Goal: Task Accomplishment & Management: Use online tool/utility

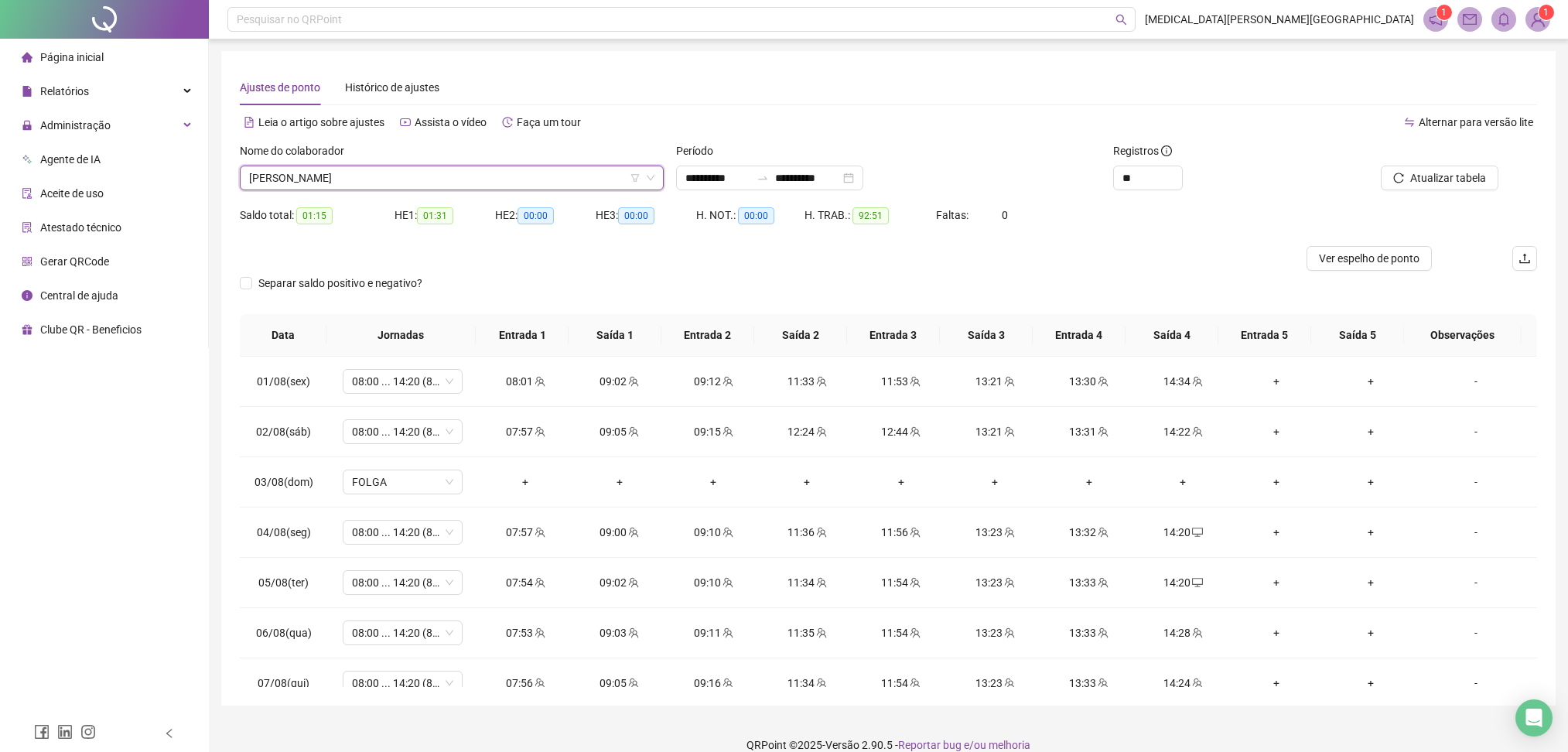
scroll to position [20, 0]
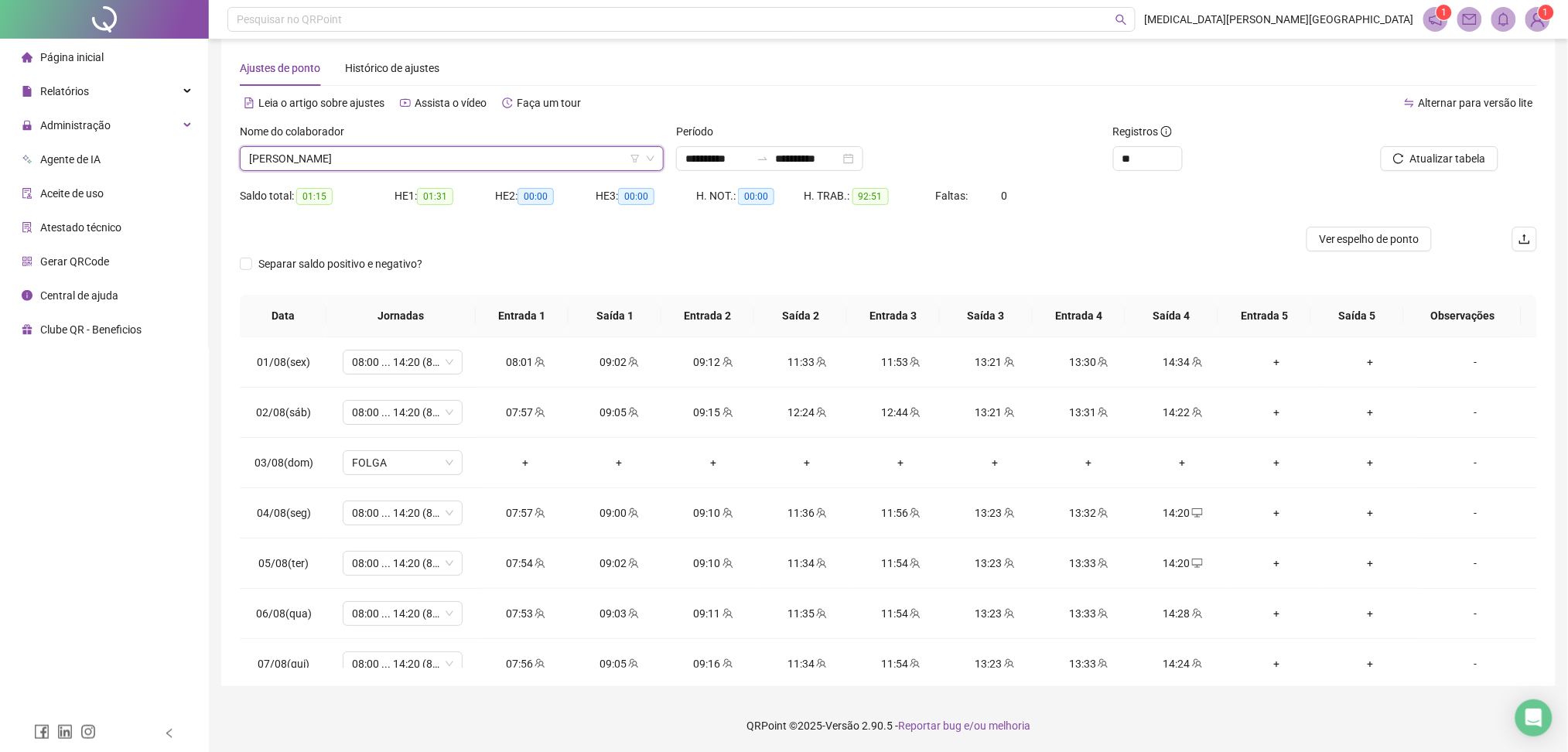
click at [343, 166] on span "[PERSON_NAME]" at bounding box center [452, 158] width 405 height 23
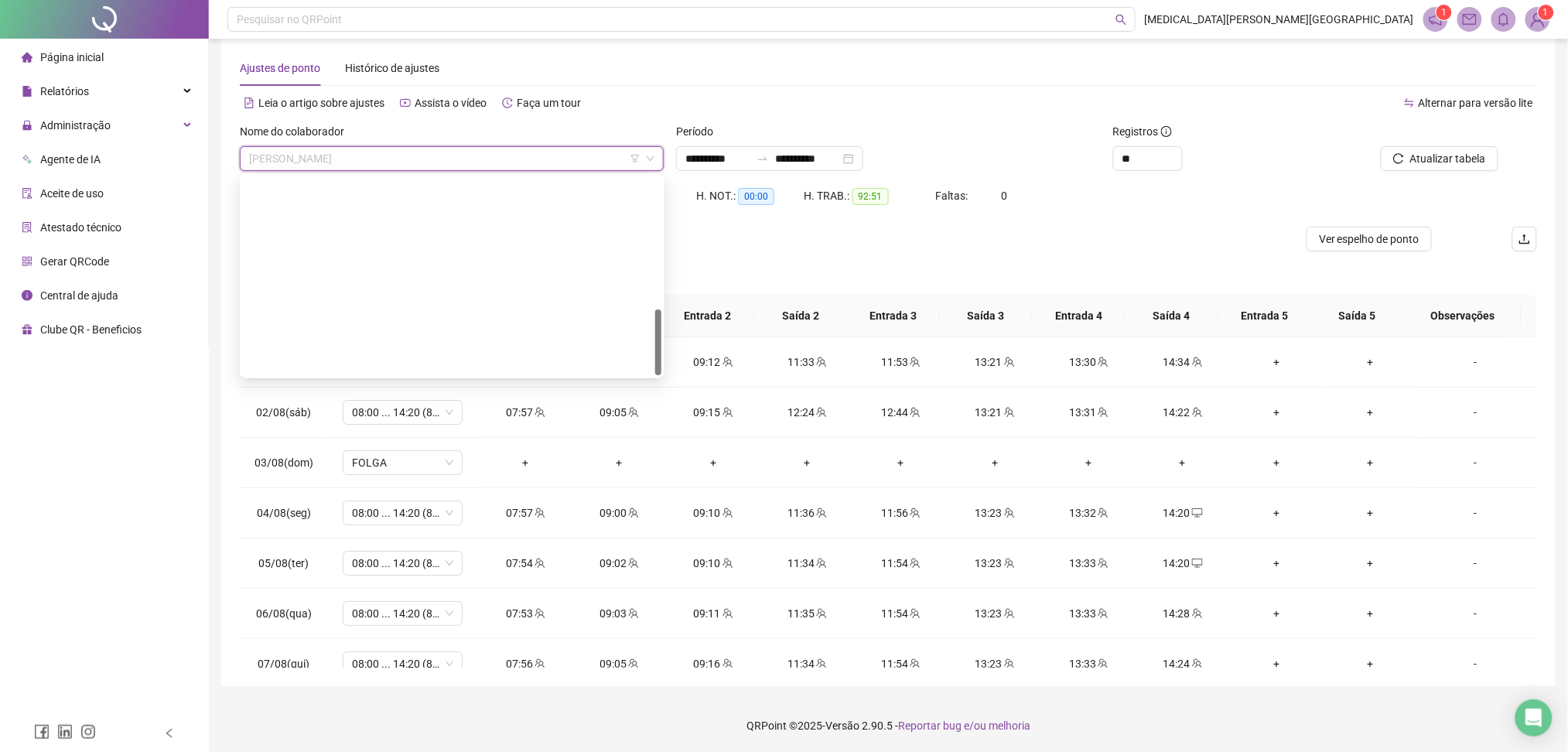
click at [331, 627] on div "[PERSON_NAME]" at bounding box center [452, 635] width 400 height 17
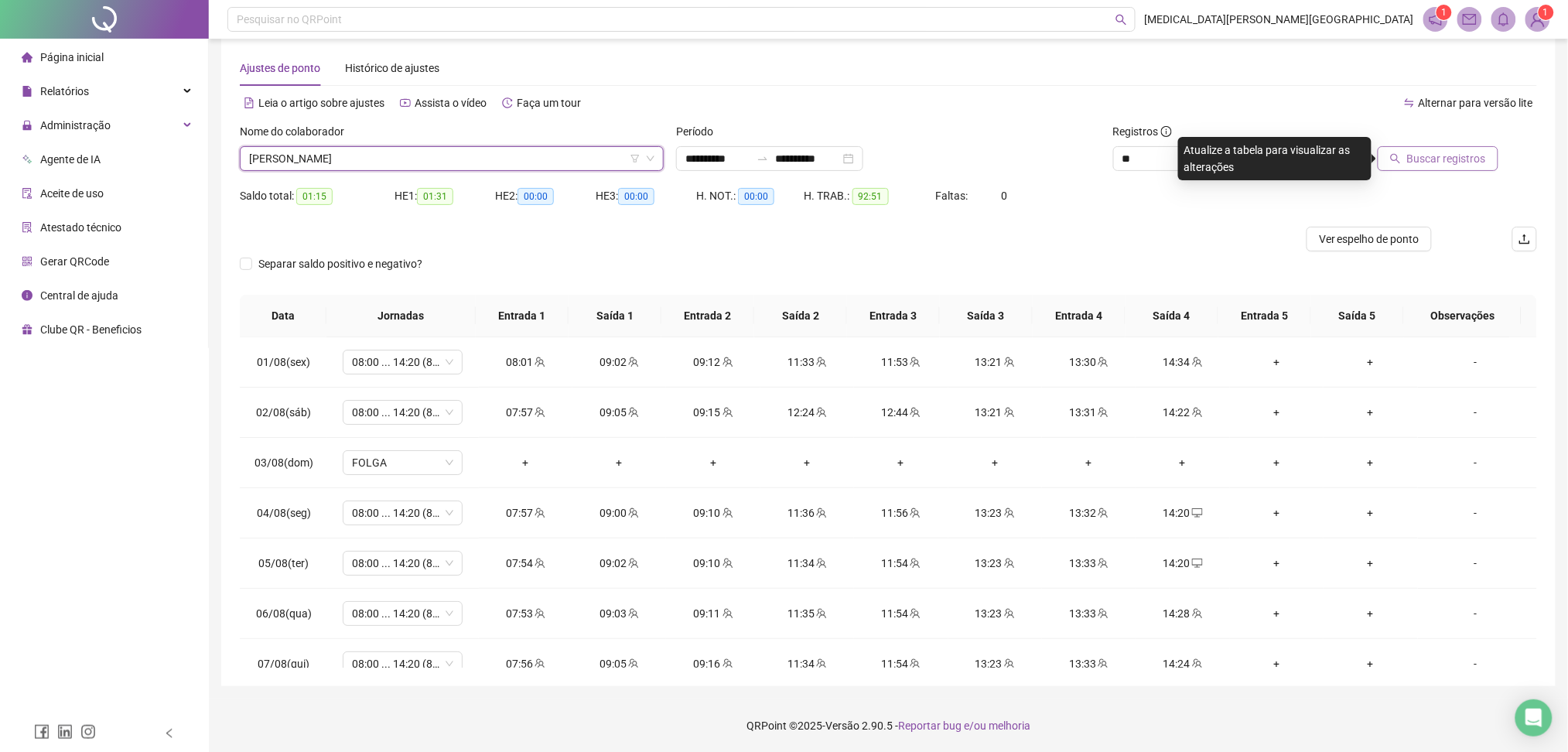
click at [1440, 148] on button "Buscar registros" at bounding box center [1438, 159] width 121 height 25
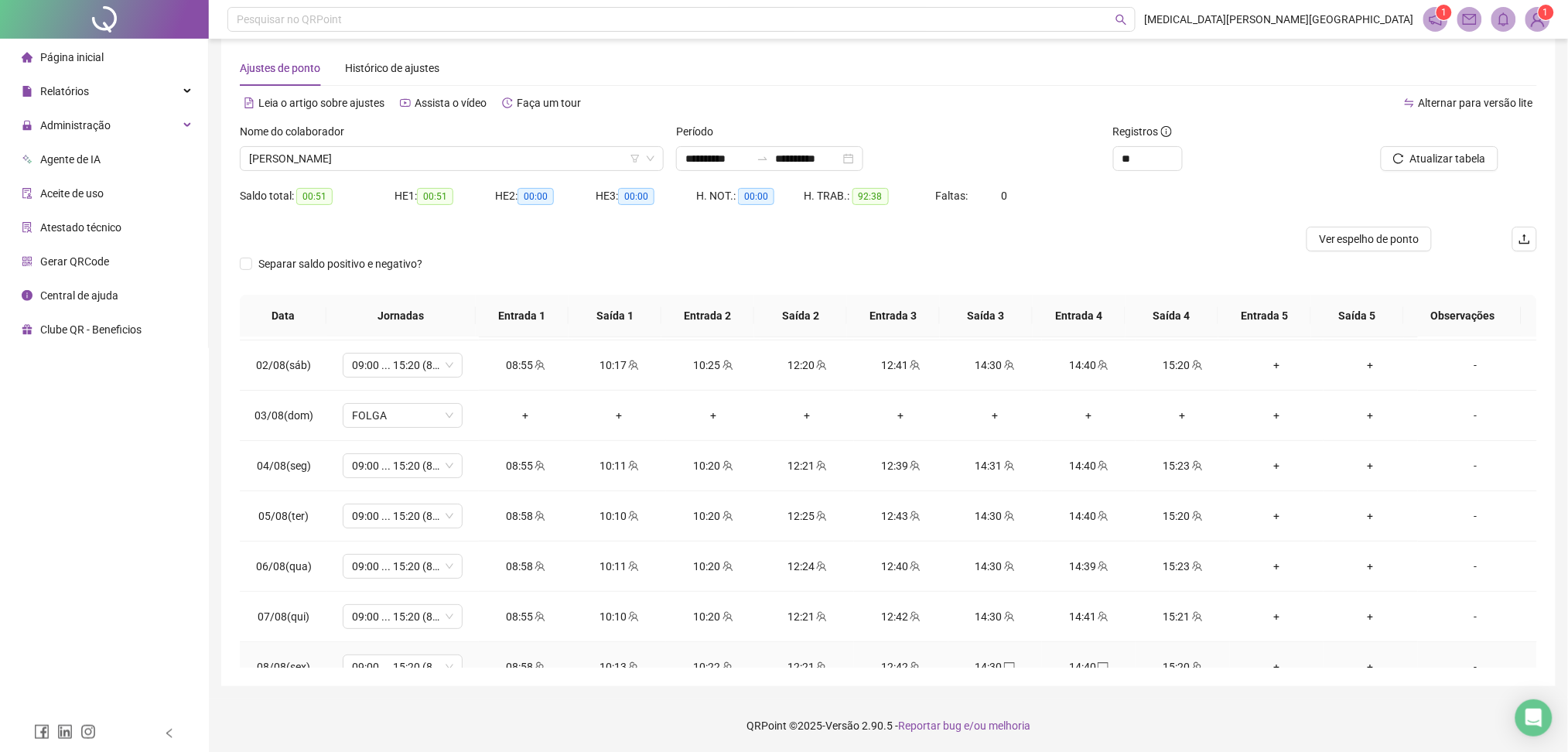
scroll to position [0, 0]
click at [324, 168] on span "[PERSON_NAME]" at bounding box center [452, 158] width 405 height 23
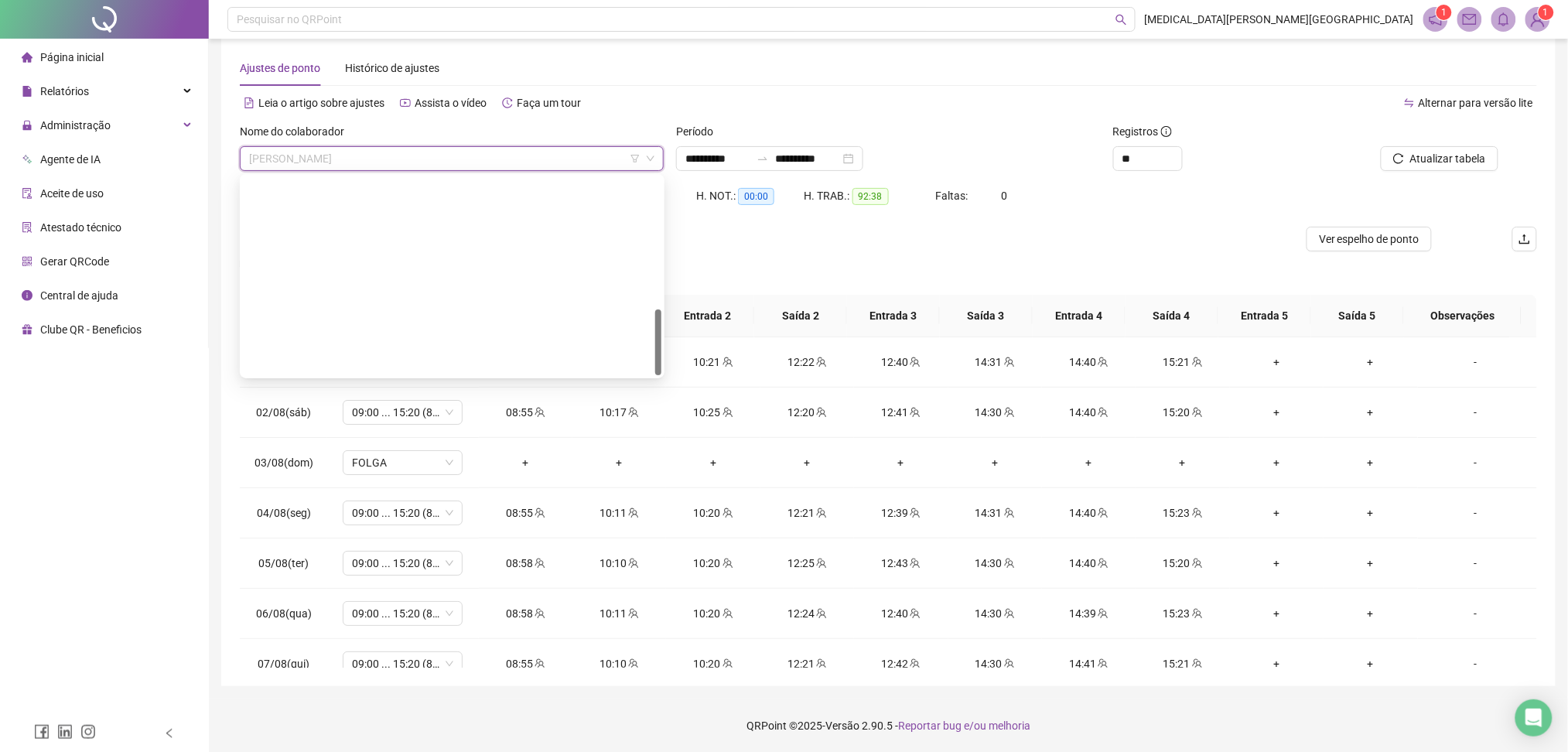
click at [309, 652] on div "[PERSON_NAME]" at bounding box center [452, 660] width 400 height 17
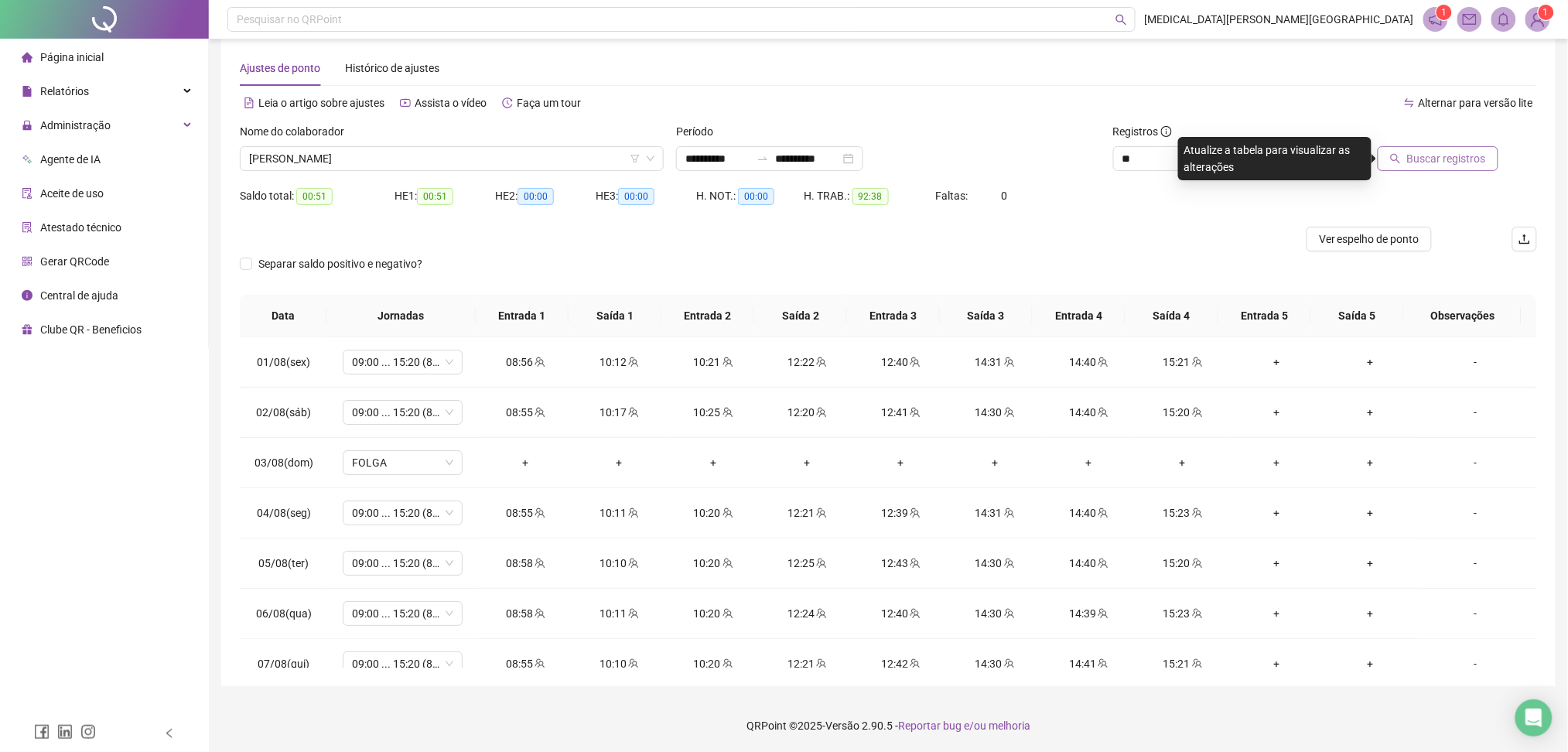
click at [1457, 160] on span "Buscar registros" at bounding box center [1446, 158] width 79 height 17
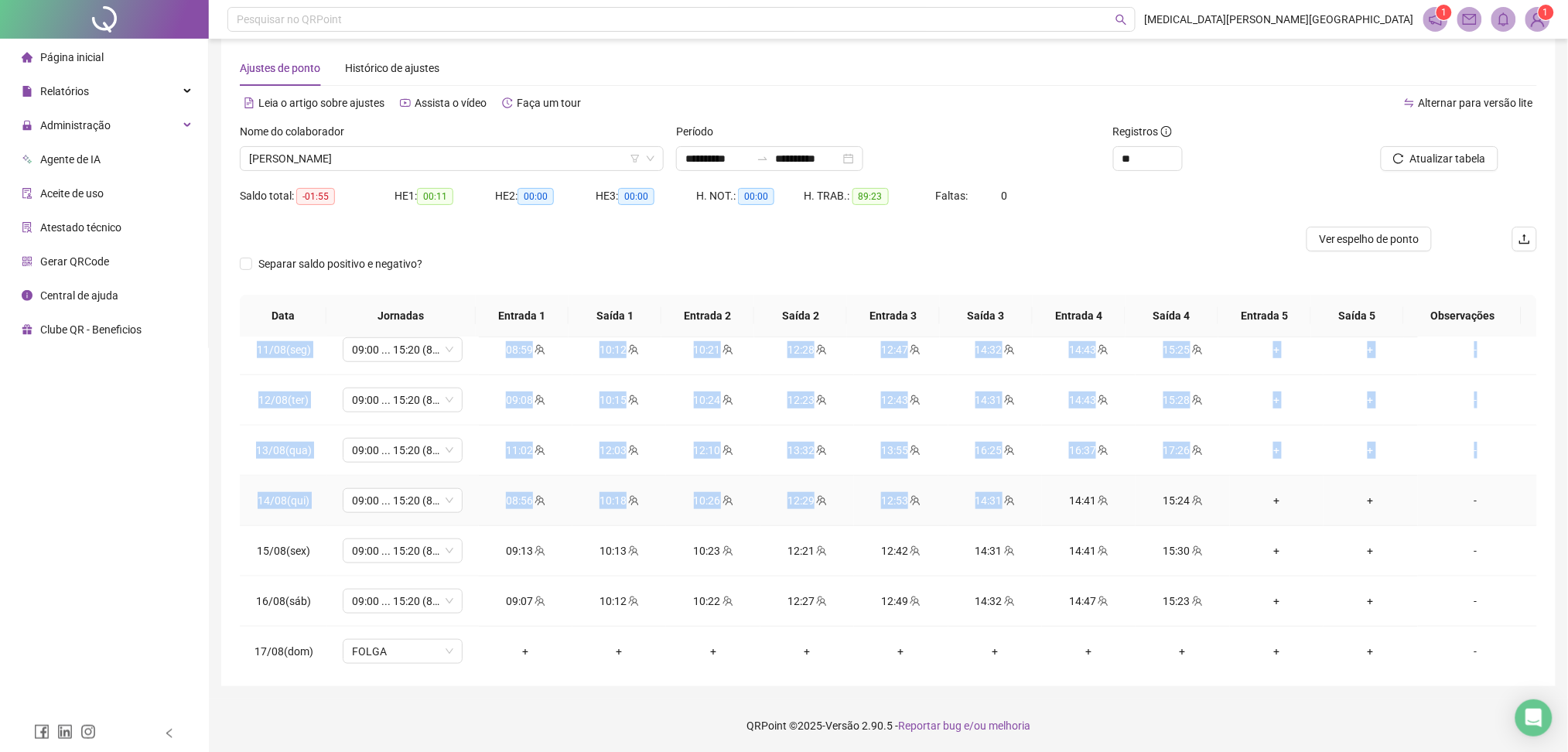
drag, startPoint x: 996, startPoint y: 457, endPoint x: 1030, endPoint y: 523, distance: 74.2
click at [1019, 496] on tbody "01/08(sex) 09:00 ... 15:20 (8 HORAS) 08:57 10:13 10:21 12:21 12:41 14:38 14:47 …" at bounding box center [889, 300] width 1298 height 956
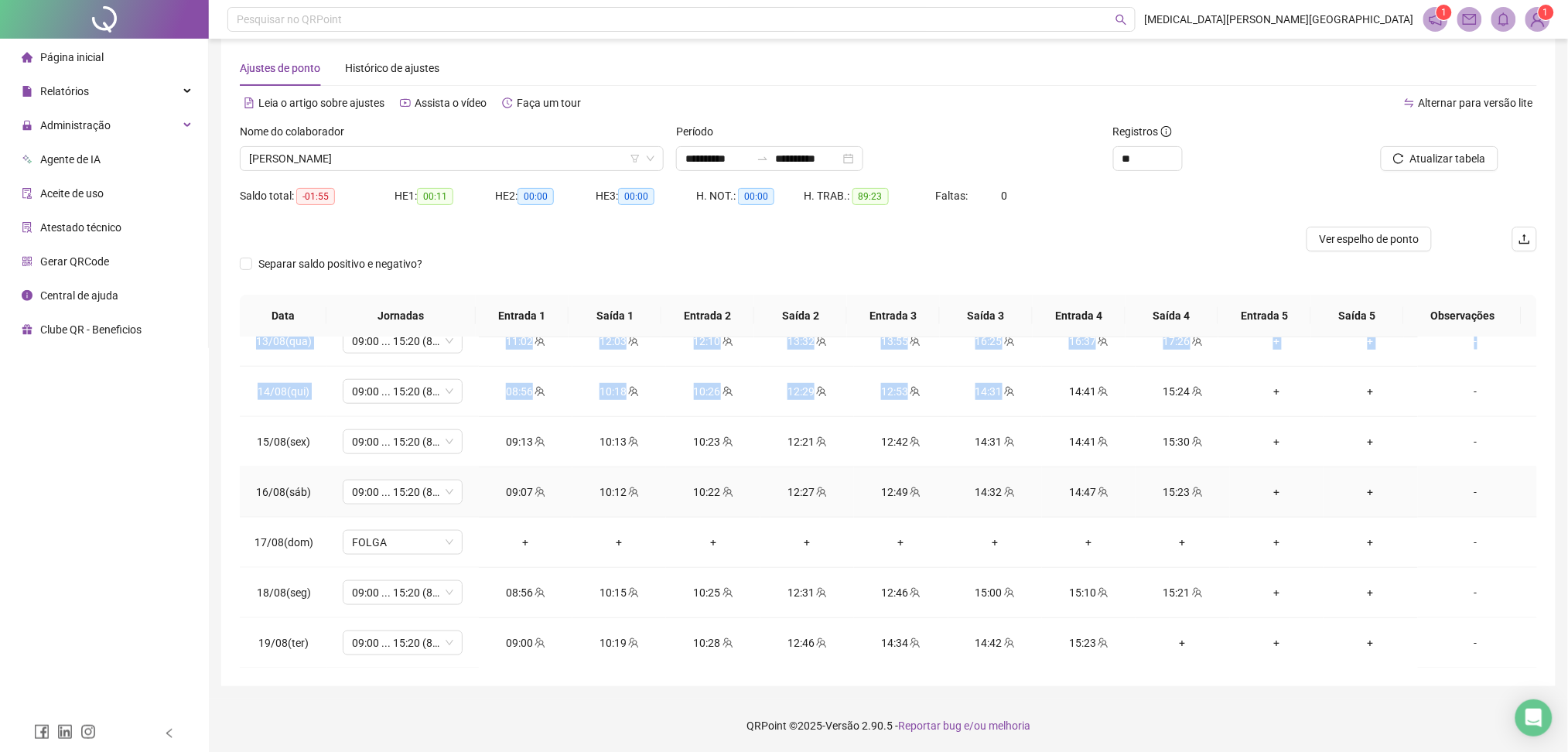
scroll to position [625, 0]
click at [1104, 674] on div "**********" at bounding box center [889, 359] width 1335 height 654
click at [1179, 648] on div "+" at bounding box center [1182, 642] width 68 height 17
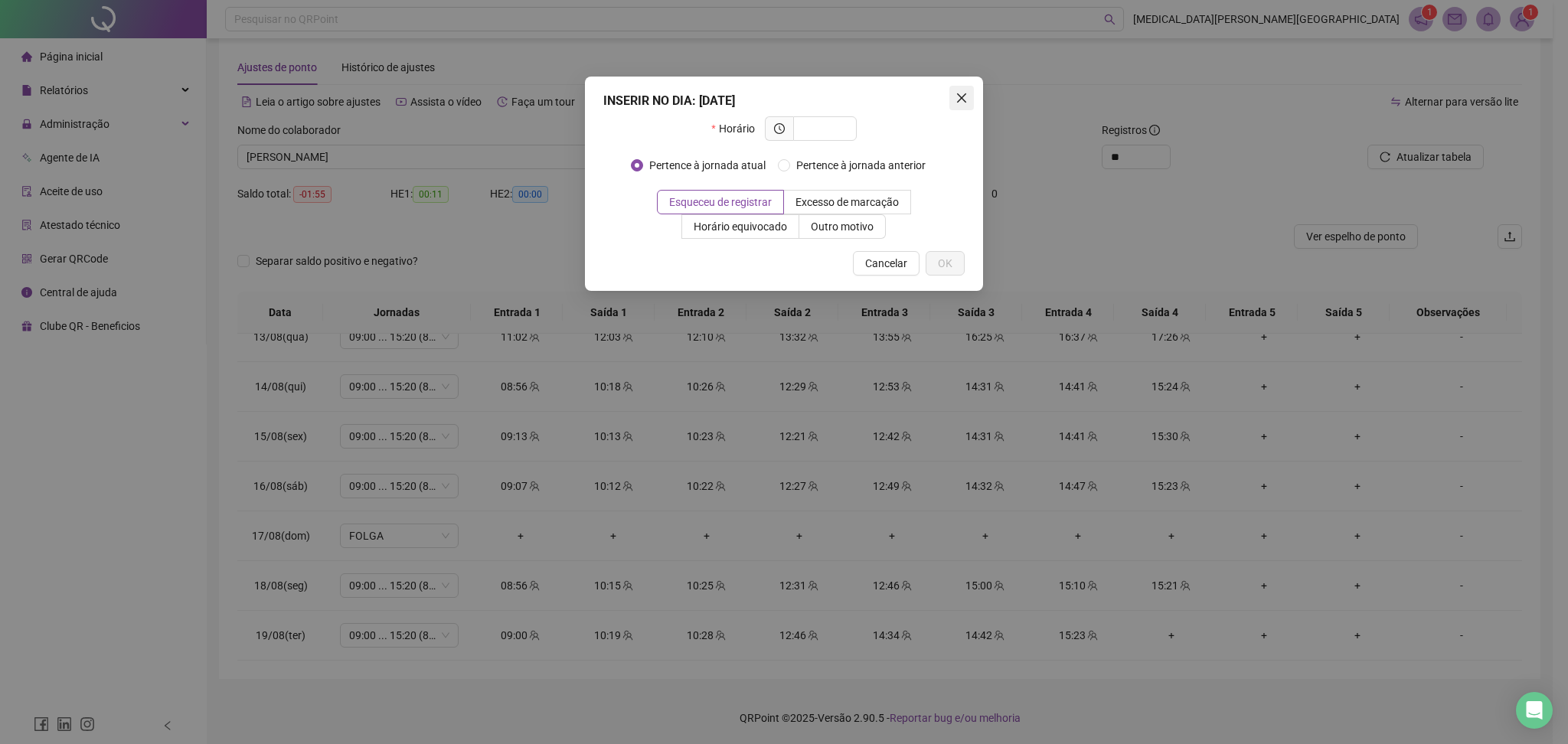
click at [967, 96] on span "Close" at bounding box center [961, 98] width 25 height 12
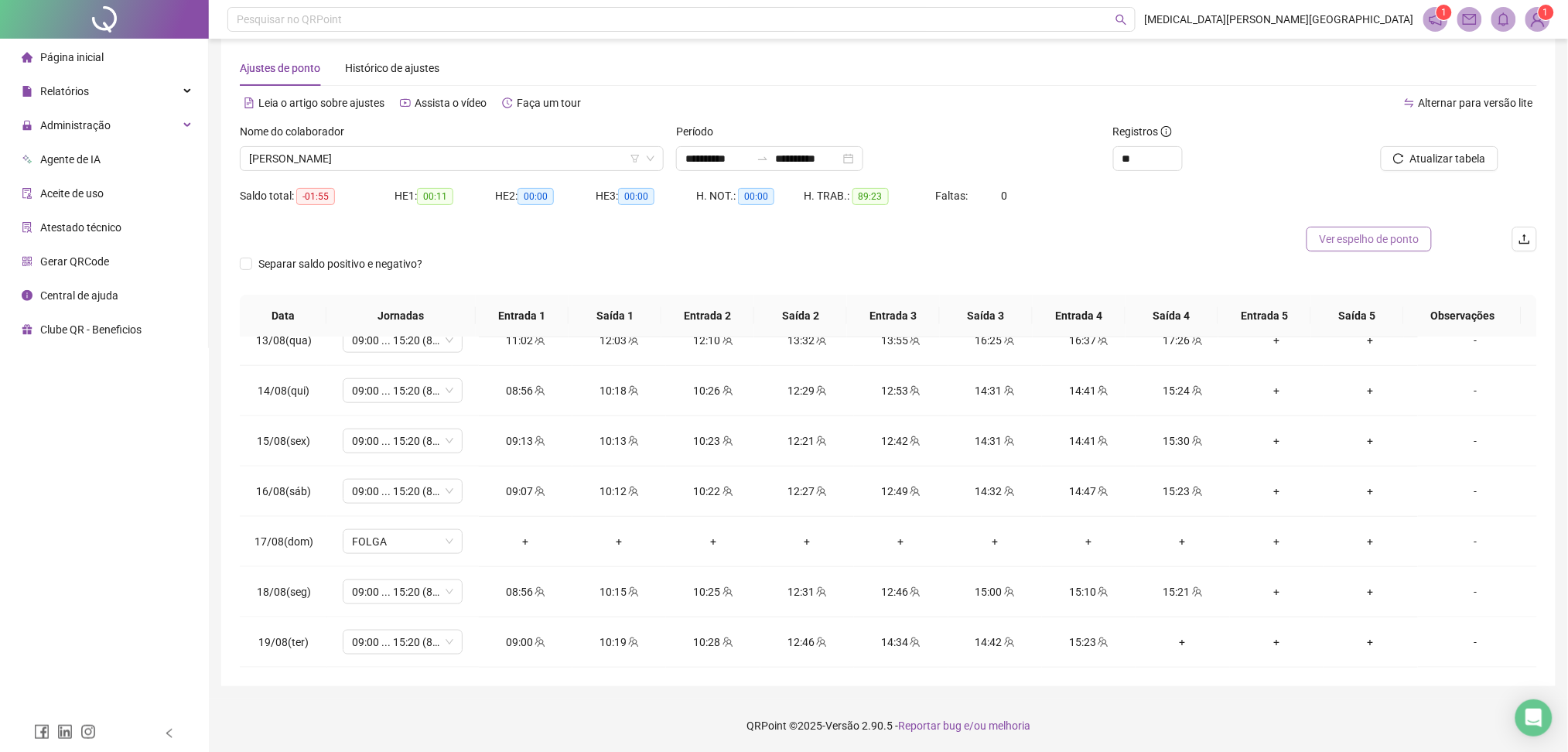
click at [1369, 239] on span "Ver espelho de ponto" at bounding box center [1369, 238] width 100 height 17
click at [323, 152] on span "[PERSON_NAME]" at bounding box center [452, 158] width 405 height 23
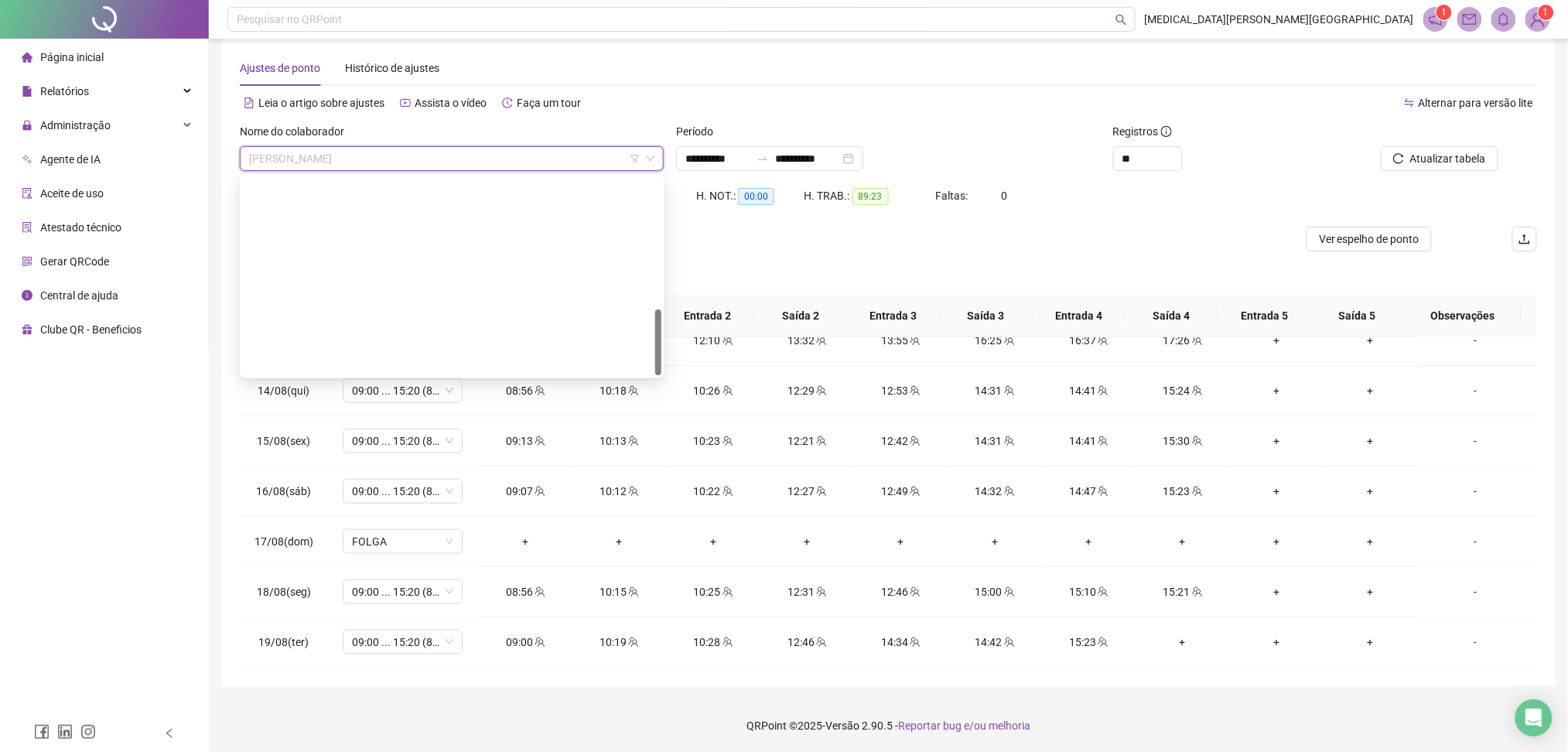
click at [294, 676] on div "[PERSON_NAME]" at bounding box center [452, 684] width 400 height 17
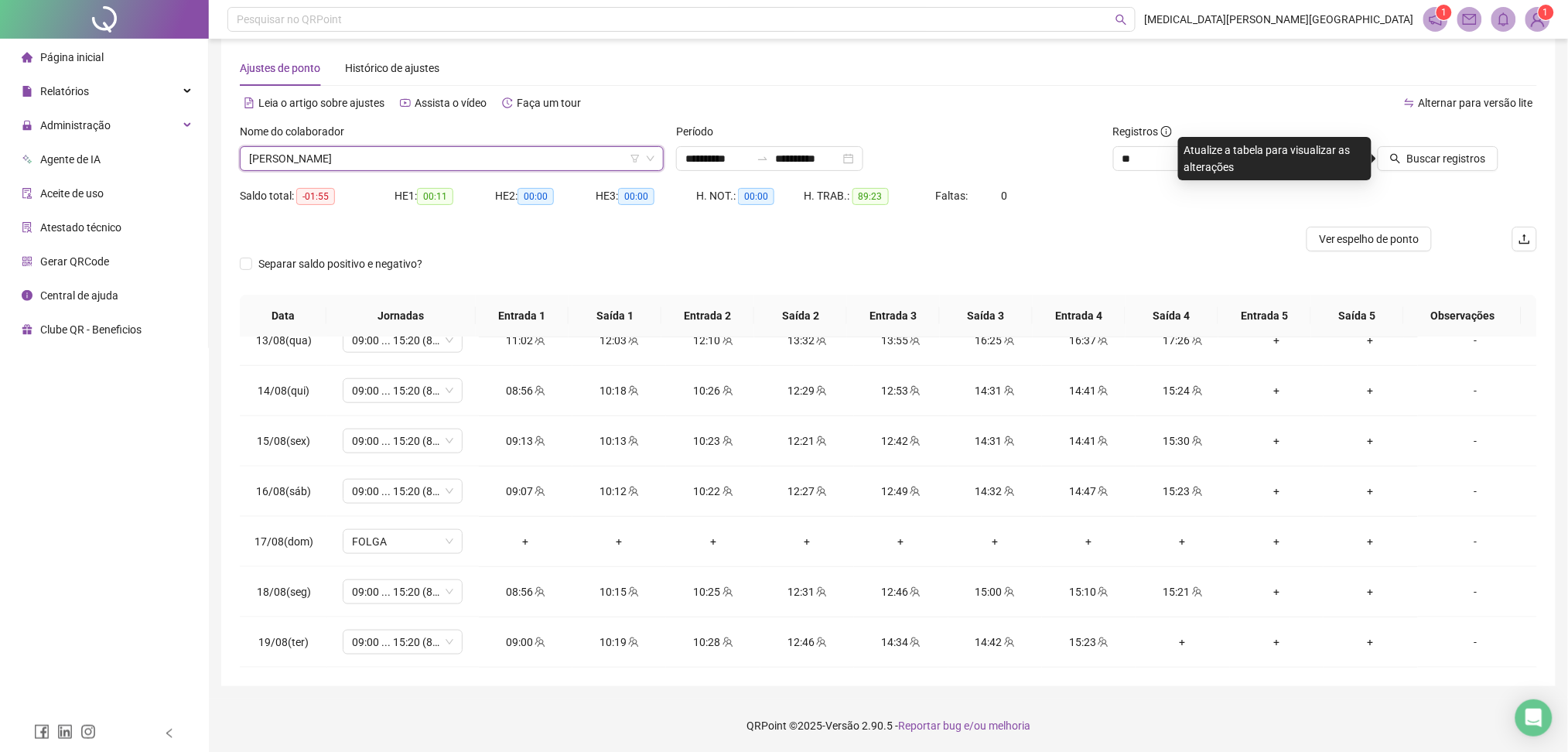
click at [334, 158] on span "[PERSON_NAME]" at bounding box center [452, 158] width 405 height 23
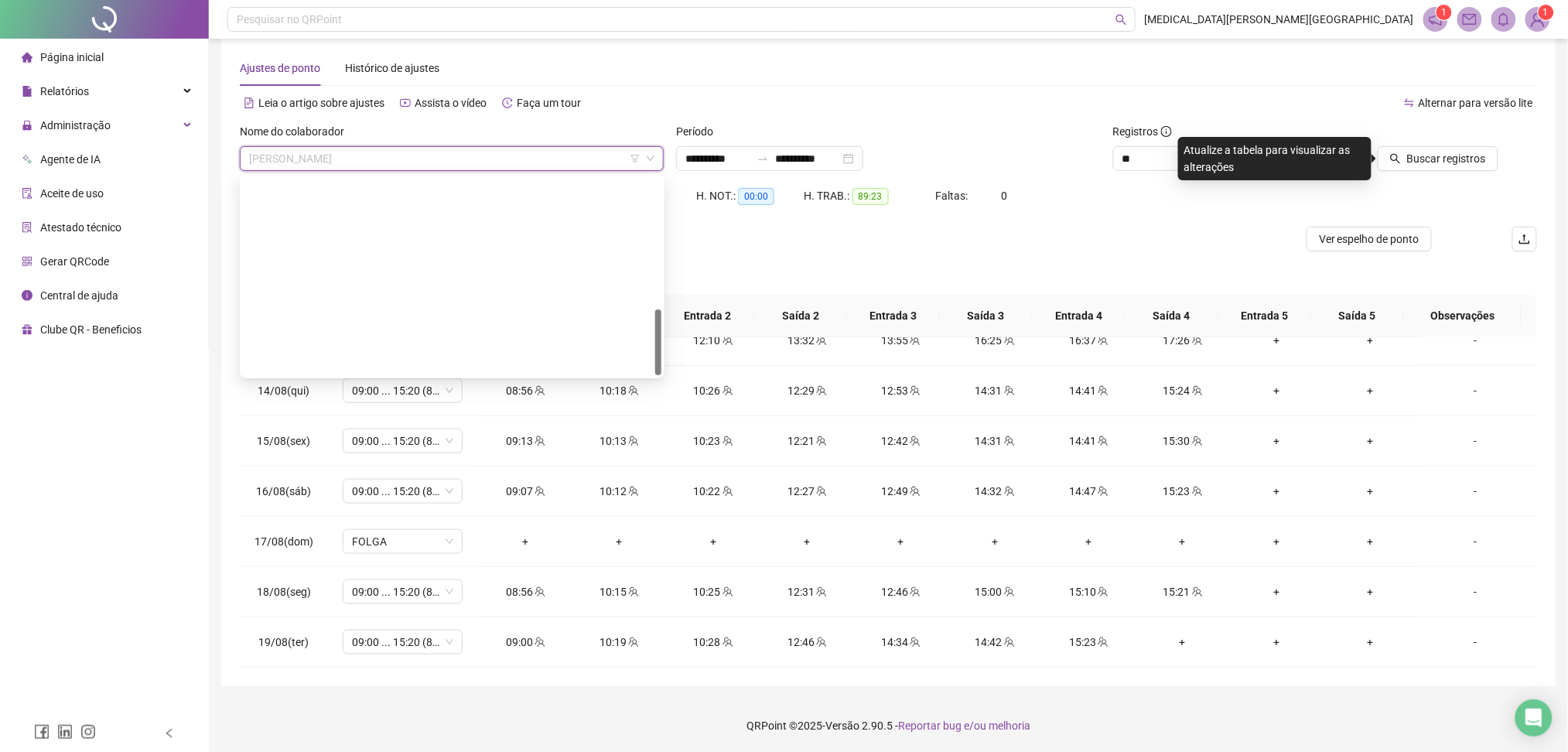
click at [340, 726] on div "[PERSON_NAME]" at bounding box center [452, 734] width 400 height 17
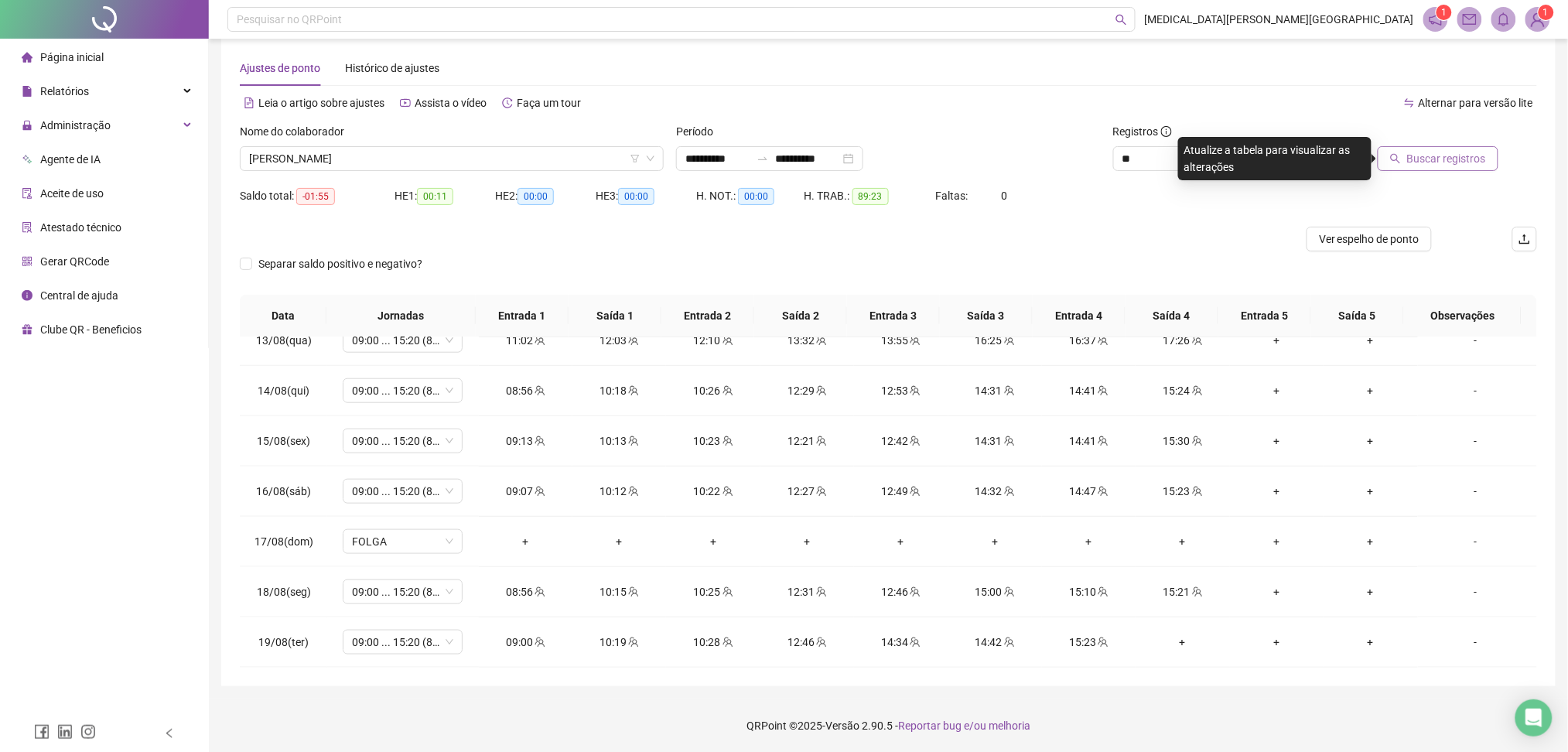
click at [1473, 162] on span "Buscar registros" at bounding box center [1446, 158] width 79 height 17
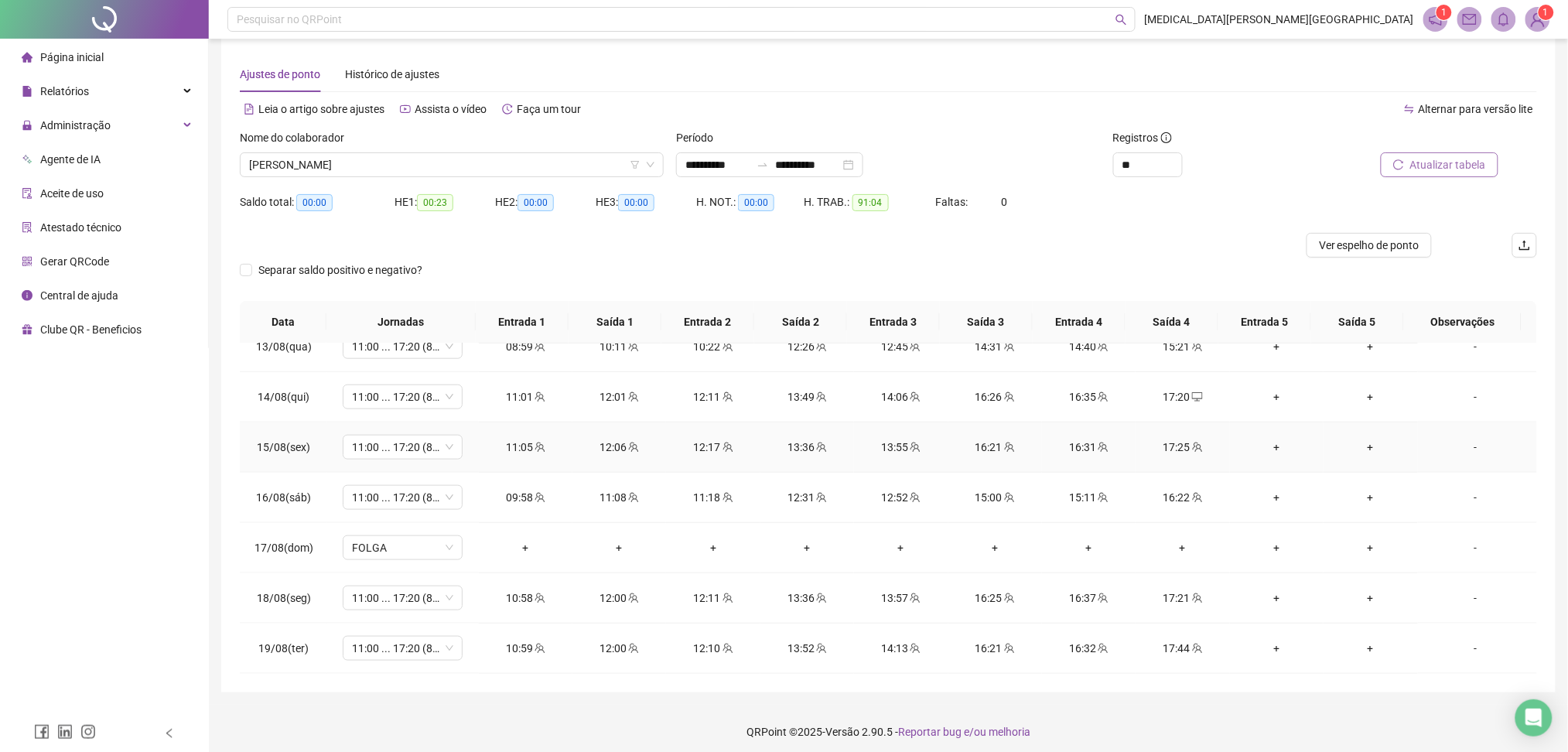
scroll to position [20, 0]
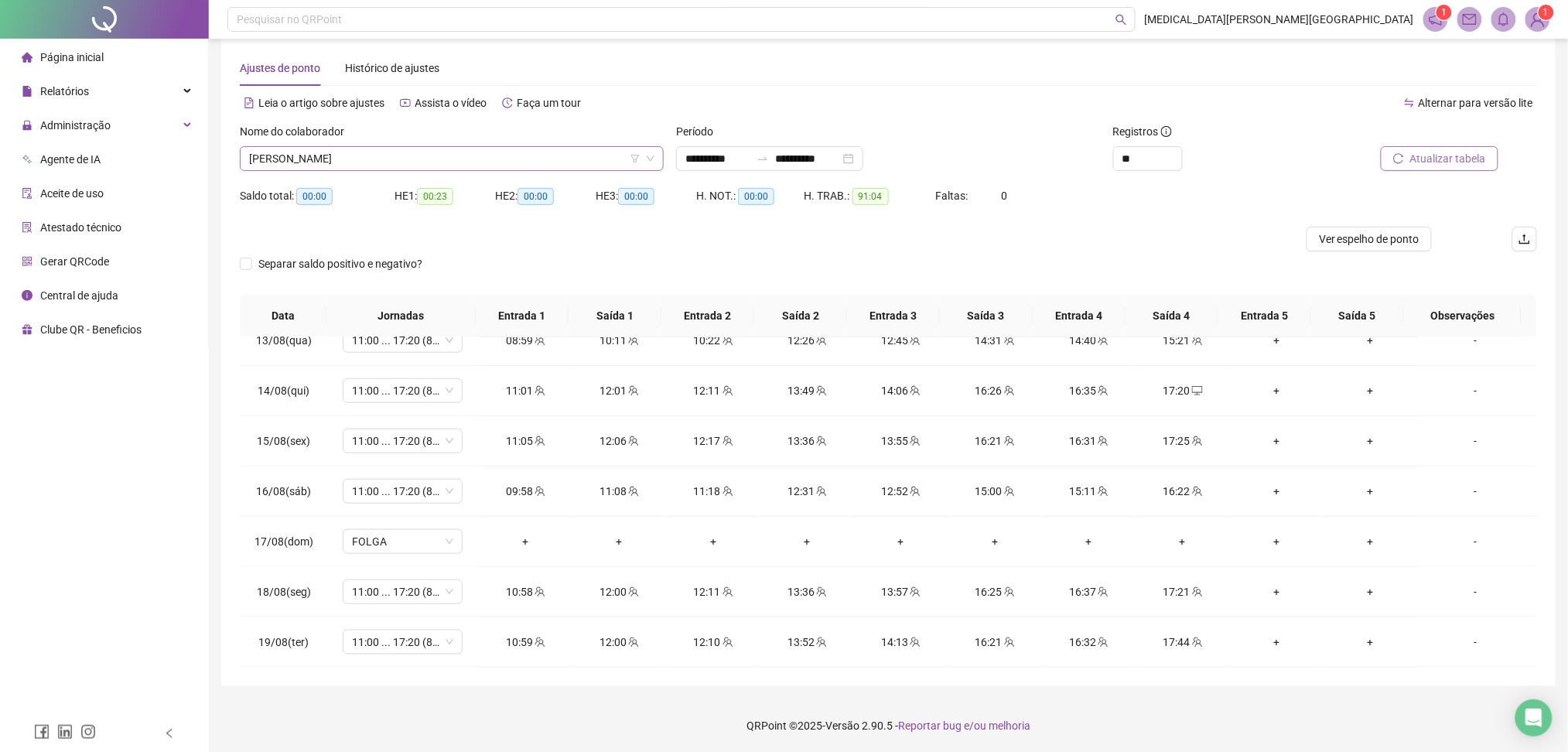
click at [398, 159] on span "[PERSON_NAME]" at bounding box center [452, 158] width 405 height 23
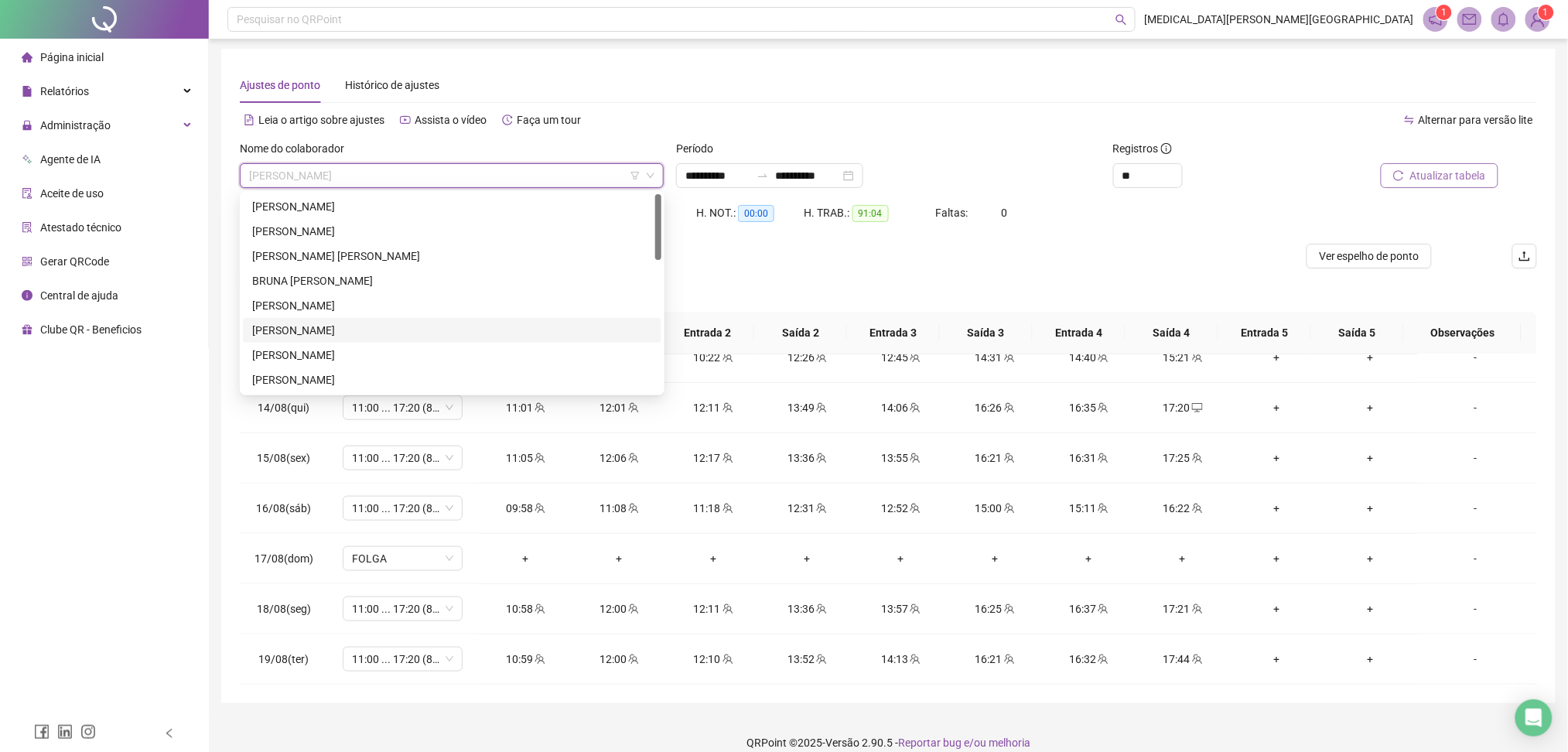
scroll to position [0, 0]
click at [318, 280] on div "BRUNA [PERSON_NAME]" at bounding box center [452, 283] width 400 height 17
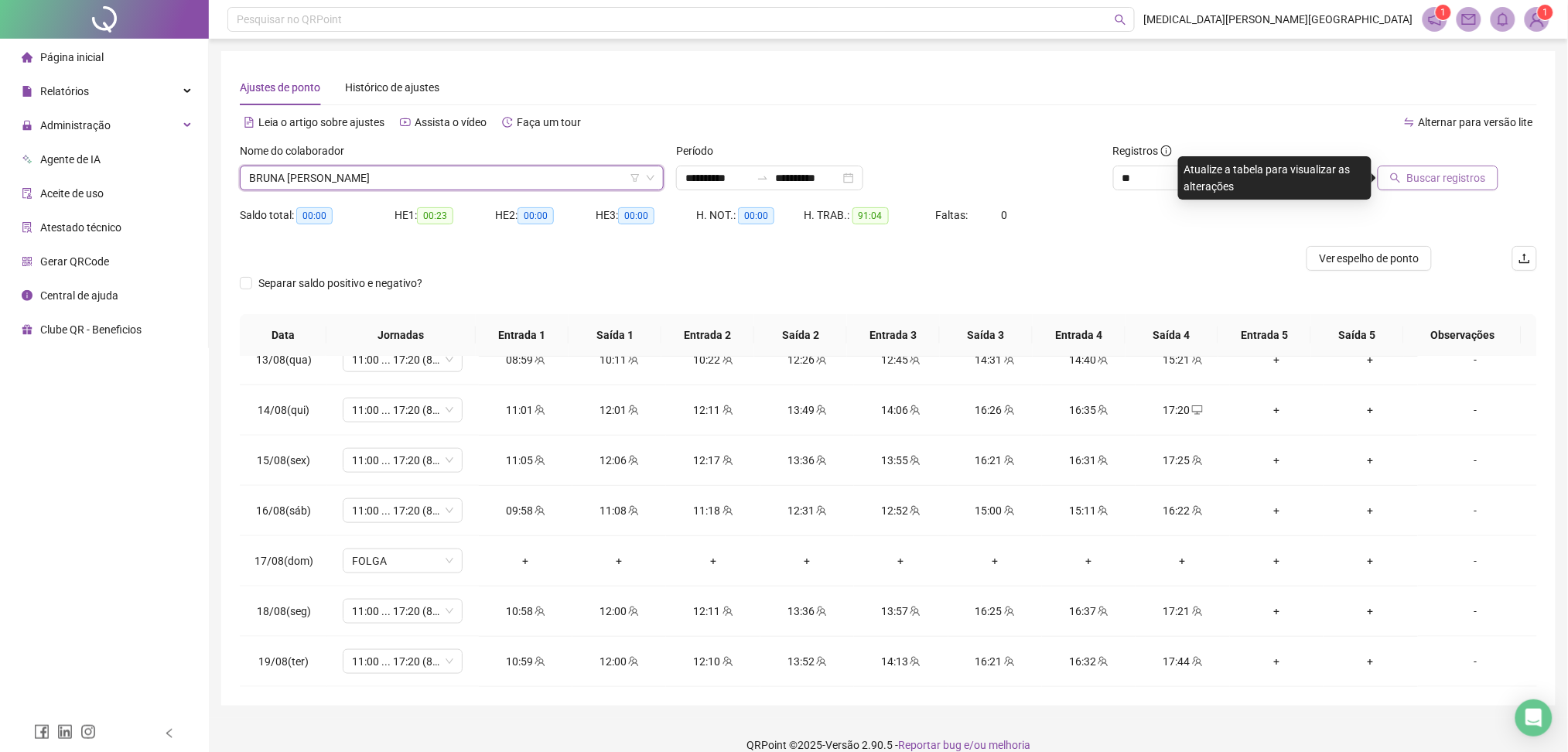
click at [1460, 165] on button "Buscar registros" at bounding box center [1438, 178] width 121 height 25
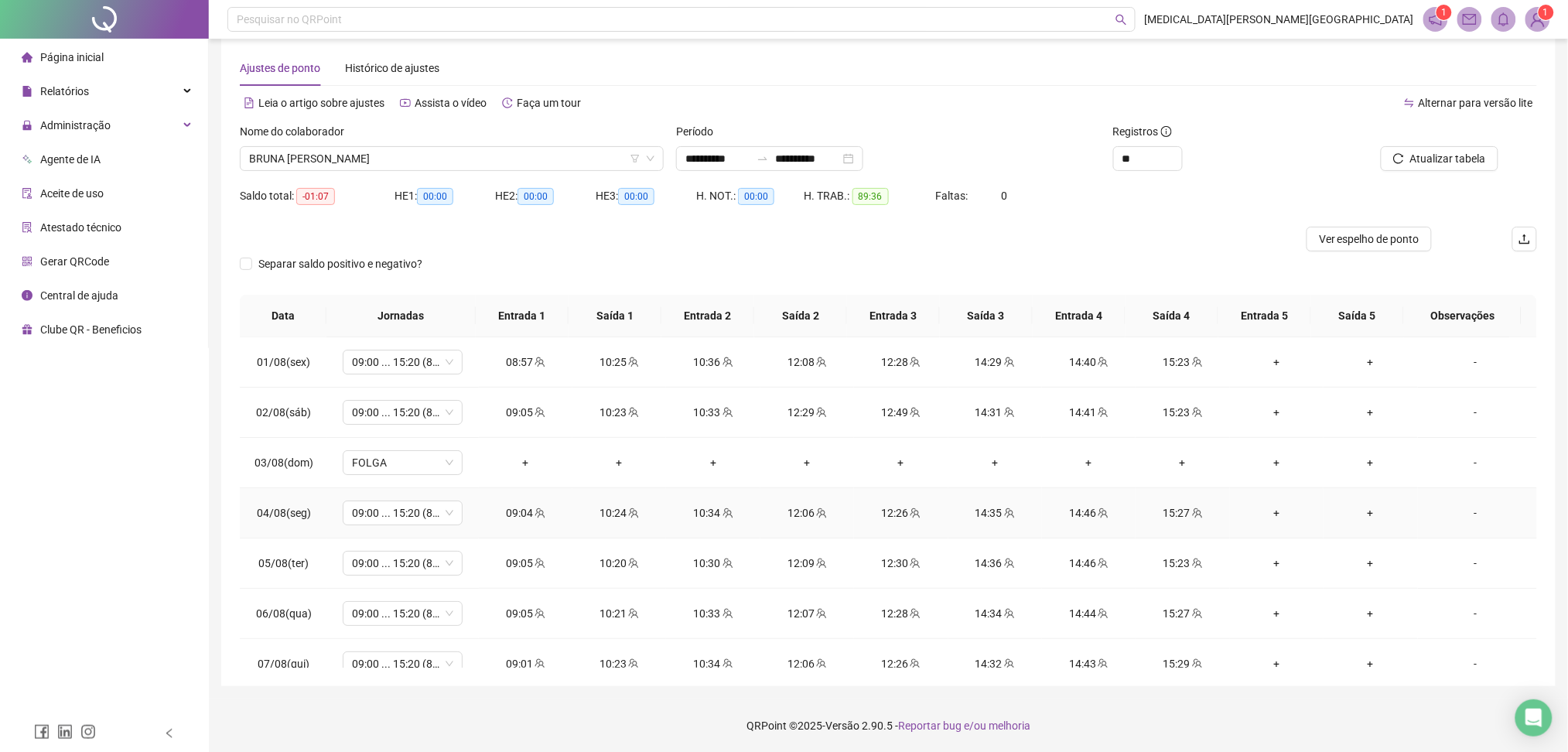
scroll to position [625, 0]
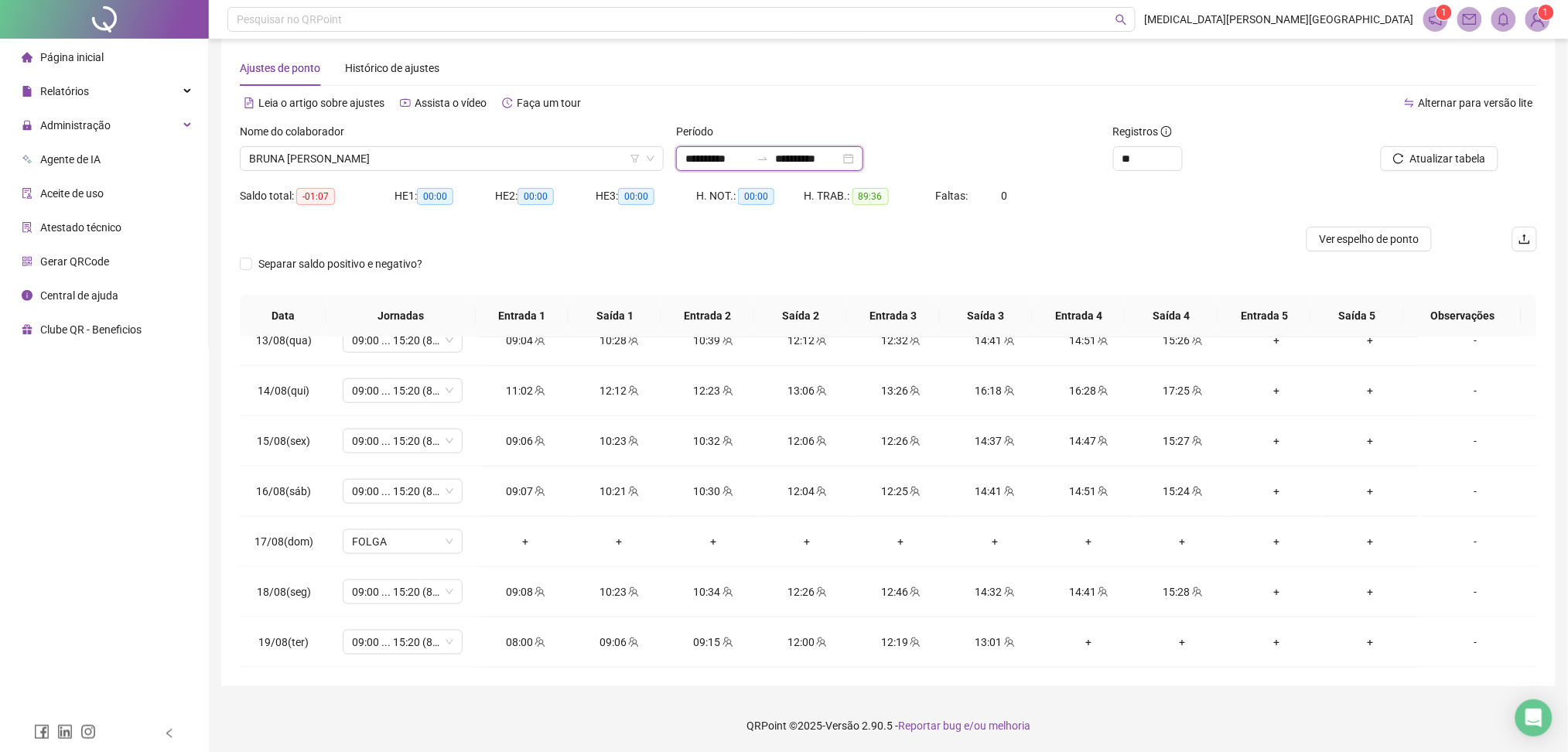
click at [840, 152] on input "**********" at bounding box center [807, 158] width 65 height 17
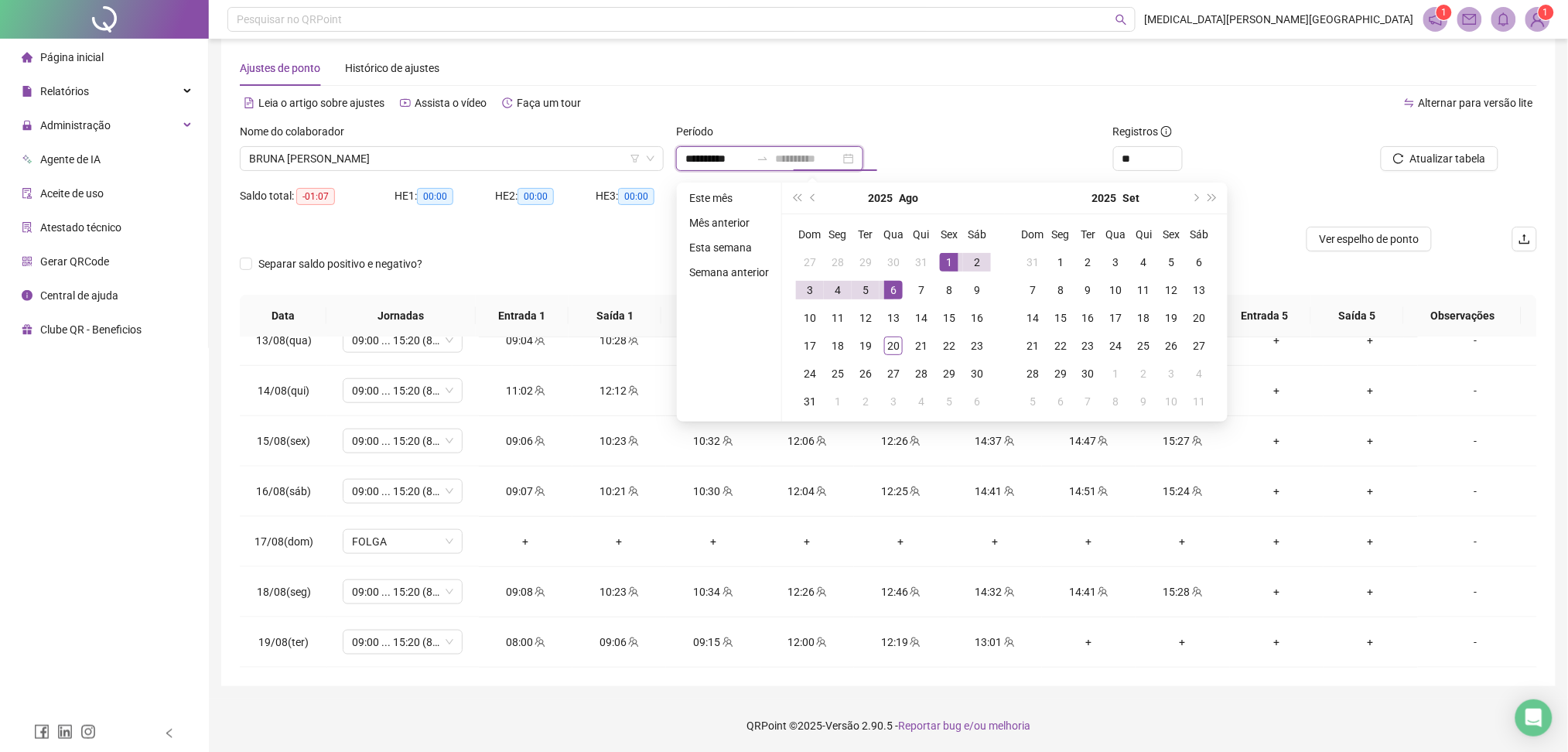
type input "**********"
click at [947, 262] on div "1" at bounding box center [949, 262] width 19 height 19
click at [887, 348] on div "20" at bounding box center [893, 346] width 19 height 19
type input "**********"
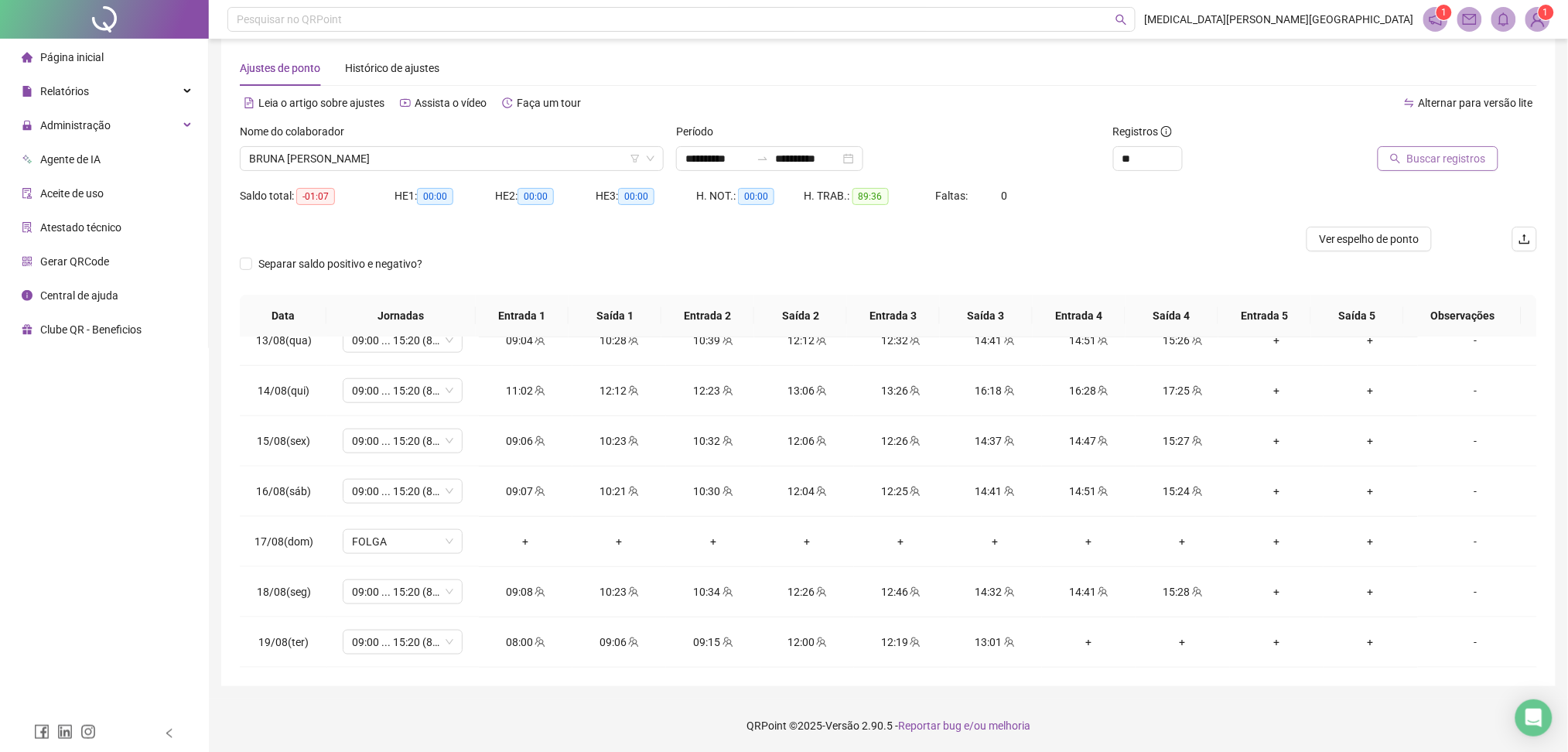
click at [1438, 160] on span "Buscar registros" at bounding box center [1446, 158] width 79 height 17
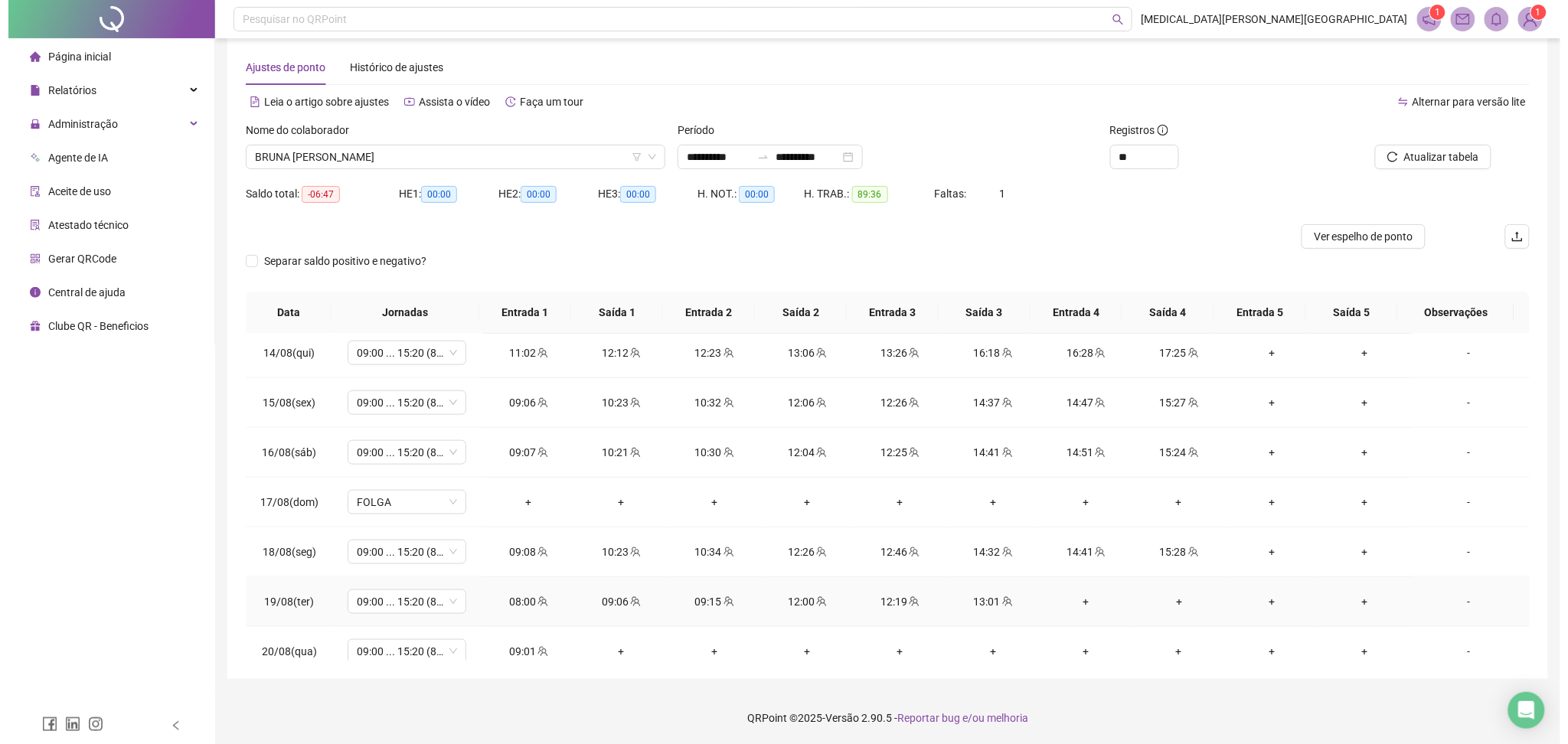
scroll to position [668, 0]
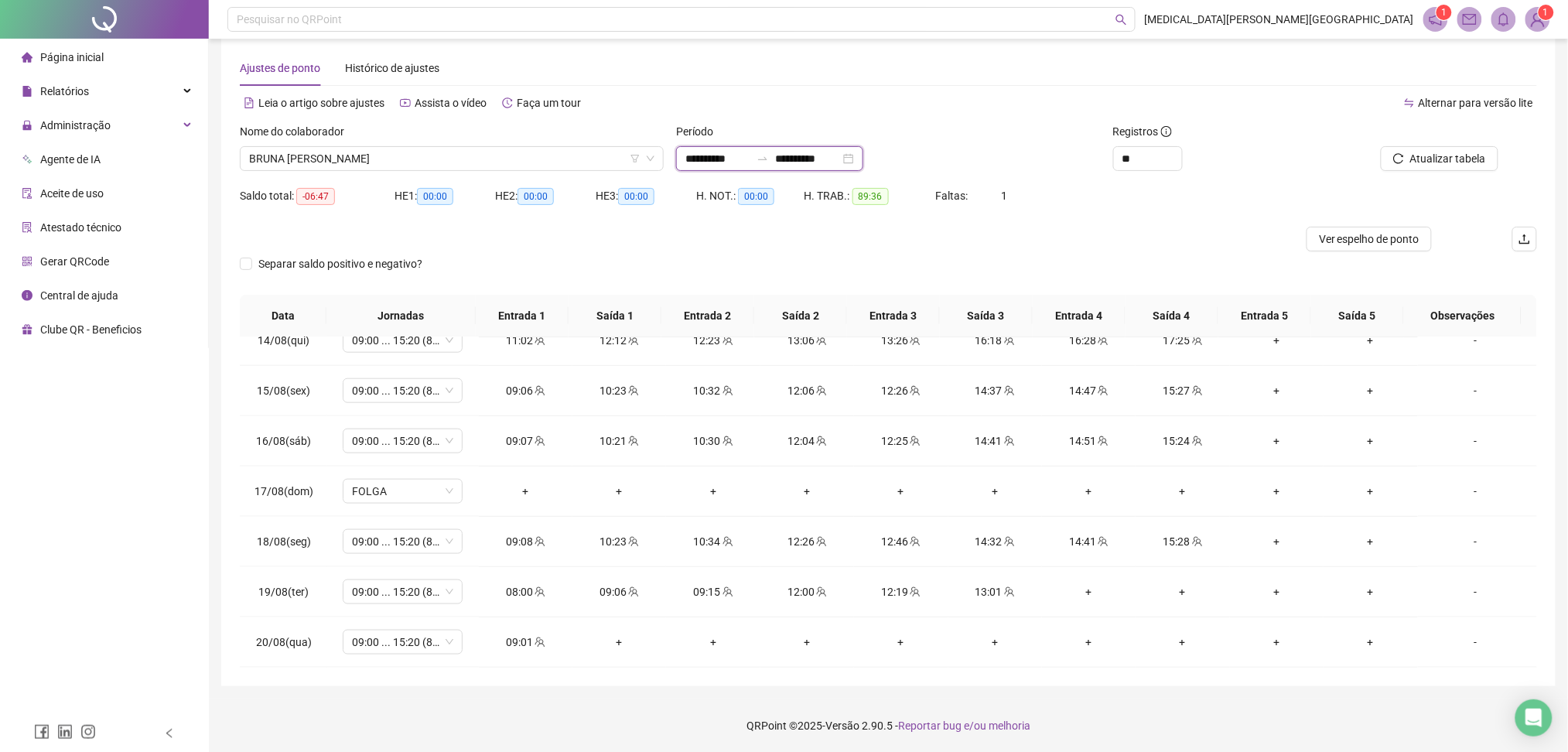
click at [840, 154] on input "**********" at bounding box center [807, 158] width 65 height 17
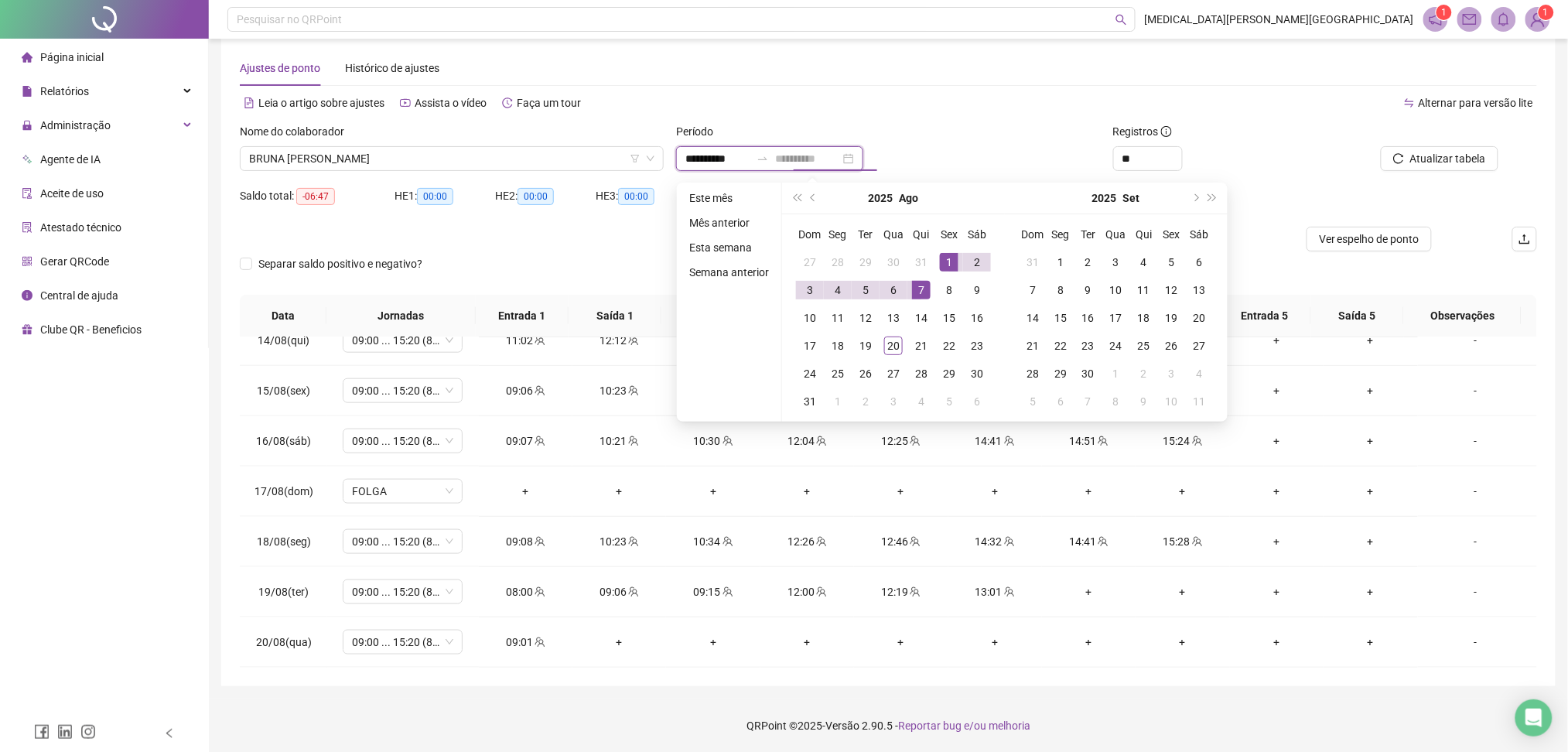
type input "**********"
click at [936, 254] on td "1" at bounding box center [948, 261] width 28 height 28
click at [861, 348] on div "19" at bounding box center [866, 346] width 19 height 19
type input "**********"
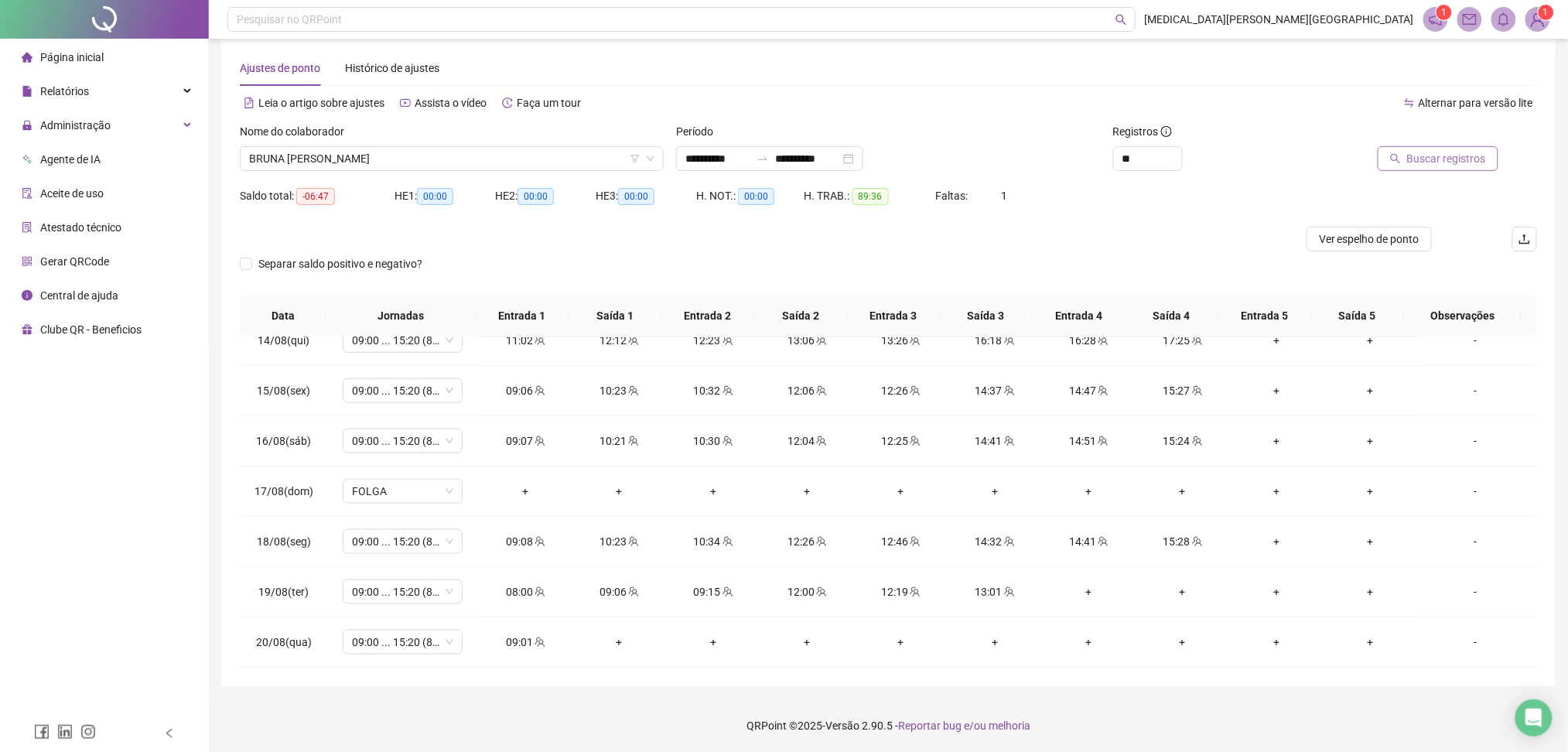
click at [1436, 153] on span "Buscar registros" at bounding box center [1446, 158] width 79 height 17
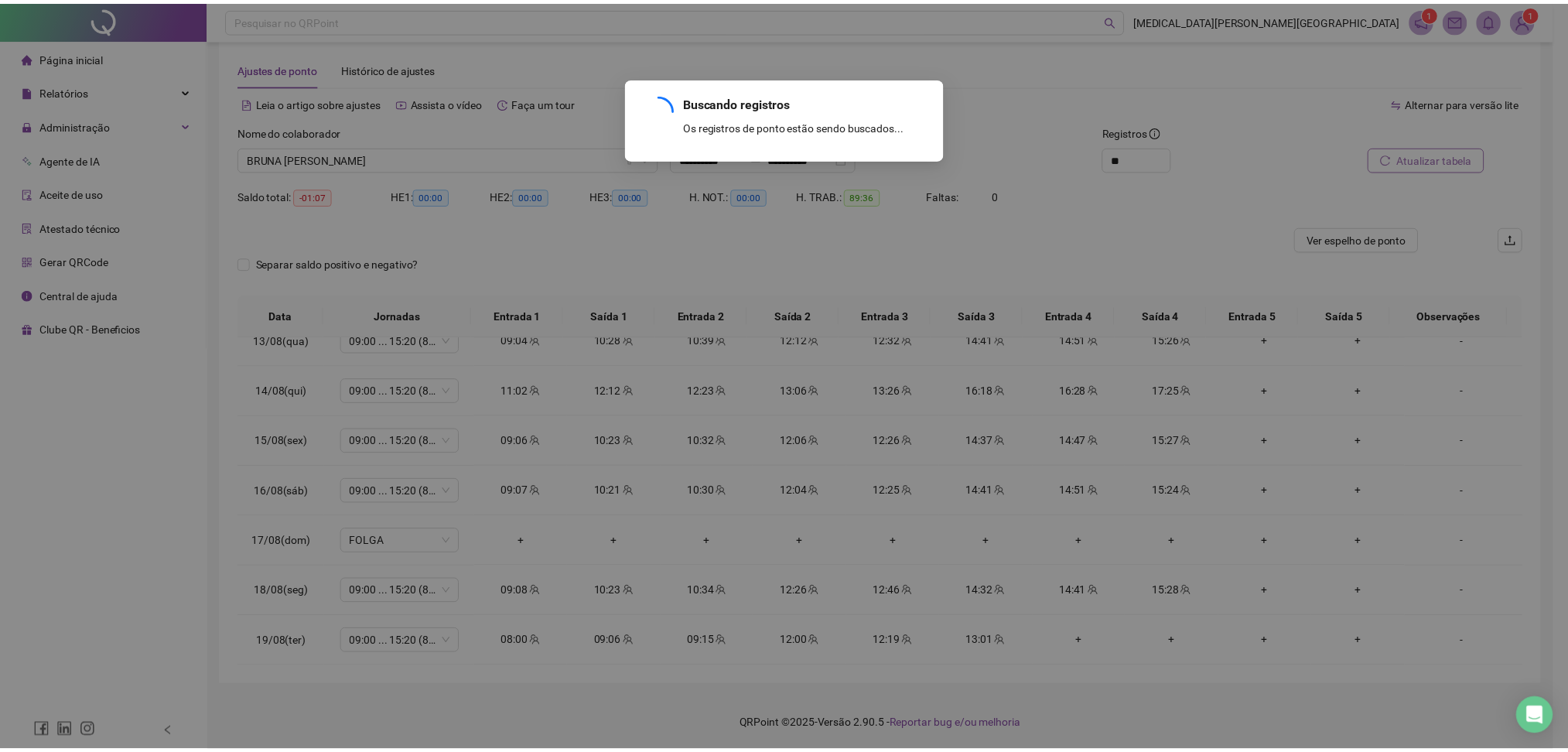
scroll to position [626, 0]
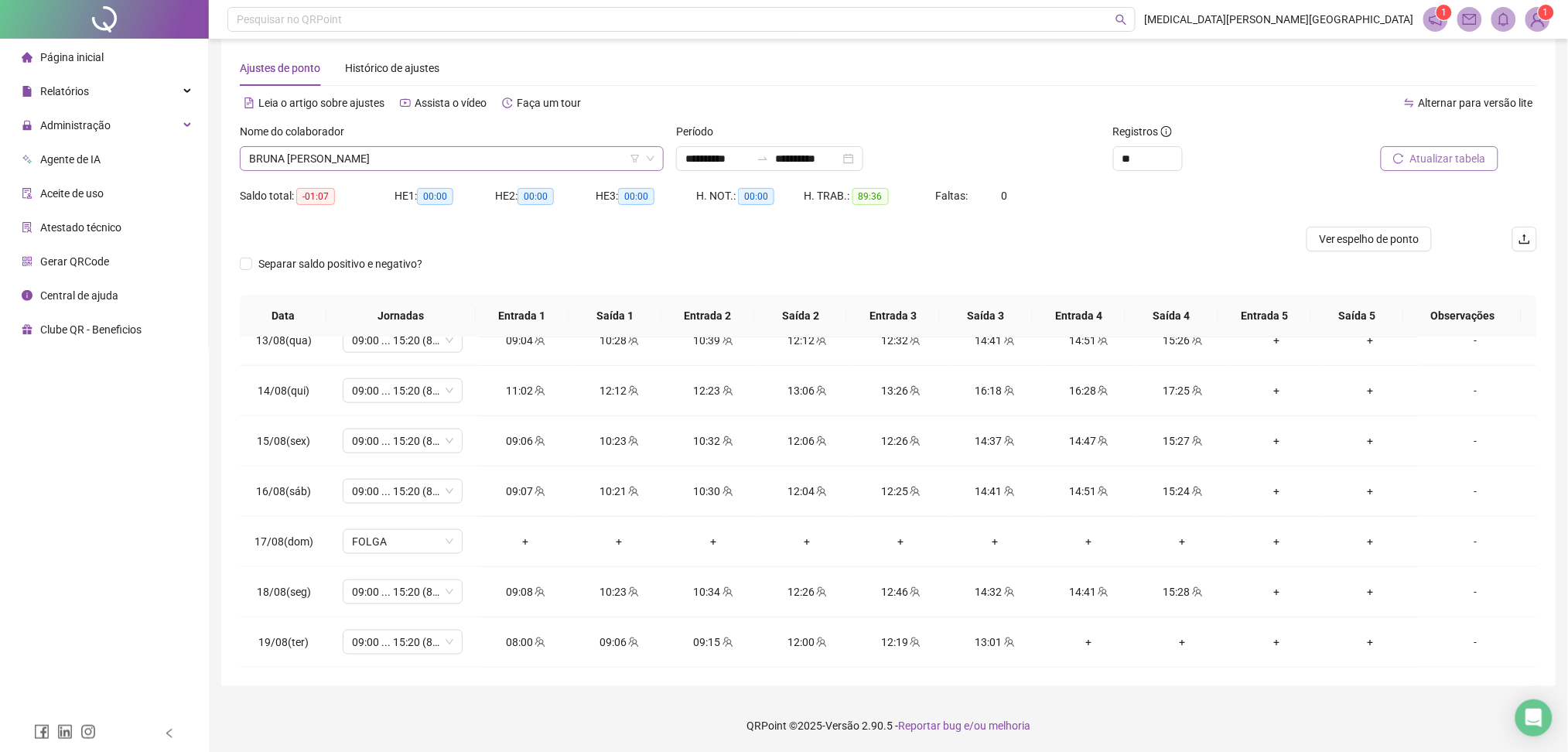
click at [403, 156] on span "BRUNA [PERSON_NAME]" at bounding box center [452, 158] width 405 height 23
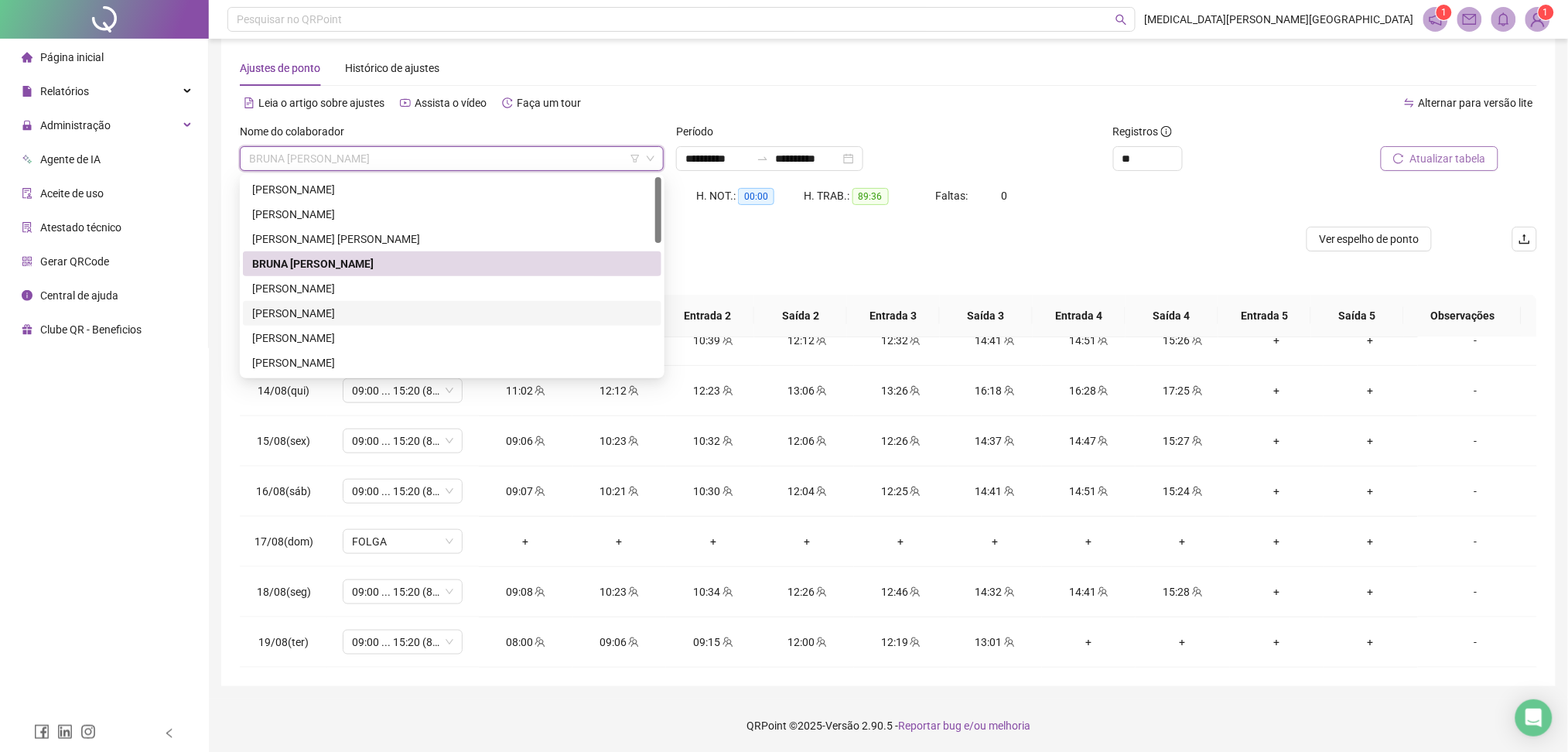
click at [312, 313] on div "[PERSON_NAME]" at bounding box center [452, 313] width 400 height 17
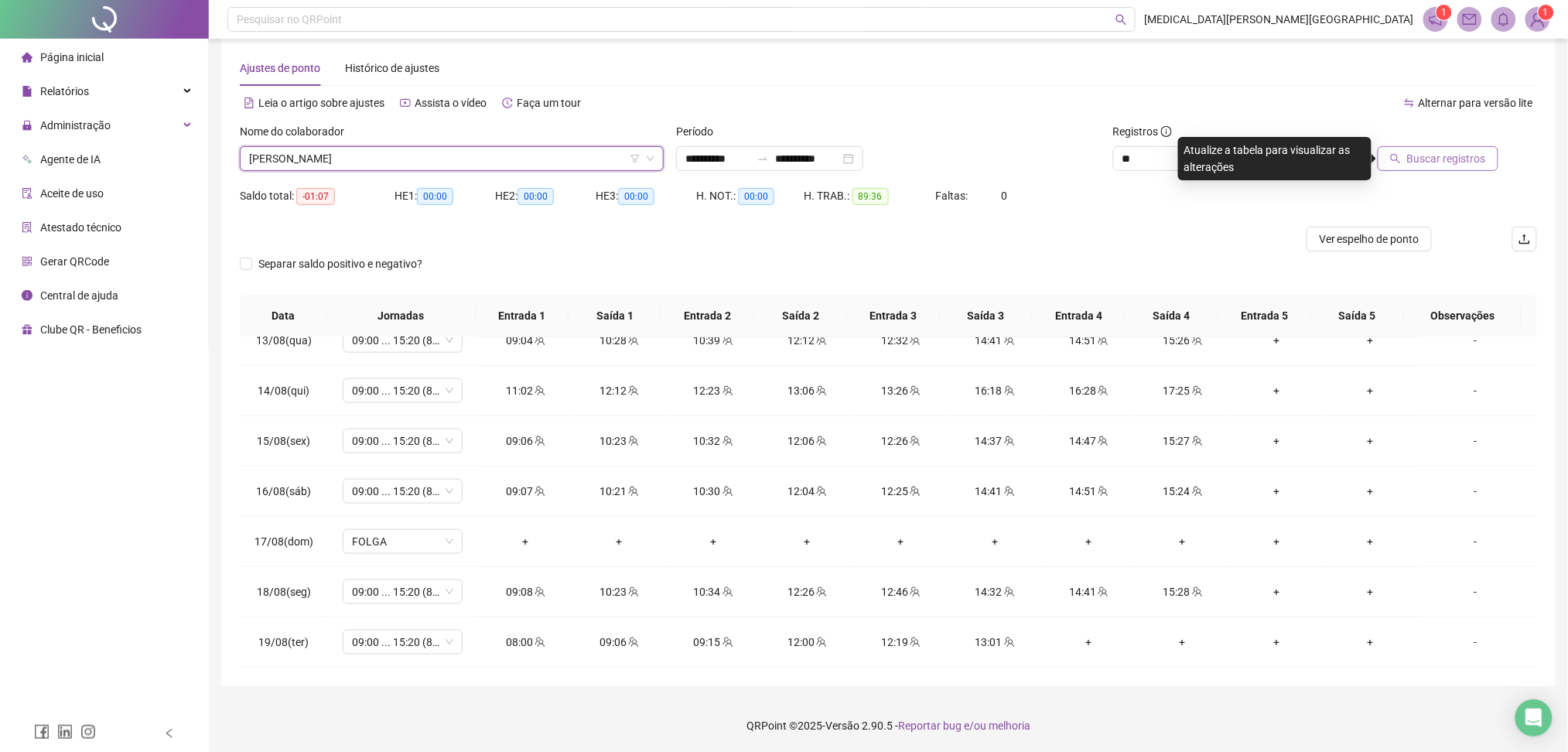
click at [1488, 161] on button "Buscar registros" at bounding box center [1438, 159] width 121 height 25
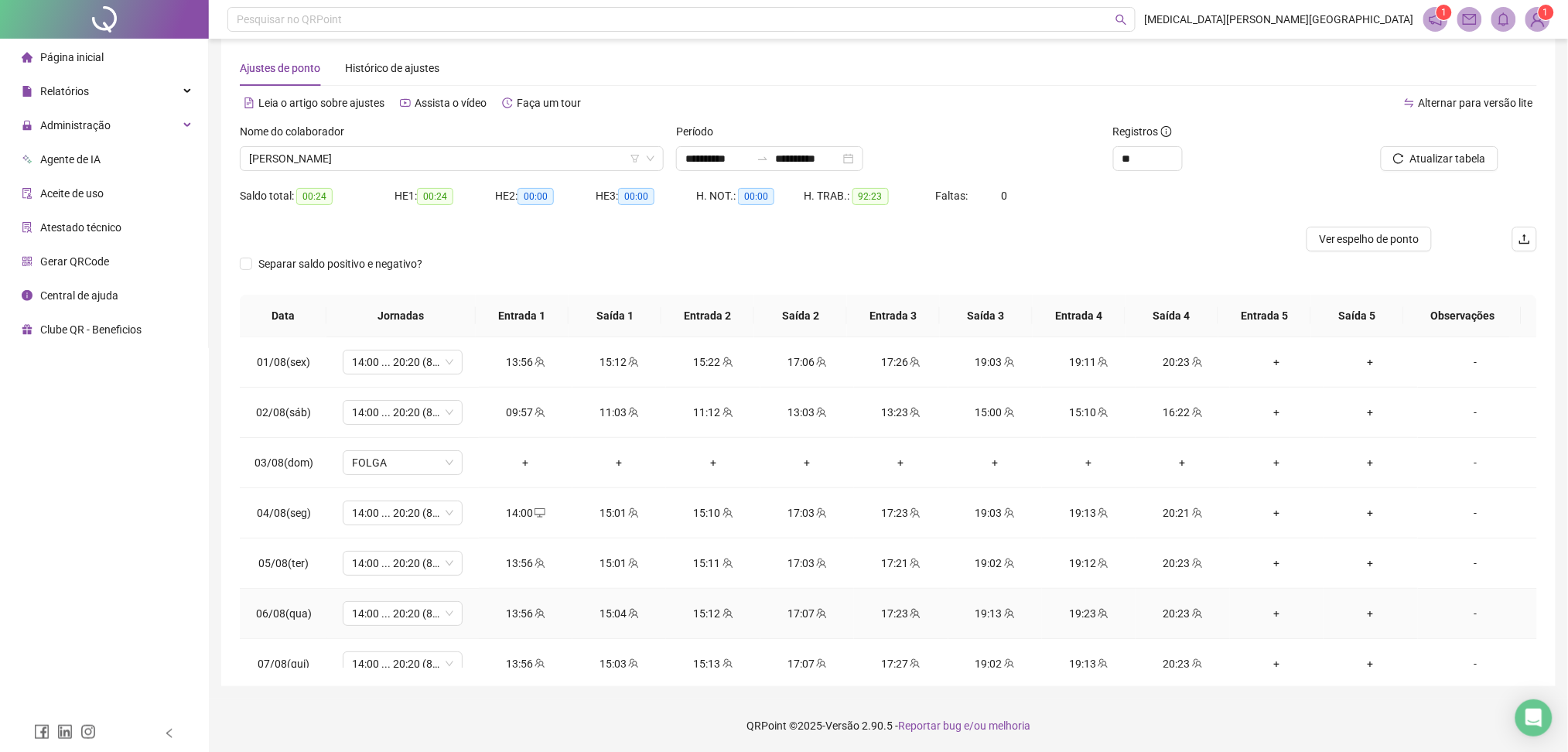
scroll to position [625, 0]
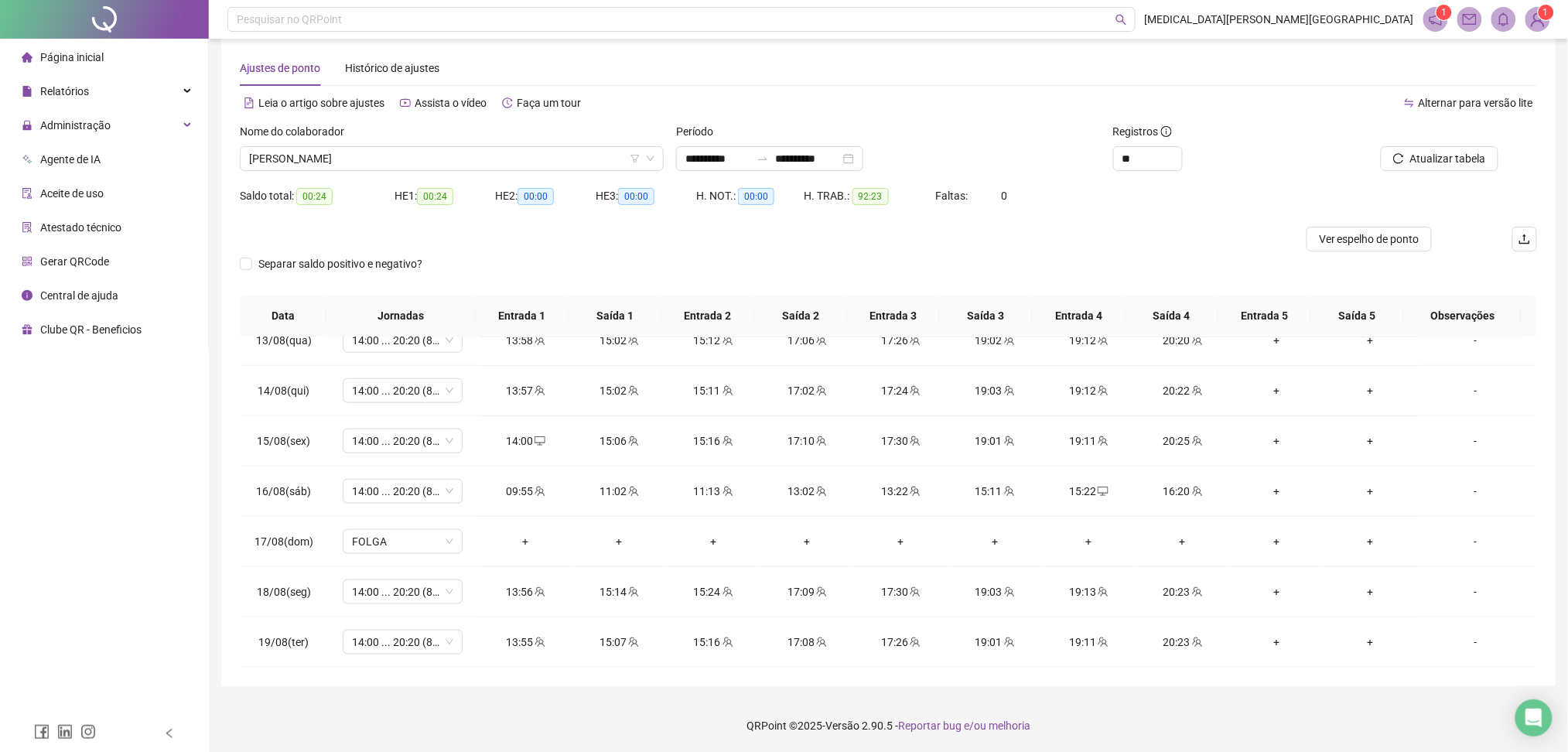
click at [364, 144] on div "Nome do colaborador" at bounding box center [452, 134] width 424 height 23
click at [349, 155] on span "[PERSON_NAME]" at bounding box center [452, 158] width 405 height 23
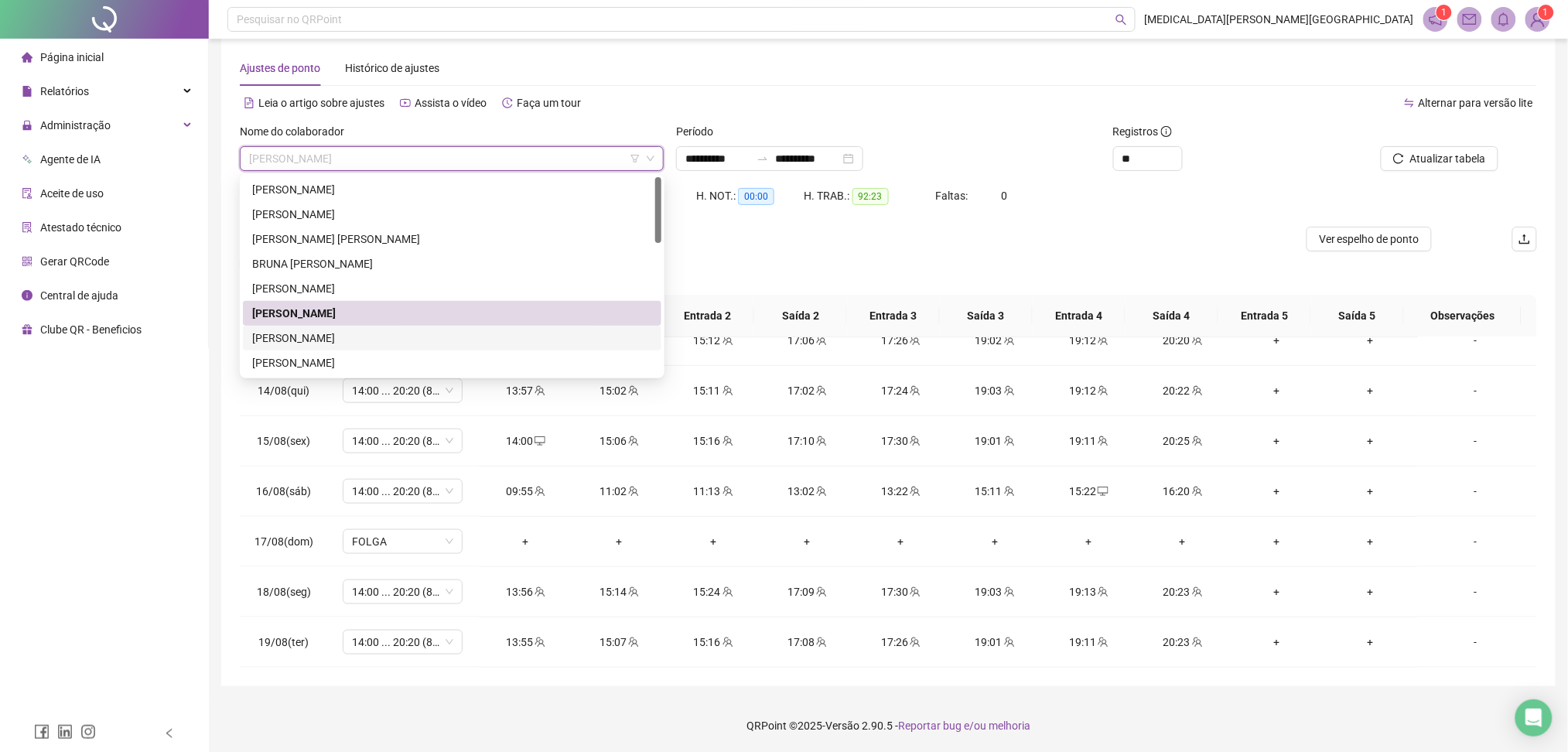
click at [307, 338] on div "[PERSON_NAME]" at bounding box center [452, 338] width 400 height 17
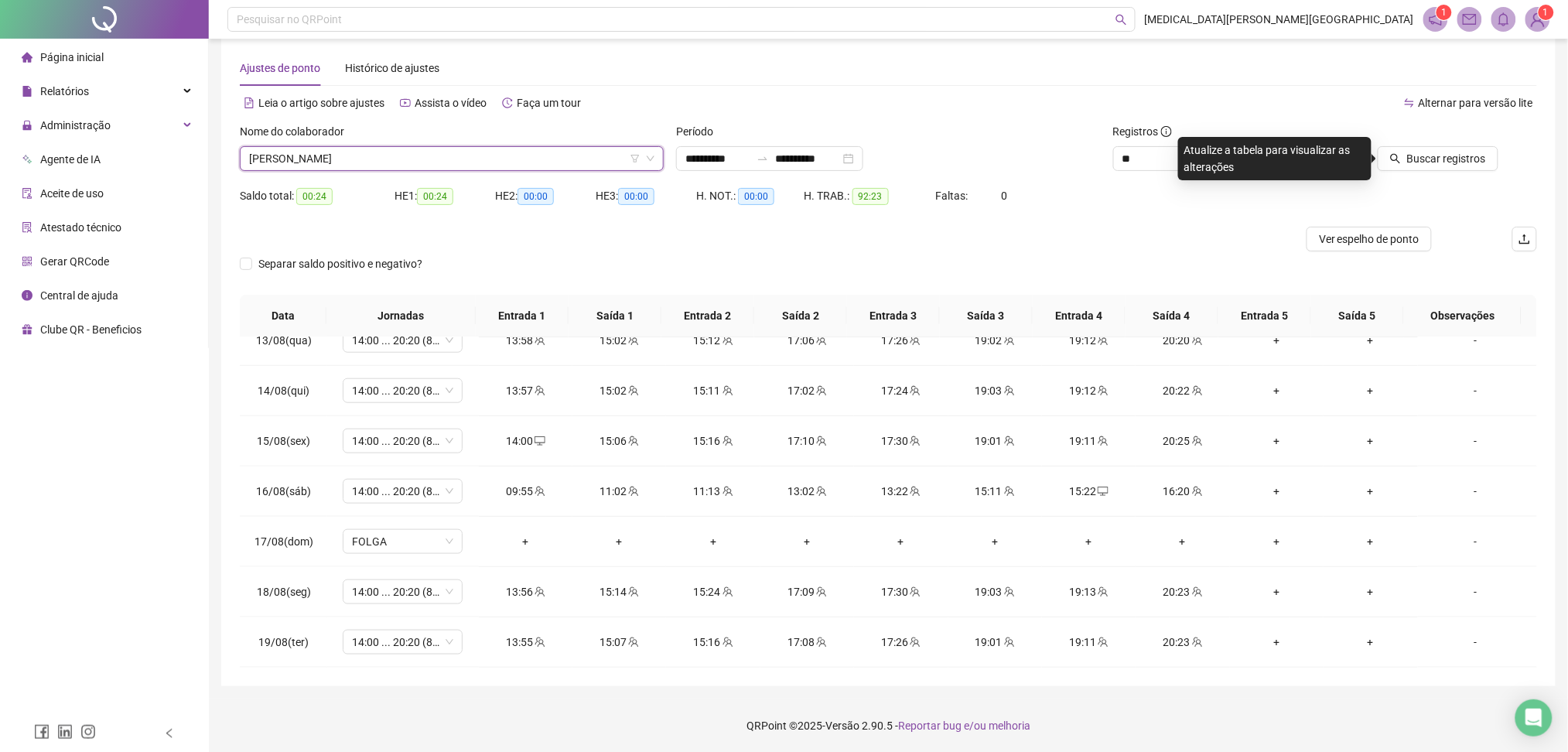
click at [356, 162] on span "[PERSON_NAME]" at bounding box center [452, 158] width 405 height 23
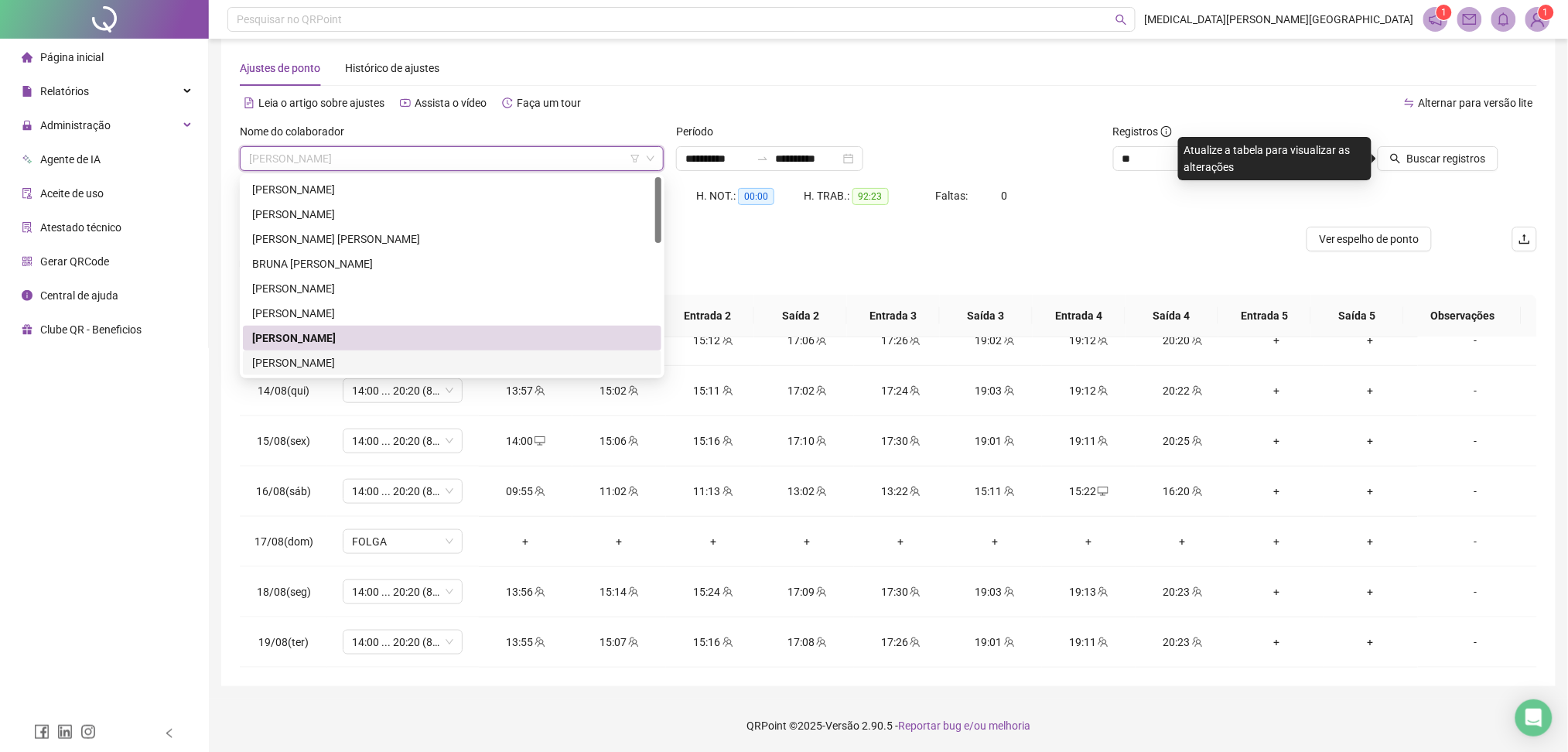
click at [305, 360] on div "[PERSON_NAME]" at bounding box center [452, 363] width 400 height 17
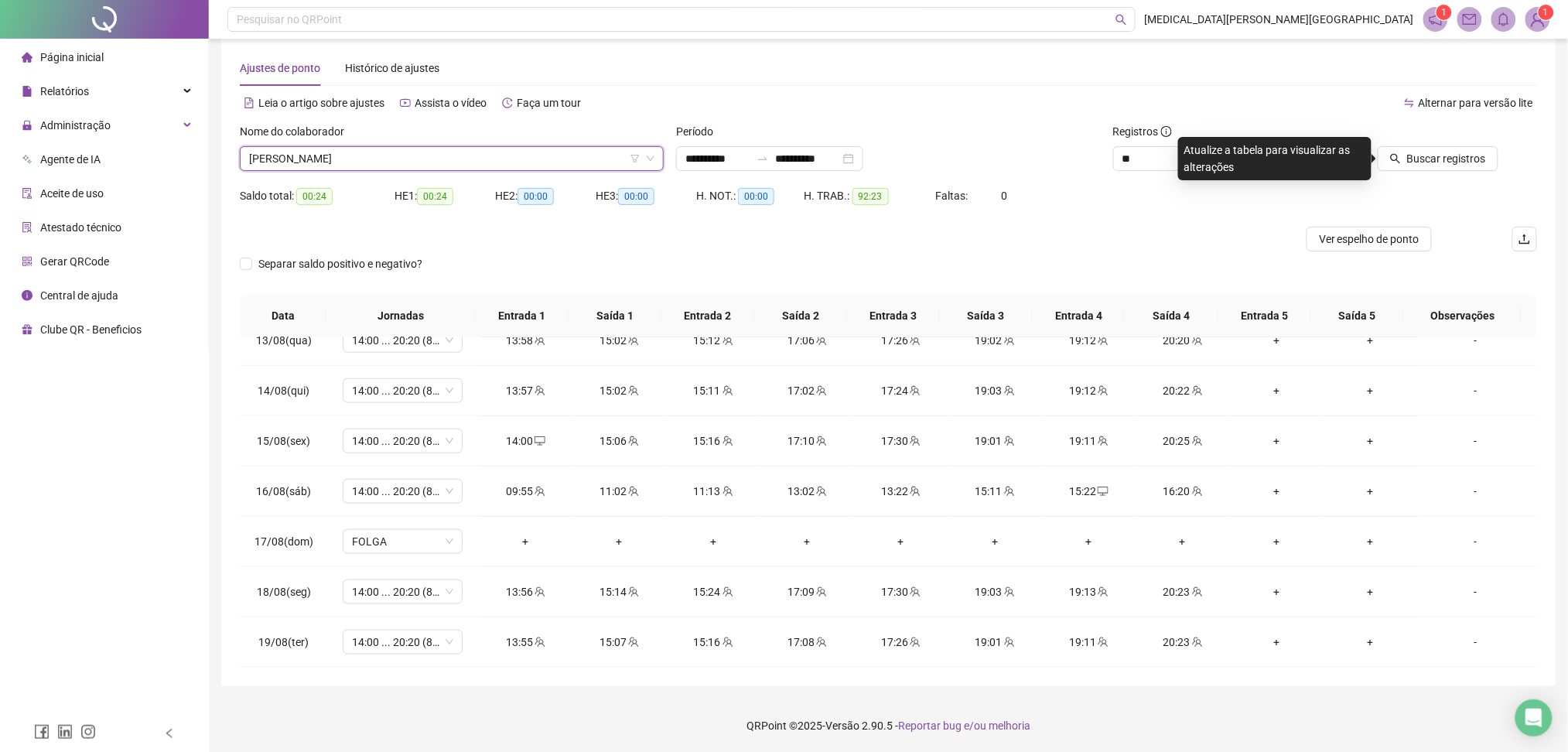
click at [1417, 142] on div at bounding box center [1415, 134] width 167 height 23
click at [1420, 150] on span "Buscar registros" at bounding box center [1446, 158] width 79 height 17
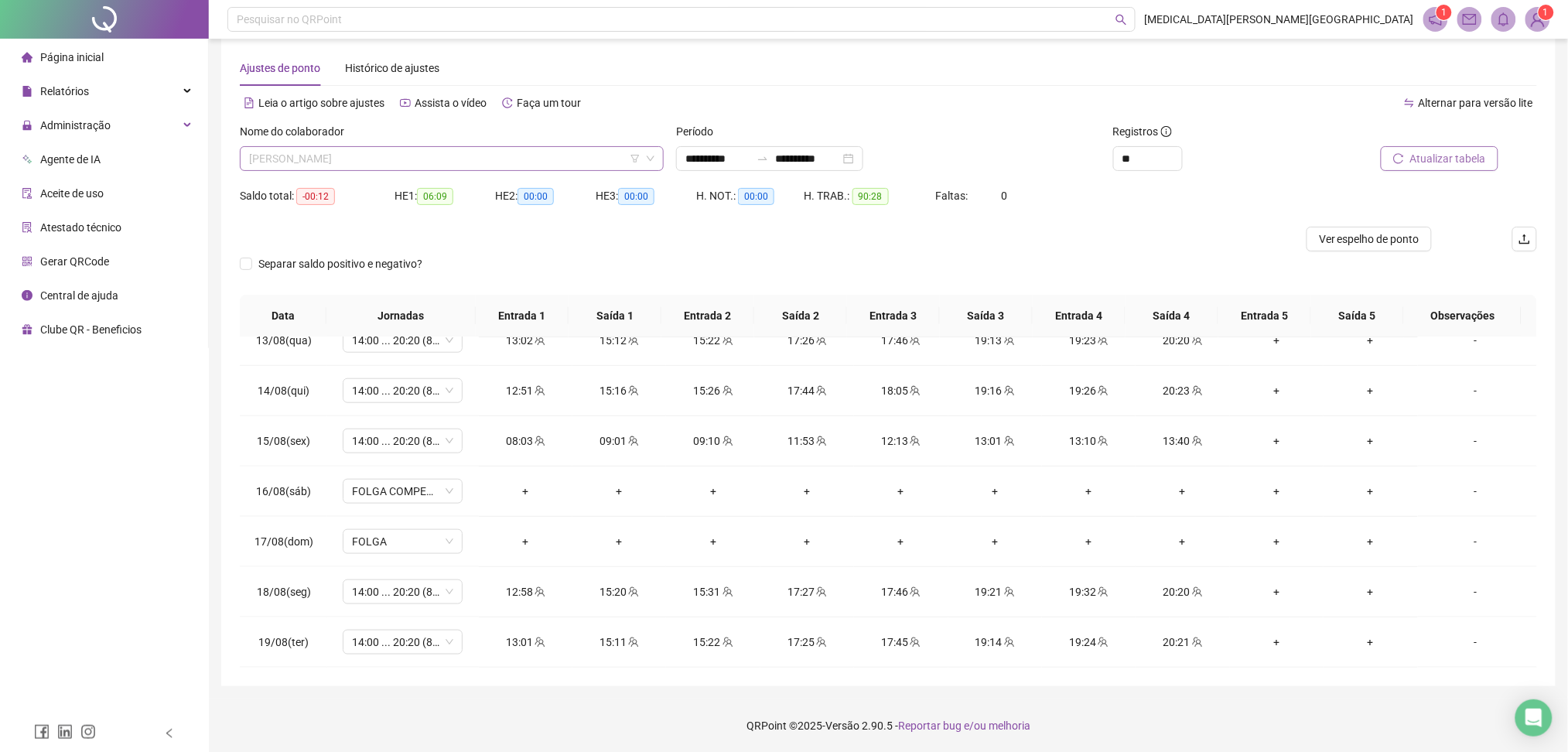
click at [356, 161] on span "[PERSON_NAME]" at bounding box center [452, 158] width 405 height 23
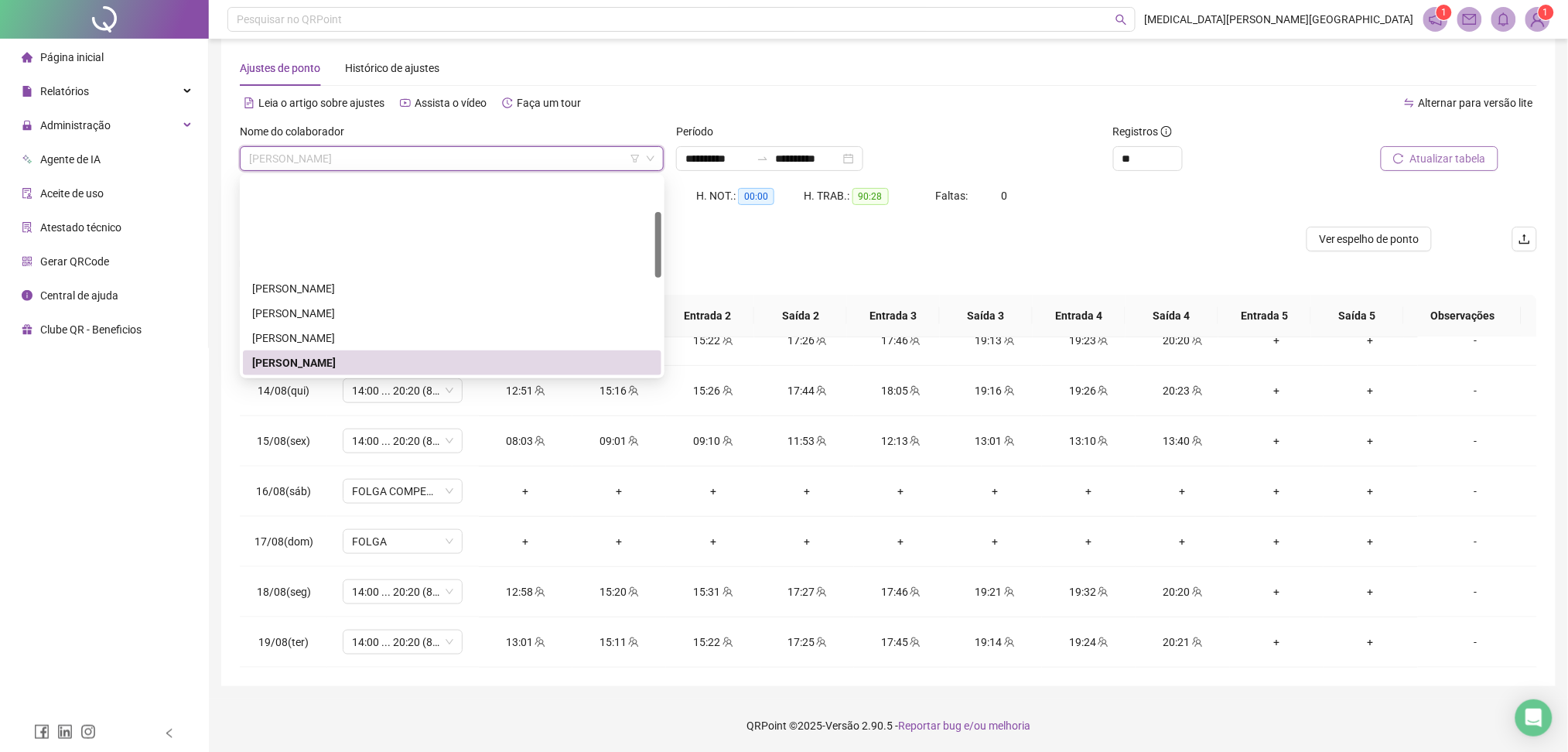
scroll to position [103, 0]
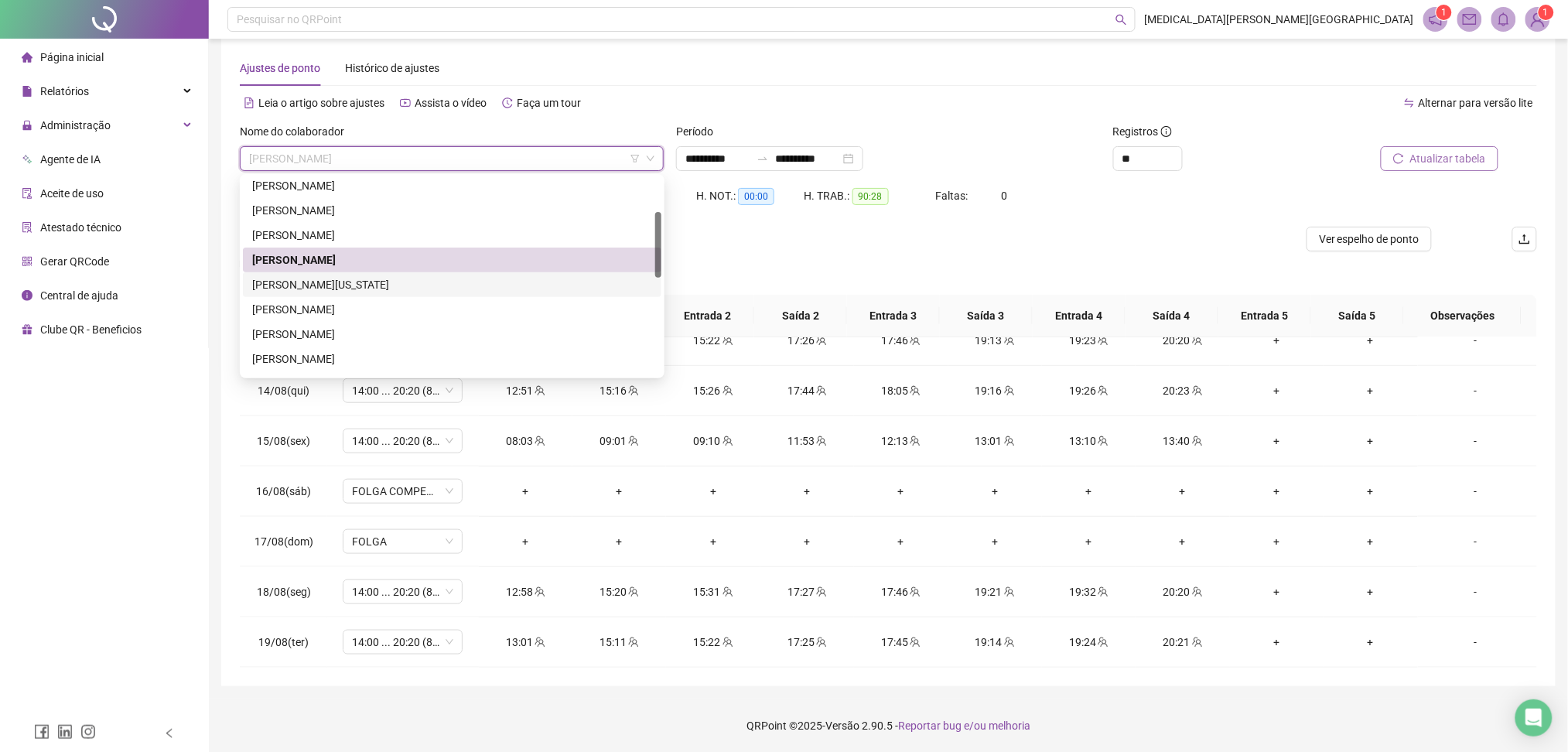
click at [380, 278] on div "[PERSON_NAME][US_STATE]" at bounding box center [452, 284] width 400 height 17
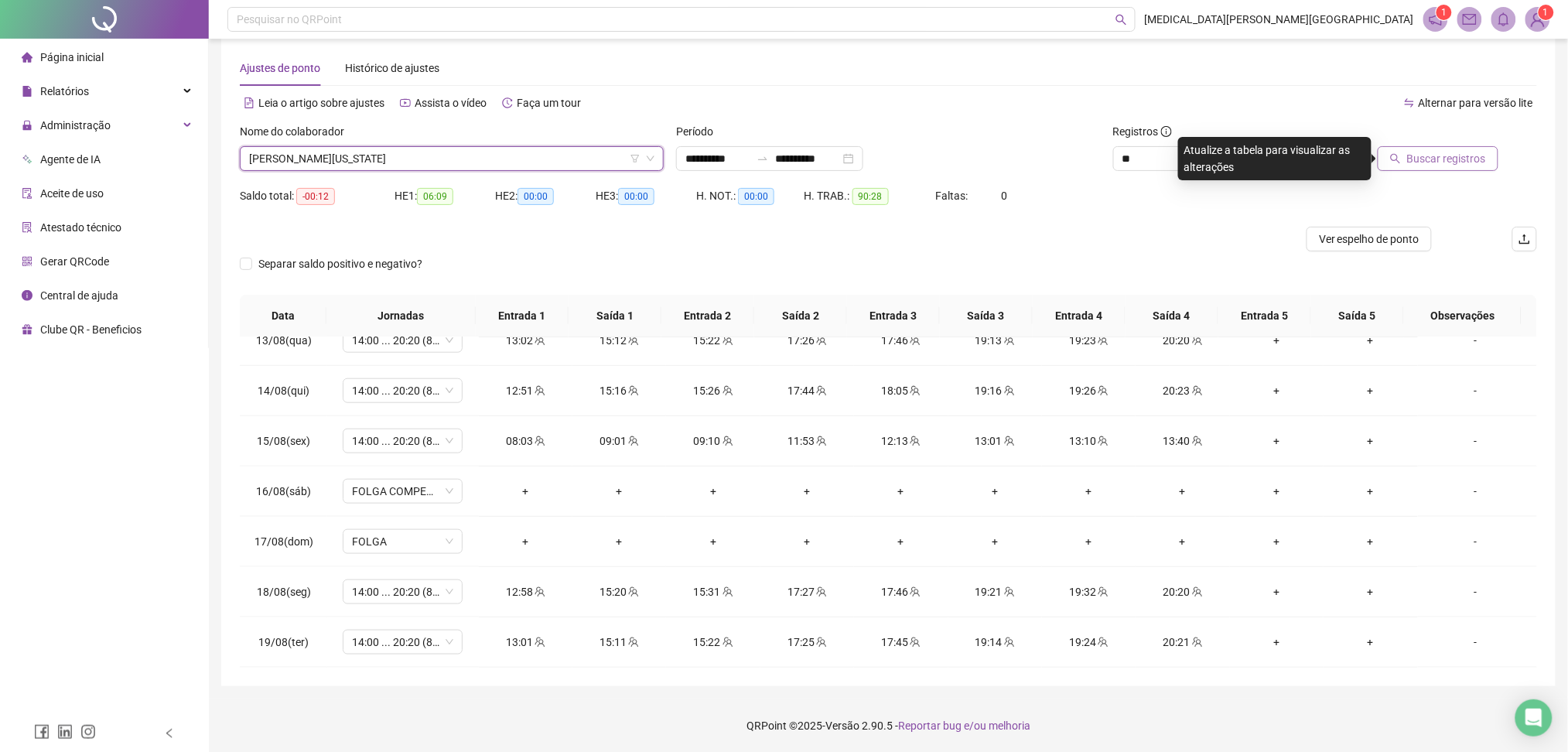
click at [1463, 160] on span "Buscar registros" at bounding box center [1446, 158] width 79 height 17
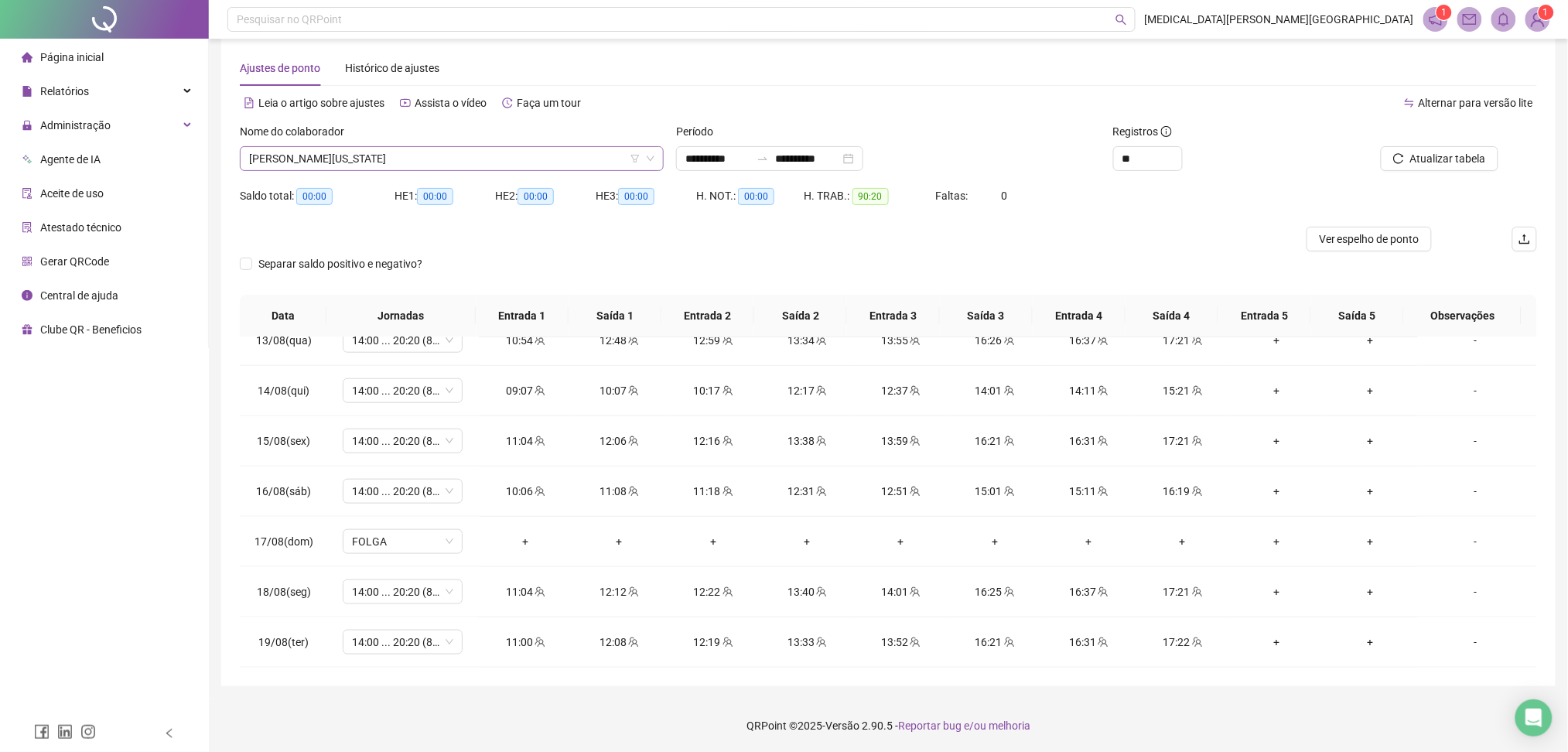
click at [511, 149] on span "[PERSON_NAME][US_STATE]" at bounding box center [452, 158] width 405 height 23
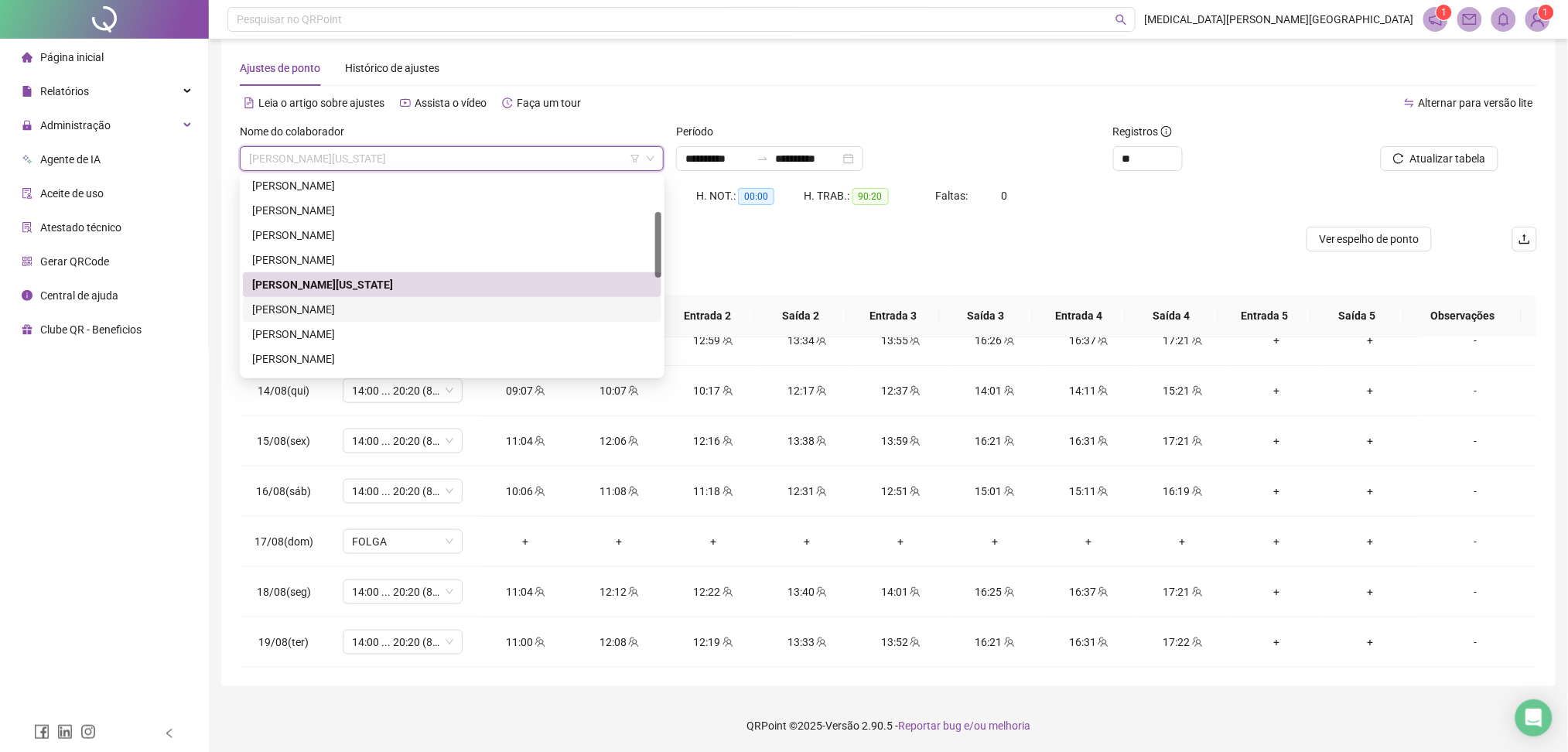
click at [362, 312] on div "[PERSON_NAME]" at bounding box center [452, 309] width 400 height 17
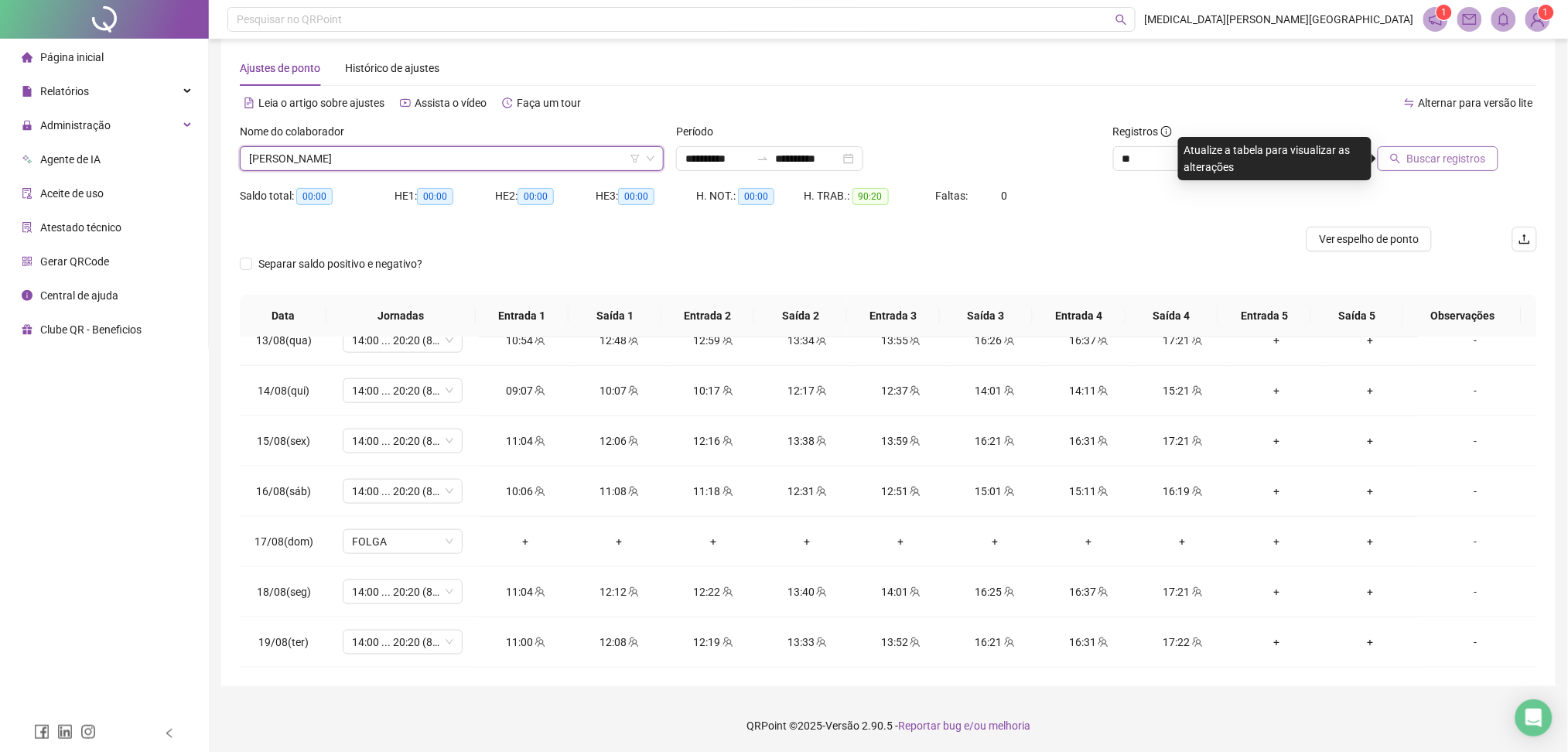
click at [1420, 152] on span "Buscar registros" at bounding box center [1446, 158] width 79 height 17
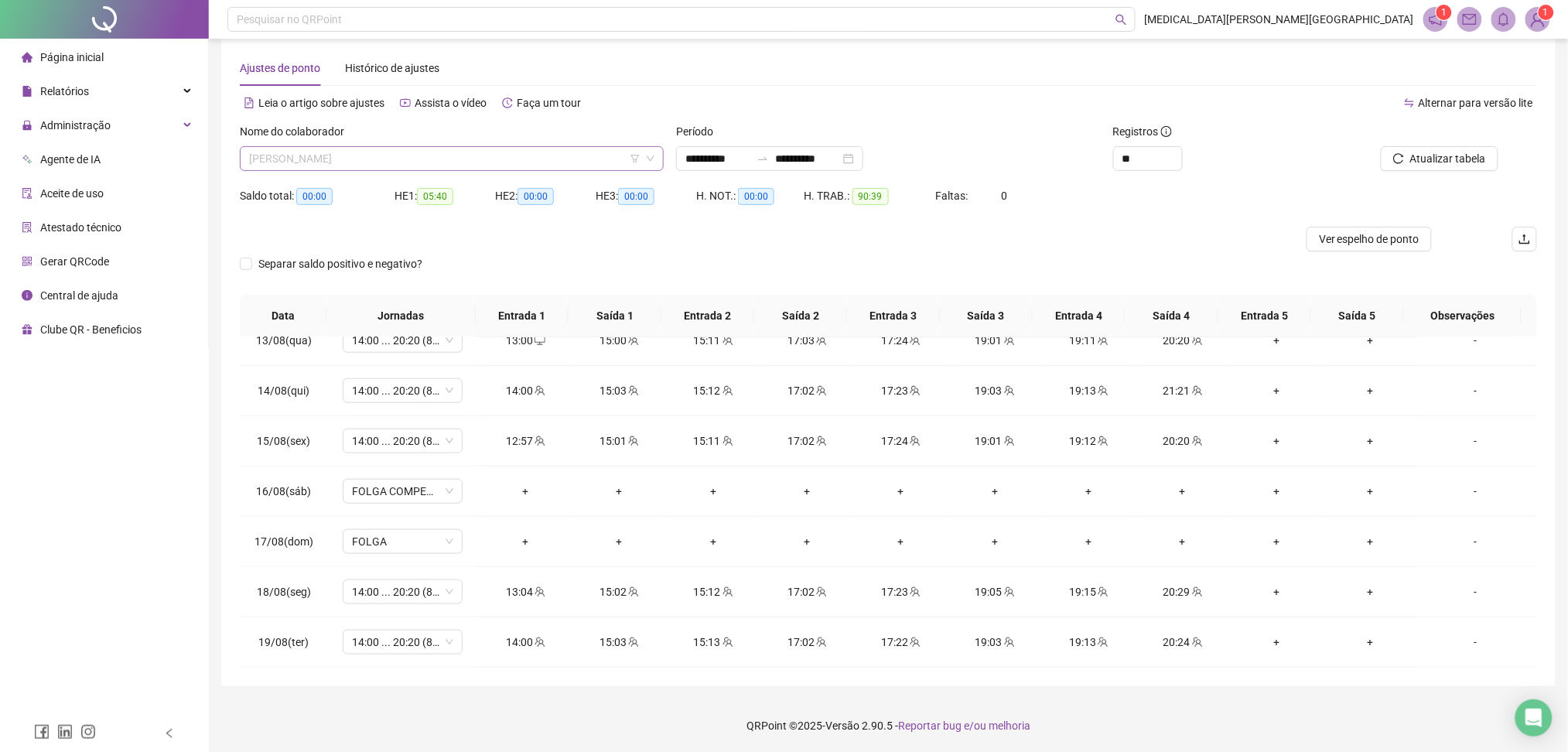
click at [461, 160] on span "[PERSON_NAME]" at bounding box center [452, 158] width 405 height 23
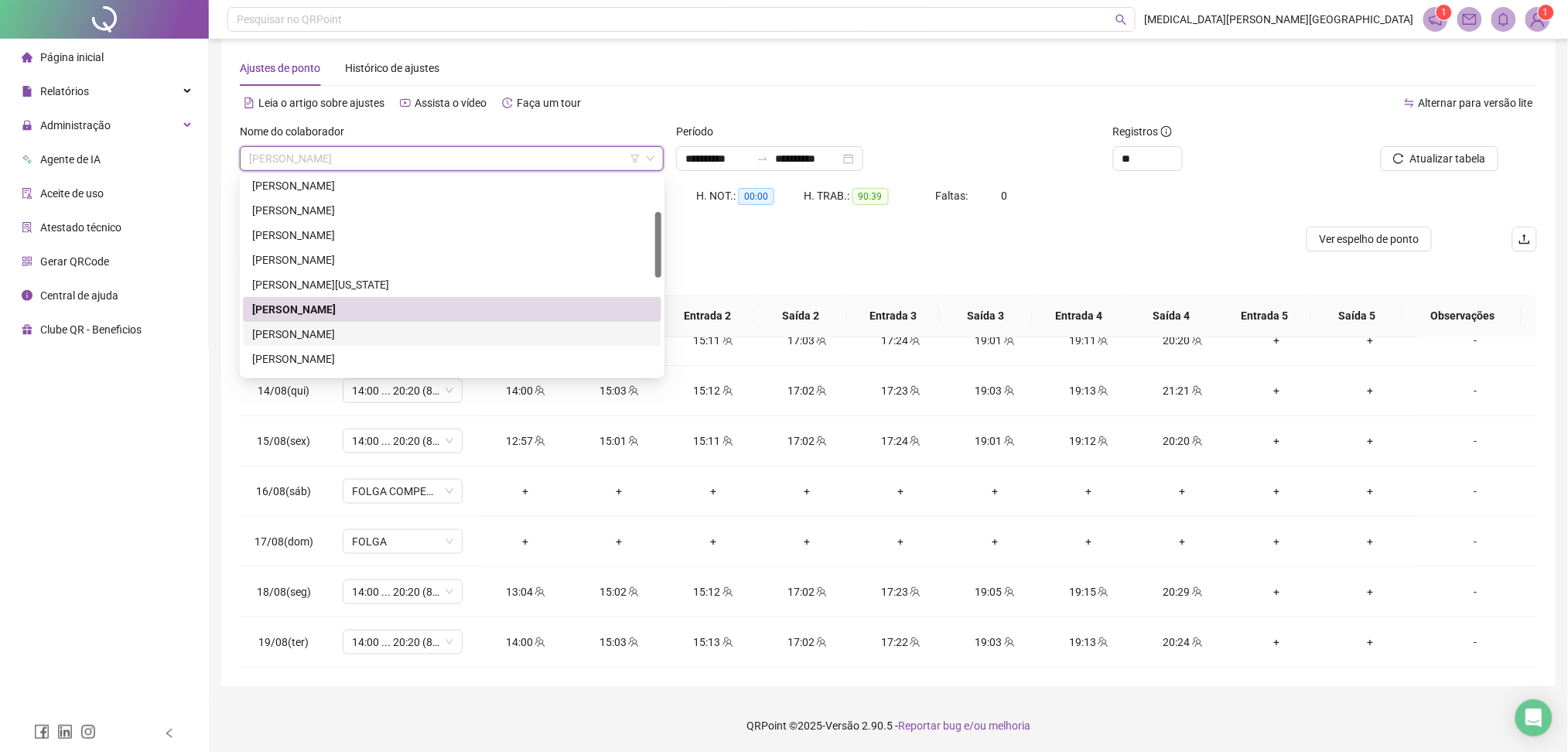
click at [332, 333] on div "[PERSON_NAME]" at bounding box center [452, 333] width 400 height 17
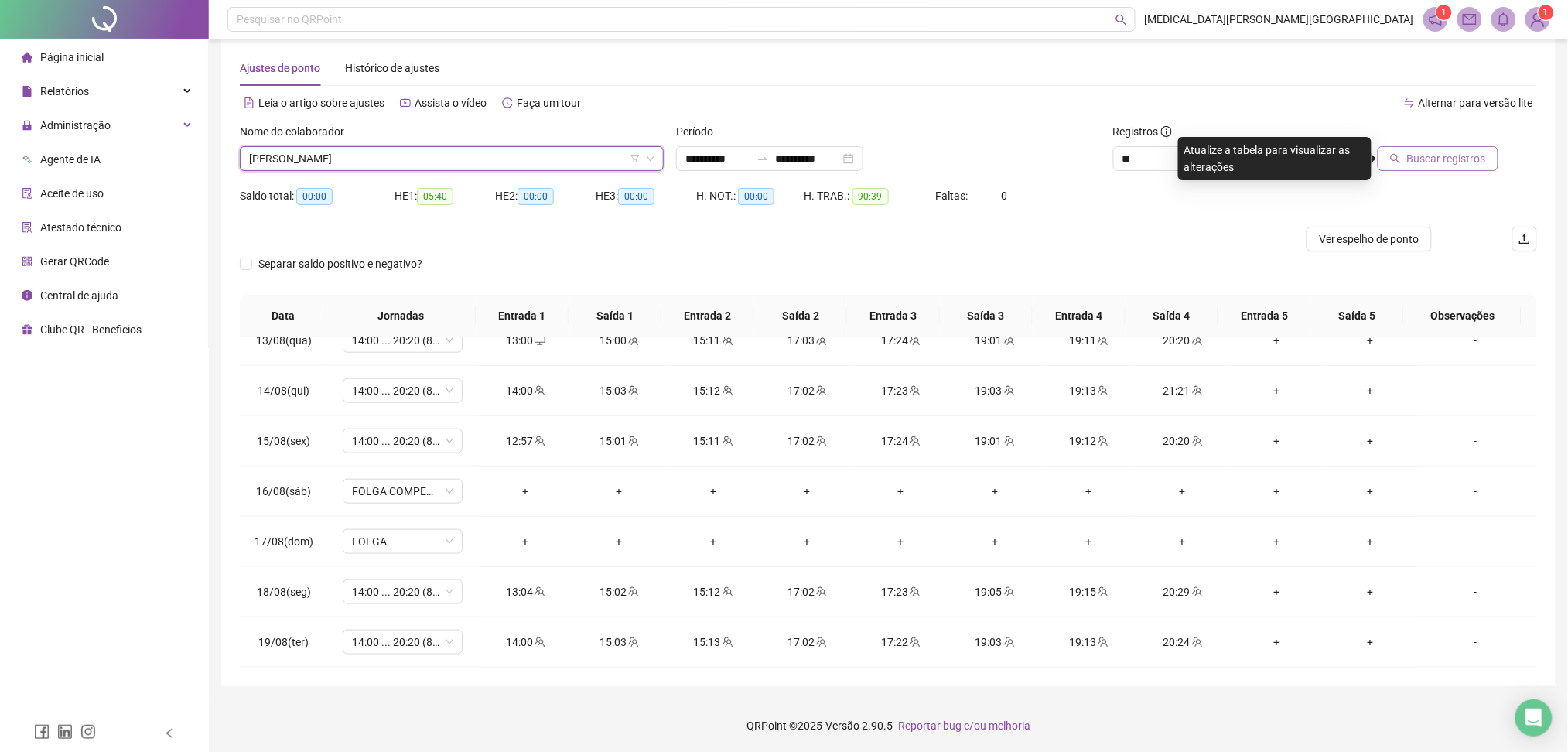
click at [1444, 151] on span "Buscar registros" at bounding box center [1446, 158] width 79 height 17
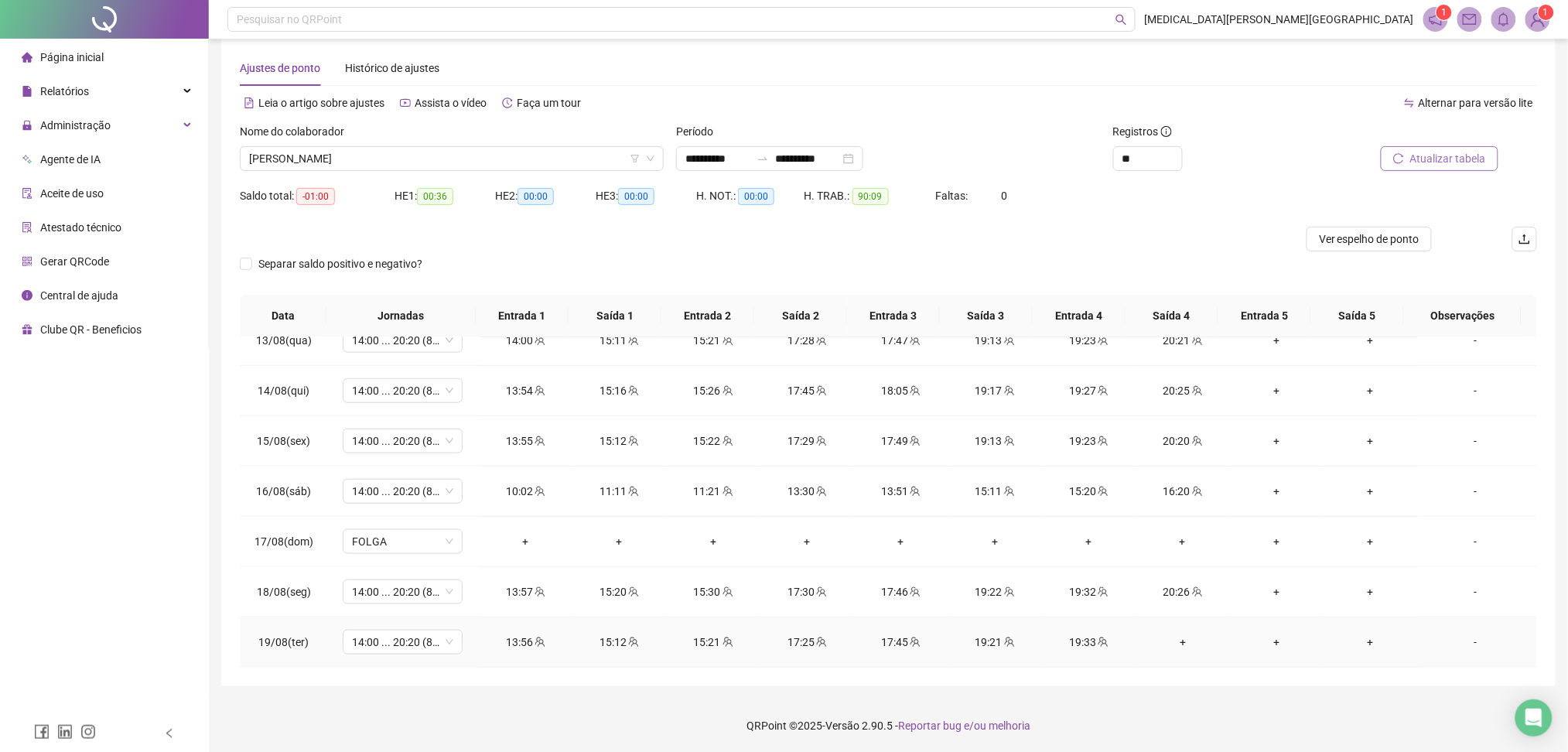
click at [1167, 644] on div "+" at bounding box center [1182, 642] width 68 height 17
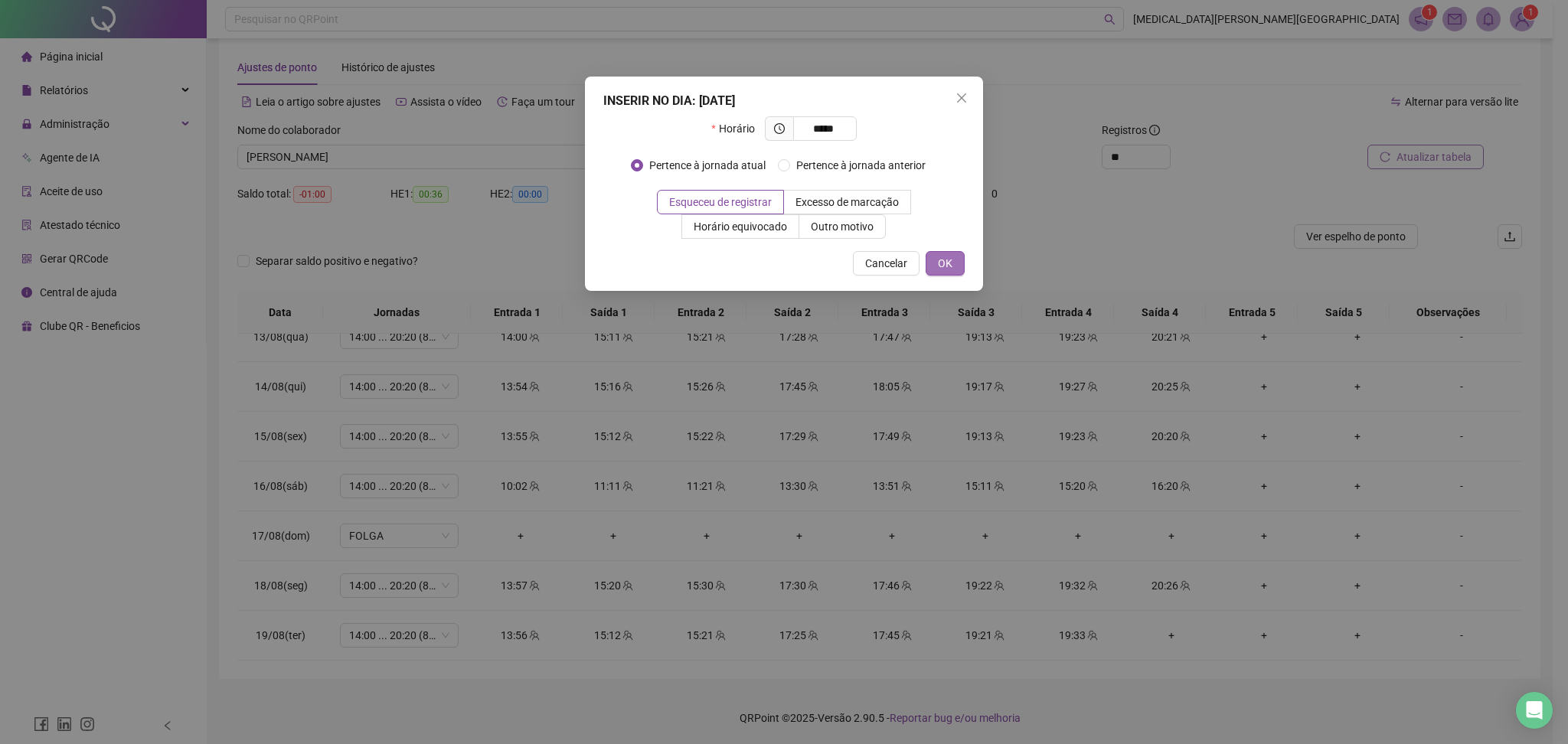
type input "*****"
click at [929, 257] on button "OK" at bounding box center [944, 264] width 39 height 25
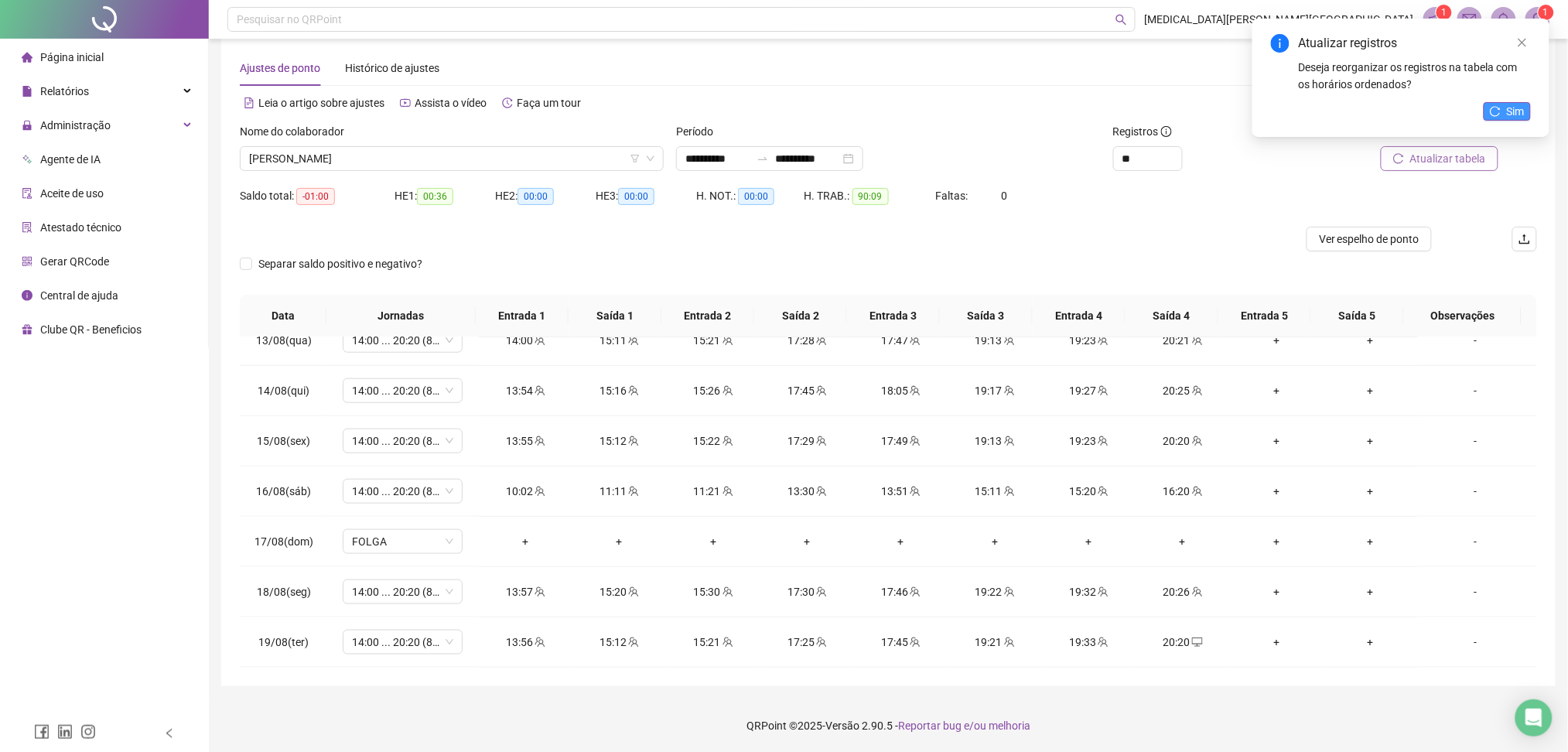
click at [1508, 105] on span "Sim" at bounding box center [1516, 111] width 18 height 17
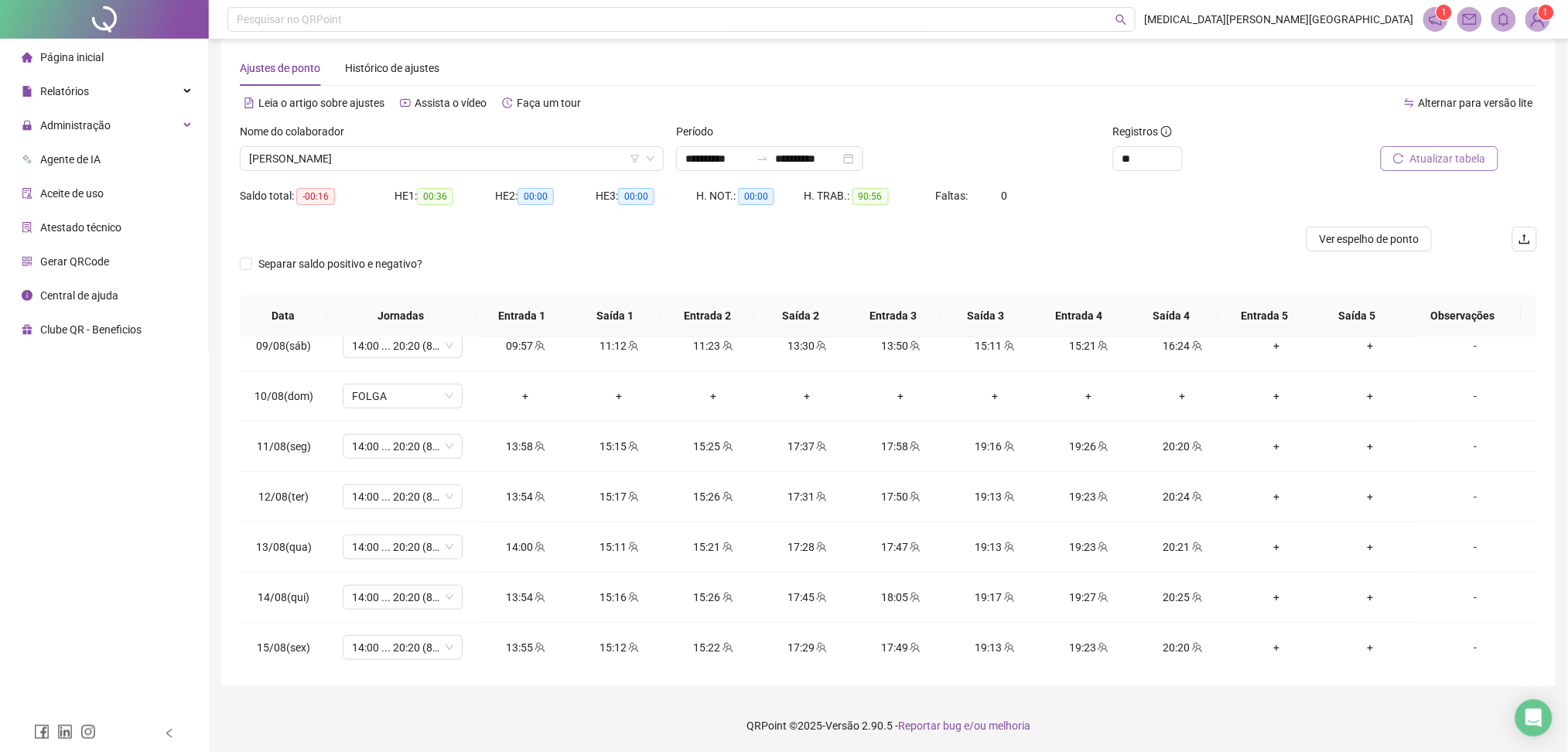
scroll to position [316, 0]
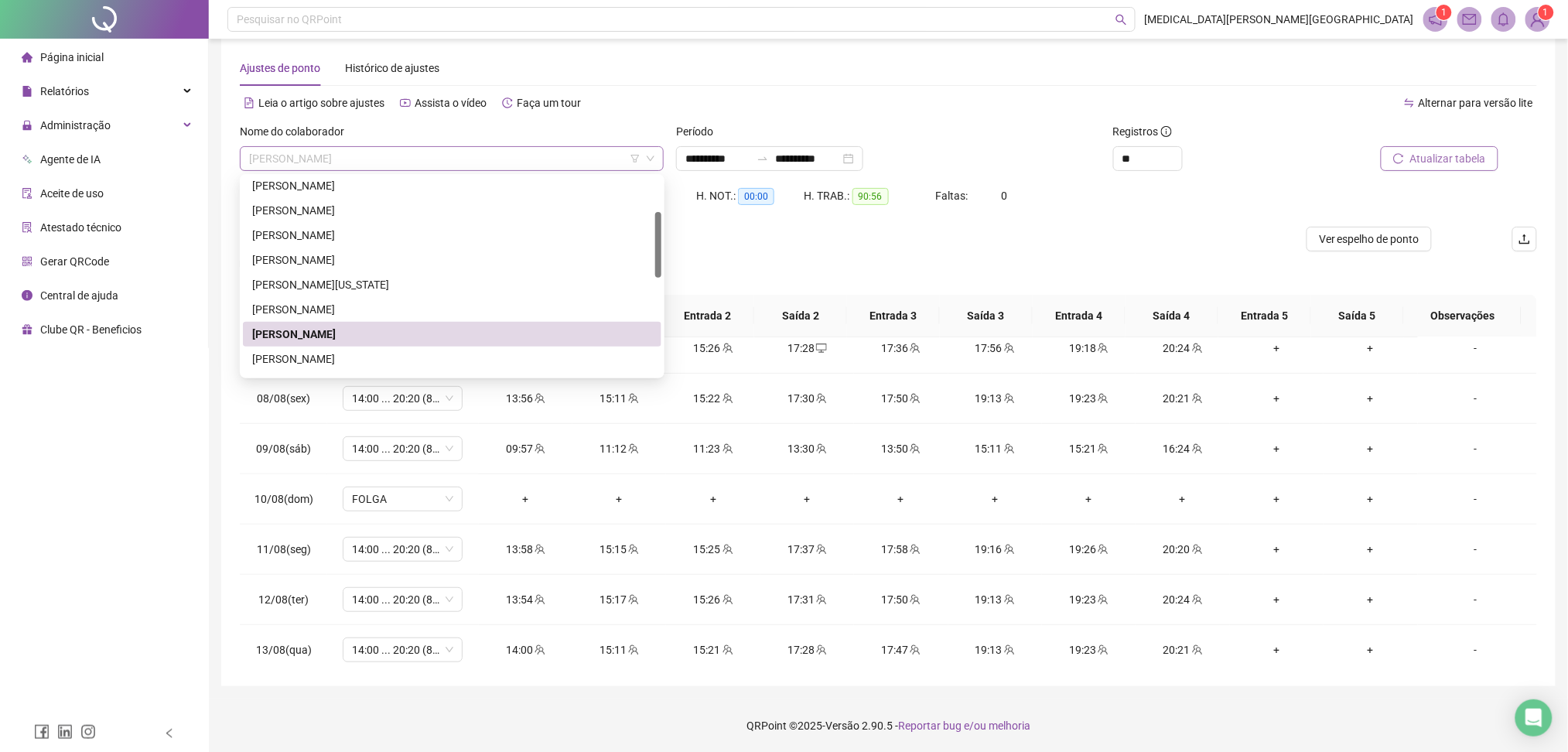
click at [420, 156] on span "[PERSON_NAME]" at bounding box center [452, 158] width 405 height 23
click at [322, 359] on div "[PERSON_NAME]" at bounding box center [452, 358] width 400 height 17
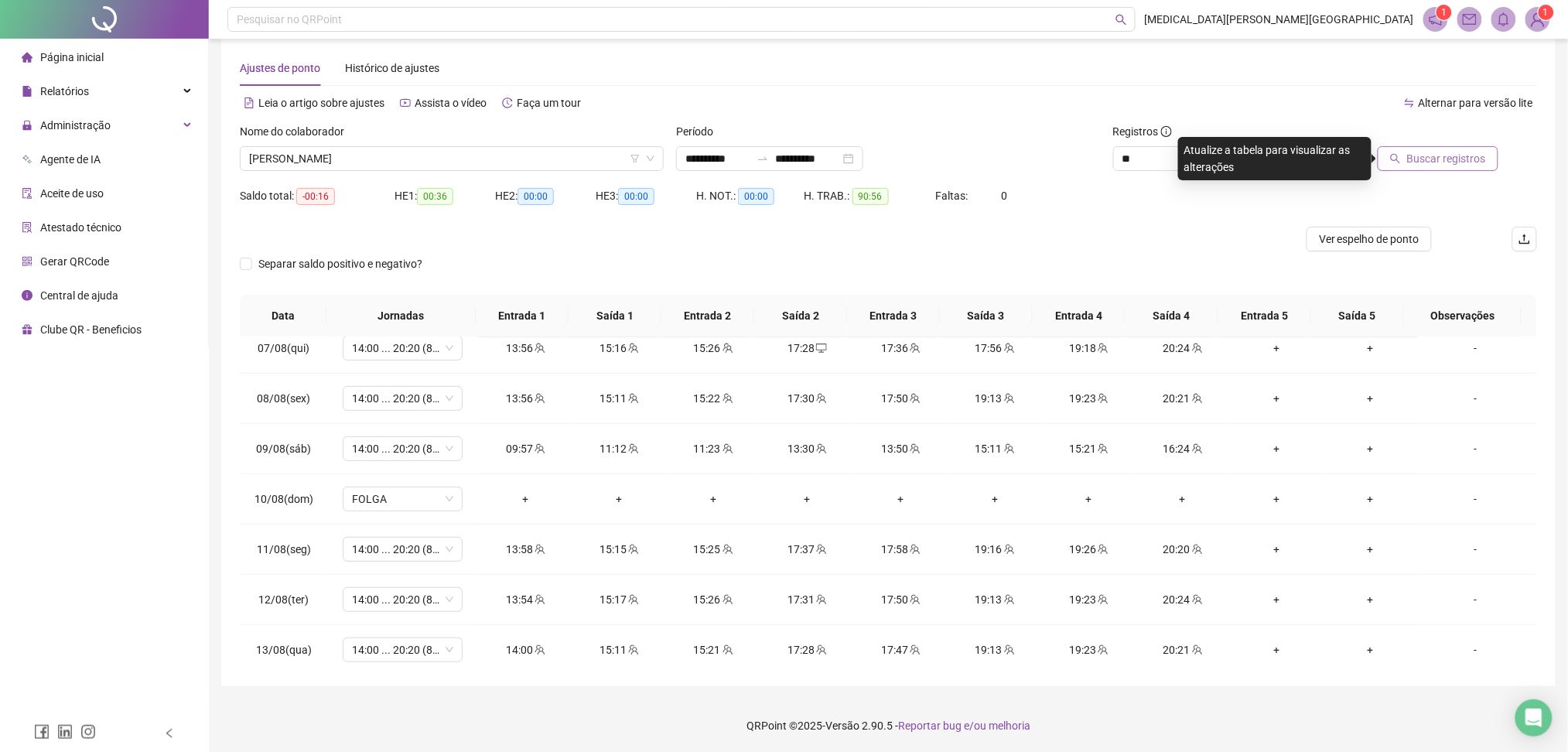
click at [1435, 168] on button "Buscar registros" at bounding box center [1438, 159] width 121 height 25
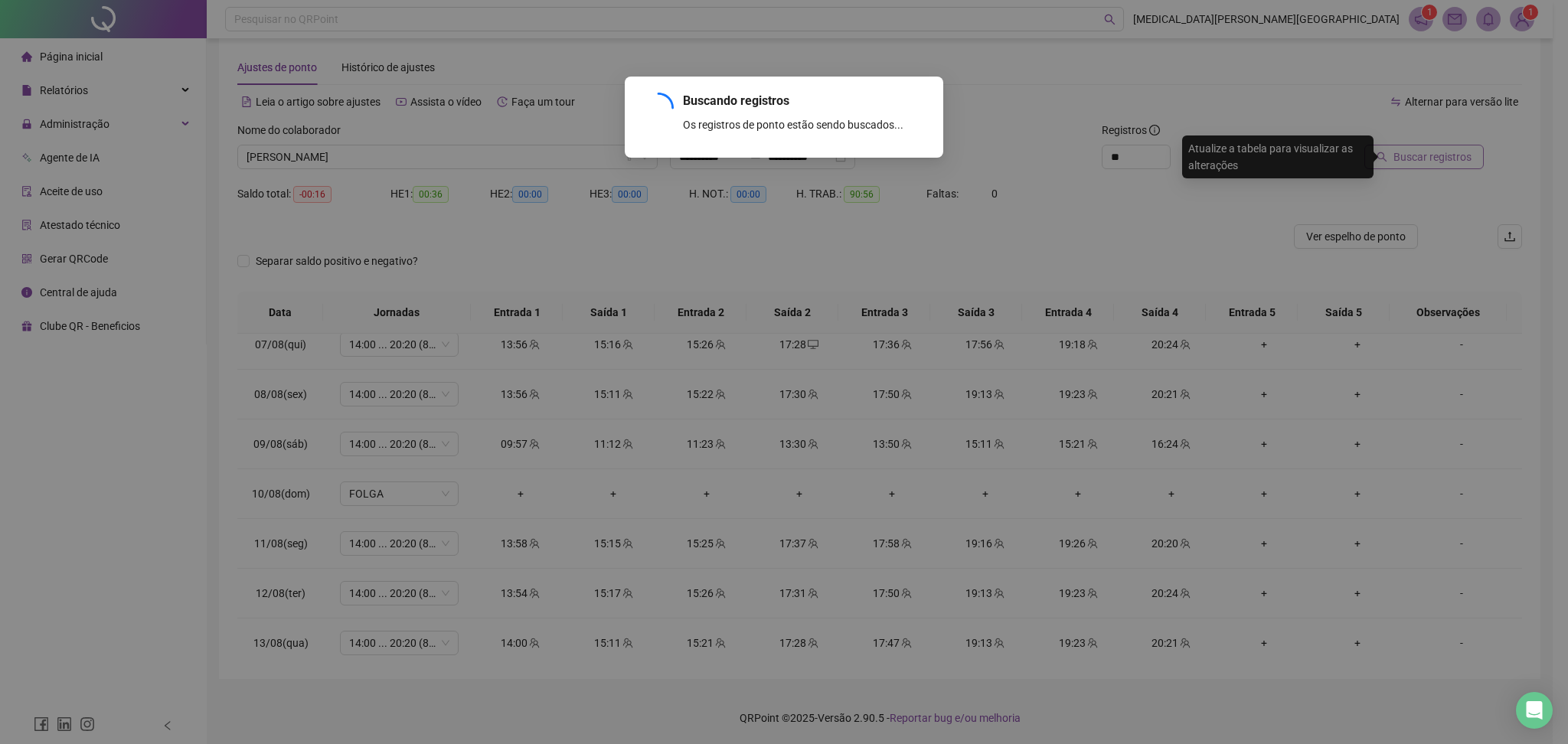
click at [1425, 157] on div "Buscando registros Os registros de ponto estão sendo buscados... OK" at bounding box center [784, 372] width 1568 height 744
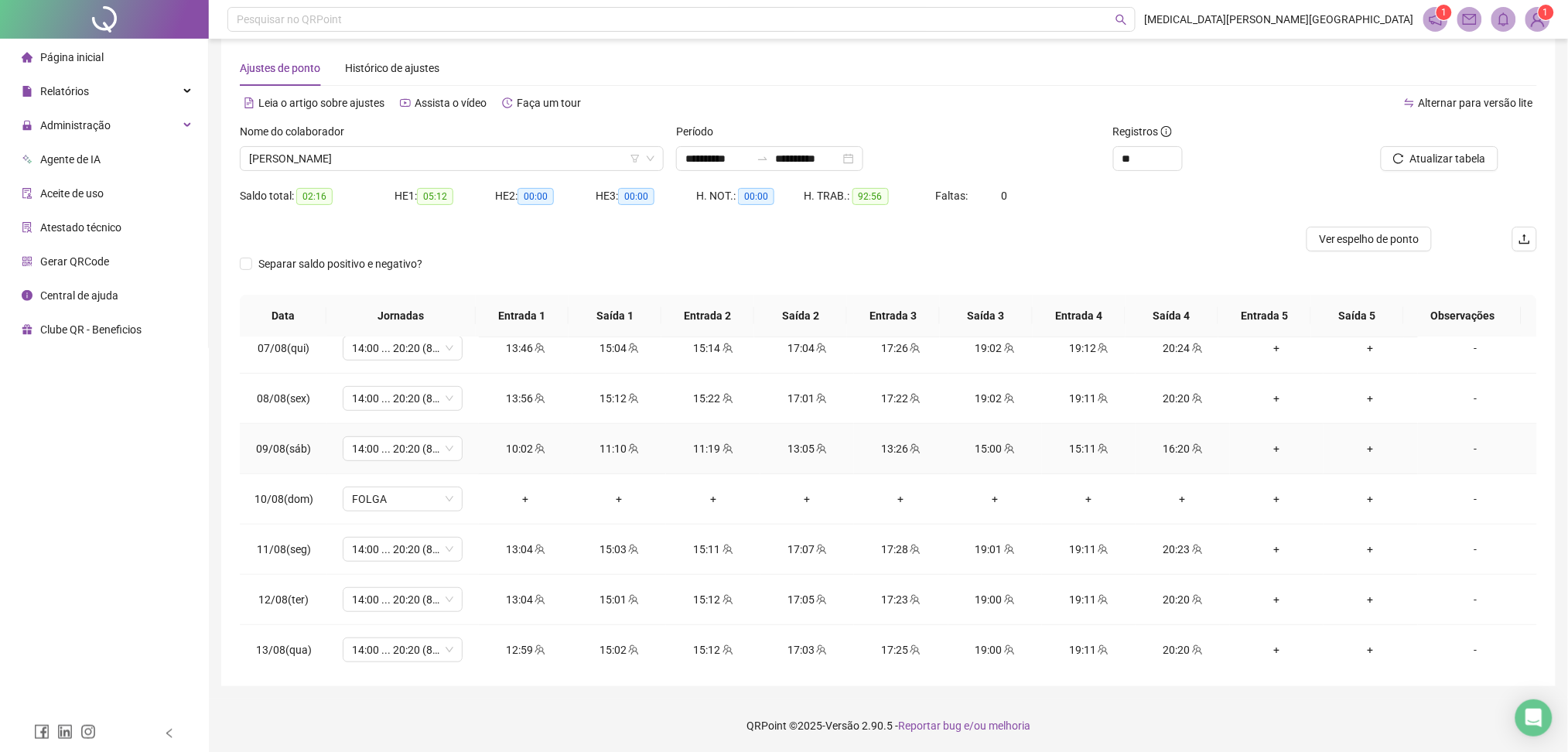
scroll to position [625, 0]
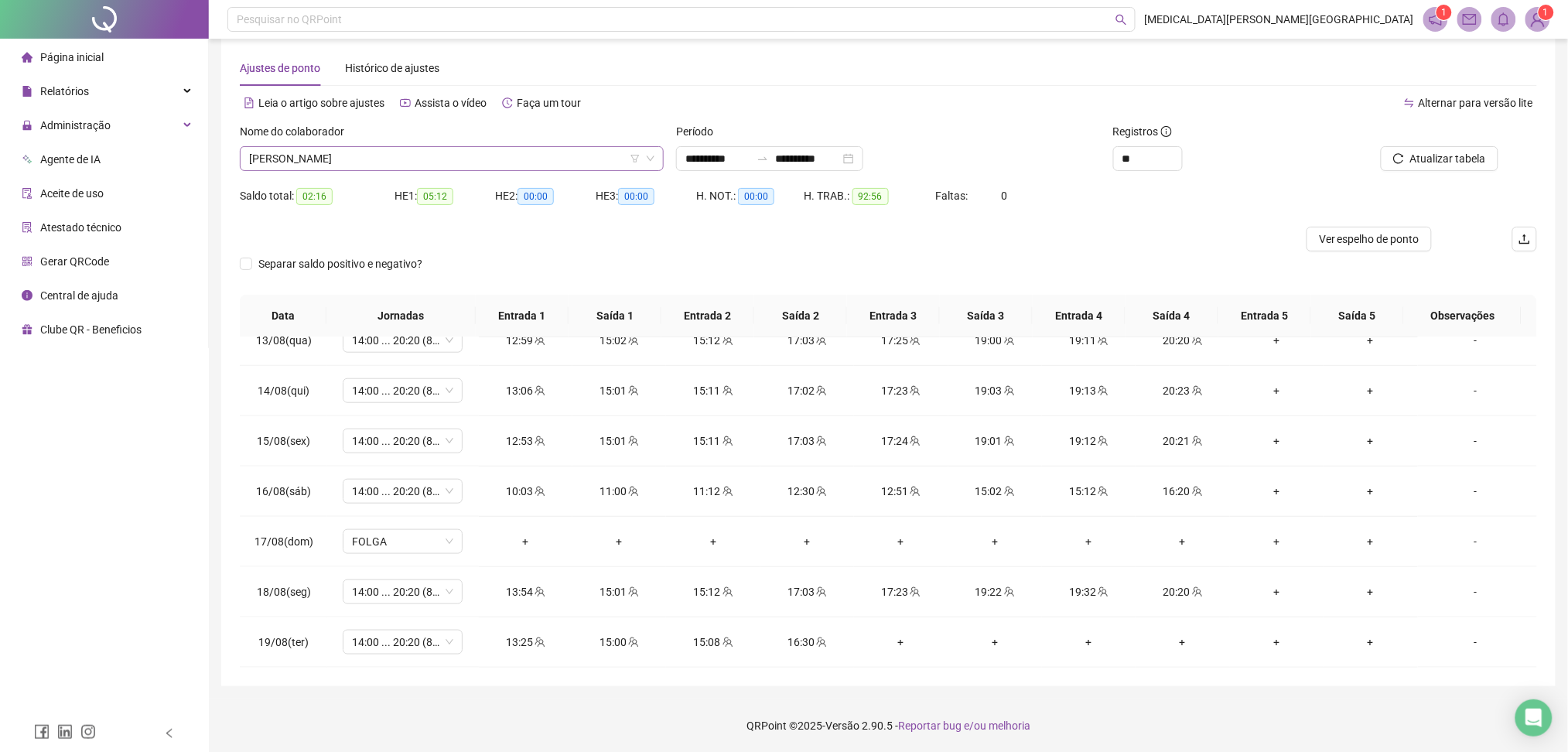
click at [359, 156] on span "[PERSON_NAME]" at bounding box center [452, 158] width 405 height 23
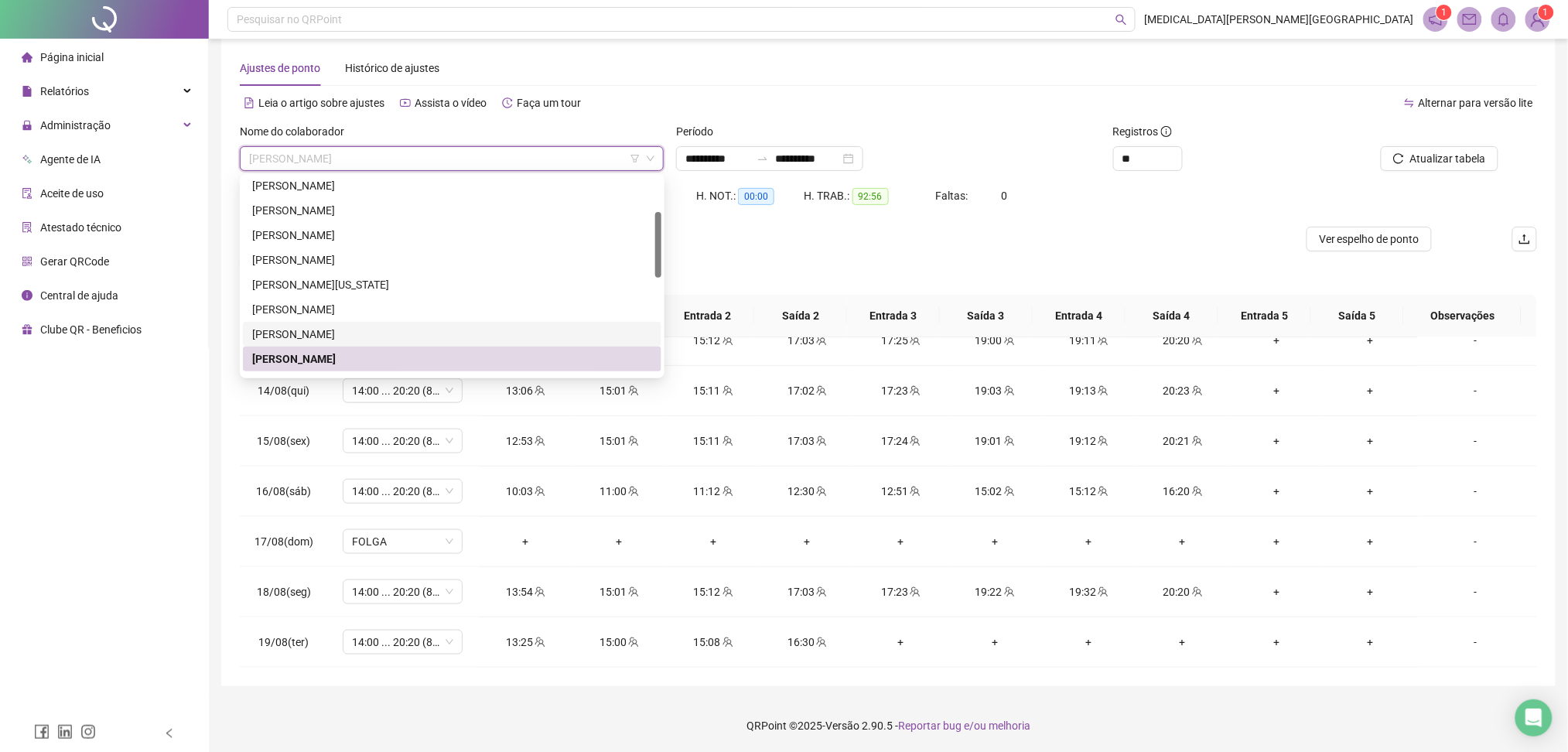
scroll to position [206, 0]
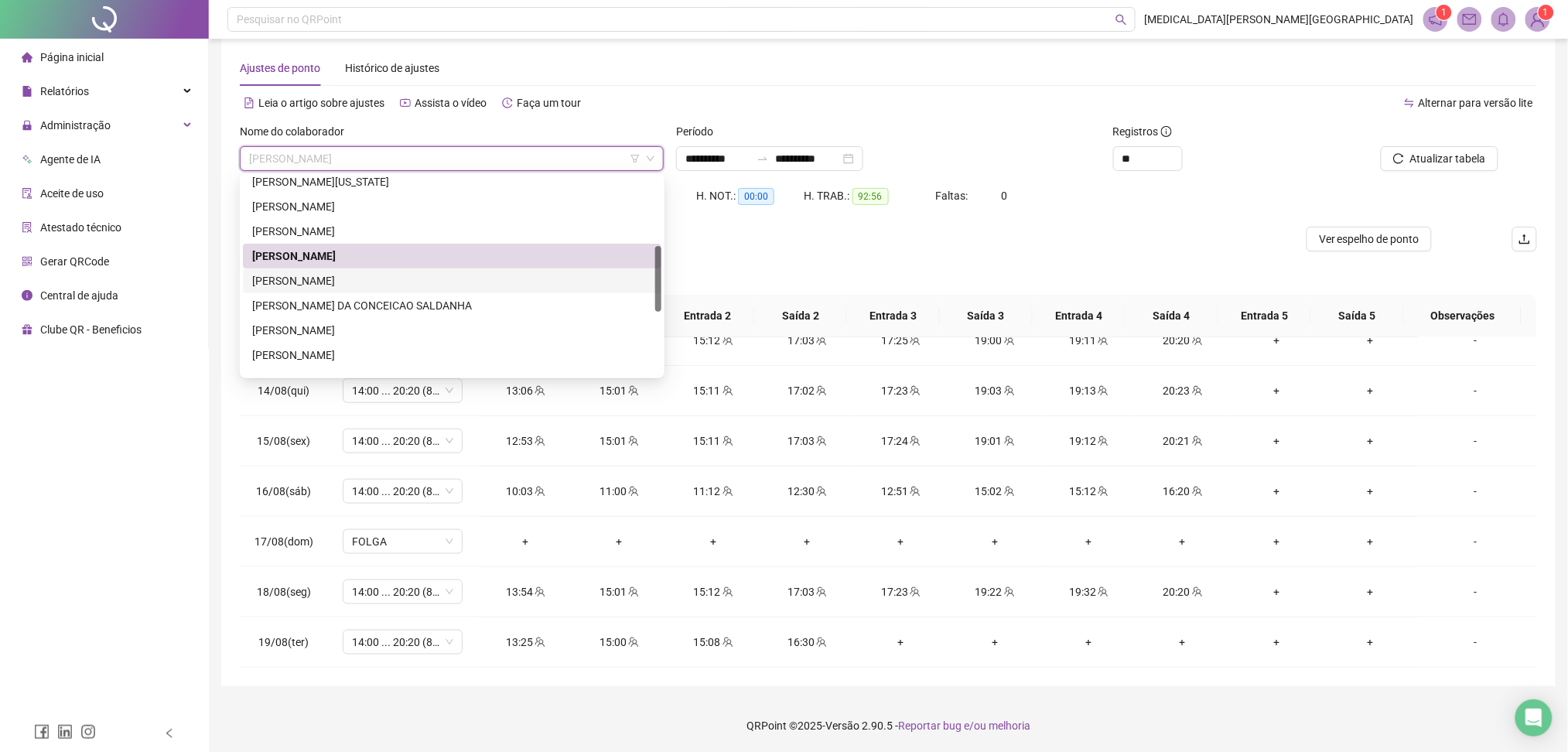
click at [326, 282] on div "[PERSON_NAME]" at bounding box center [452, 280] width 400 height 17
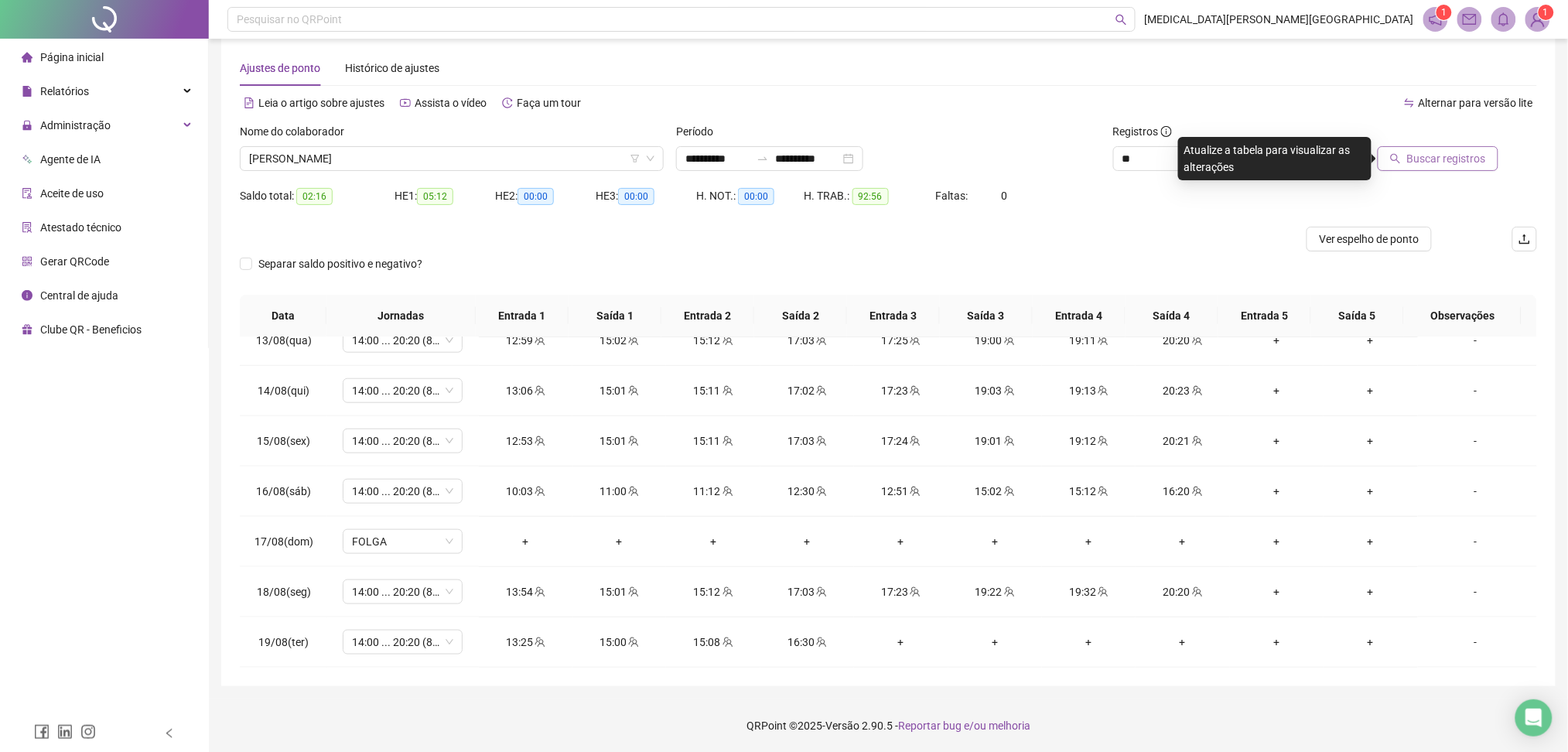
click at [1452, 148] on button "Buscar registros" at bounding box center [1438, 159] width 121 height 25
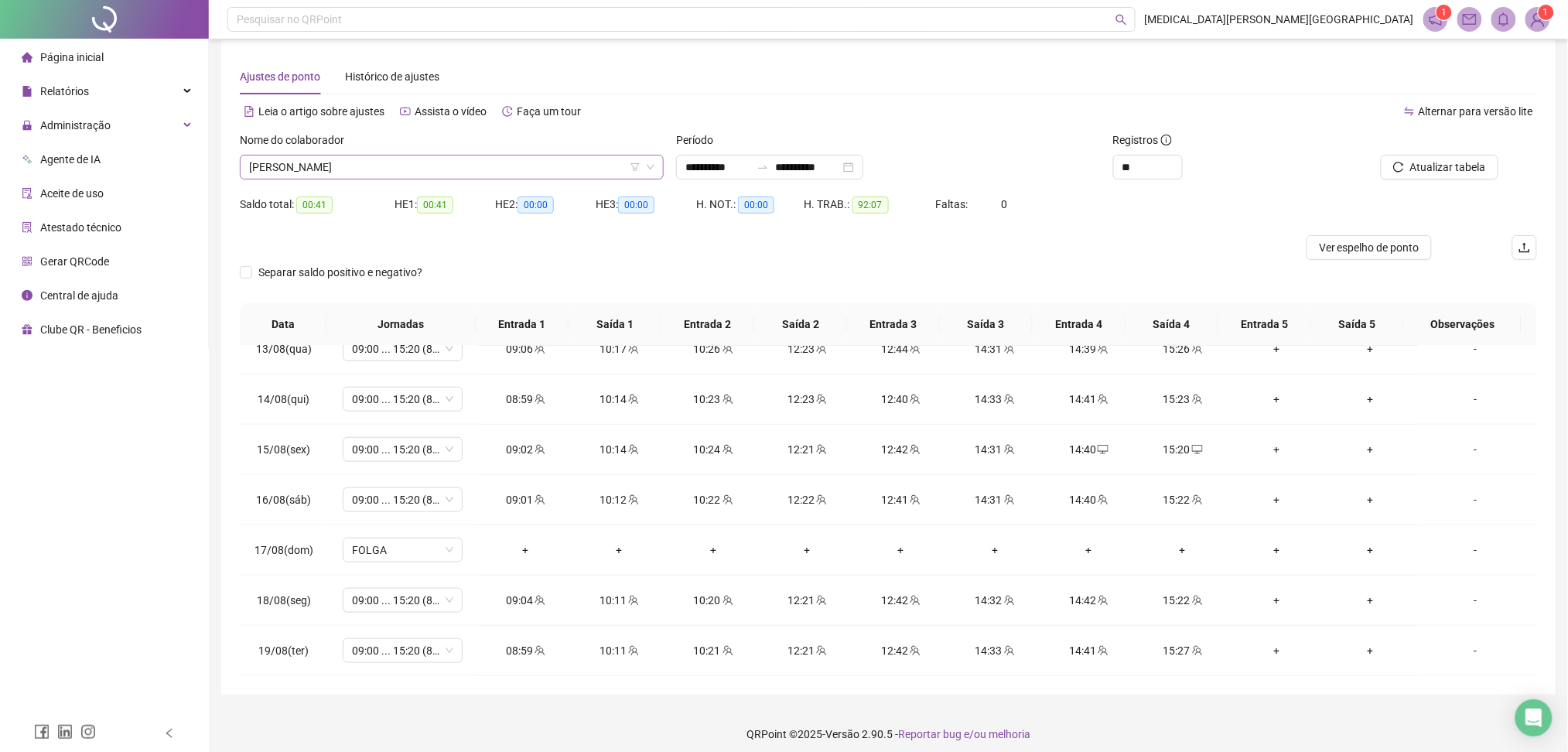
scroll to position [12, 0]
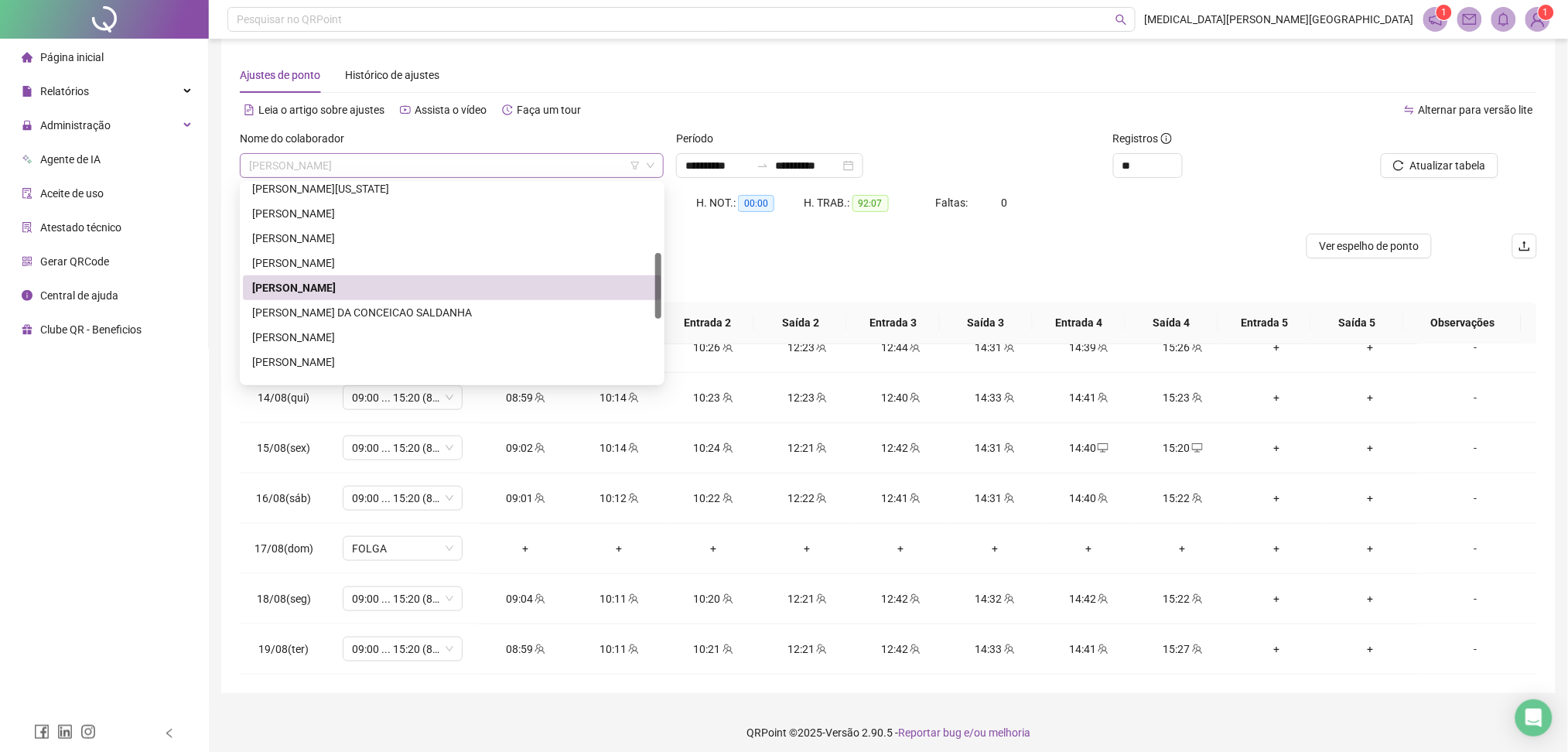
click at [309, 155] on span "[PERSON_NAME]" at bounding box center [452, 165] width 405 height 23
drag, startPoint x: 301, startPoint y: 310, endPoint x: 317, endPoint y: 308, distance: 16.1
click at [301, 311] on div "[PERSON_NAME] DA CONCEICAO SALDANHA" at bounding box center [452, 312] width 400 height 17
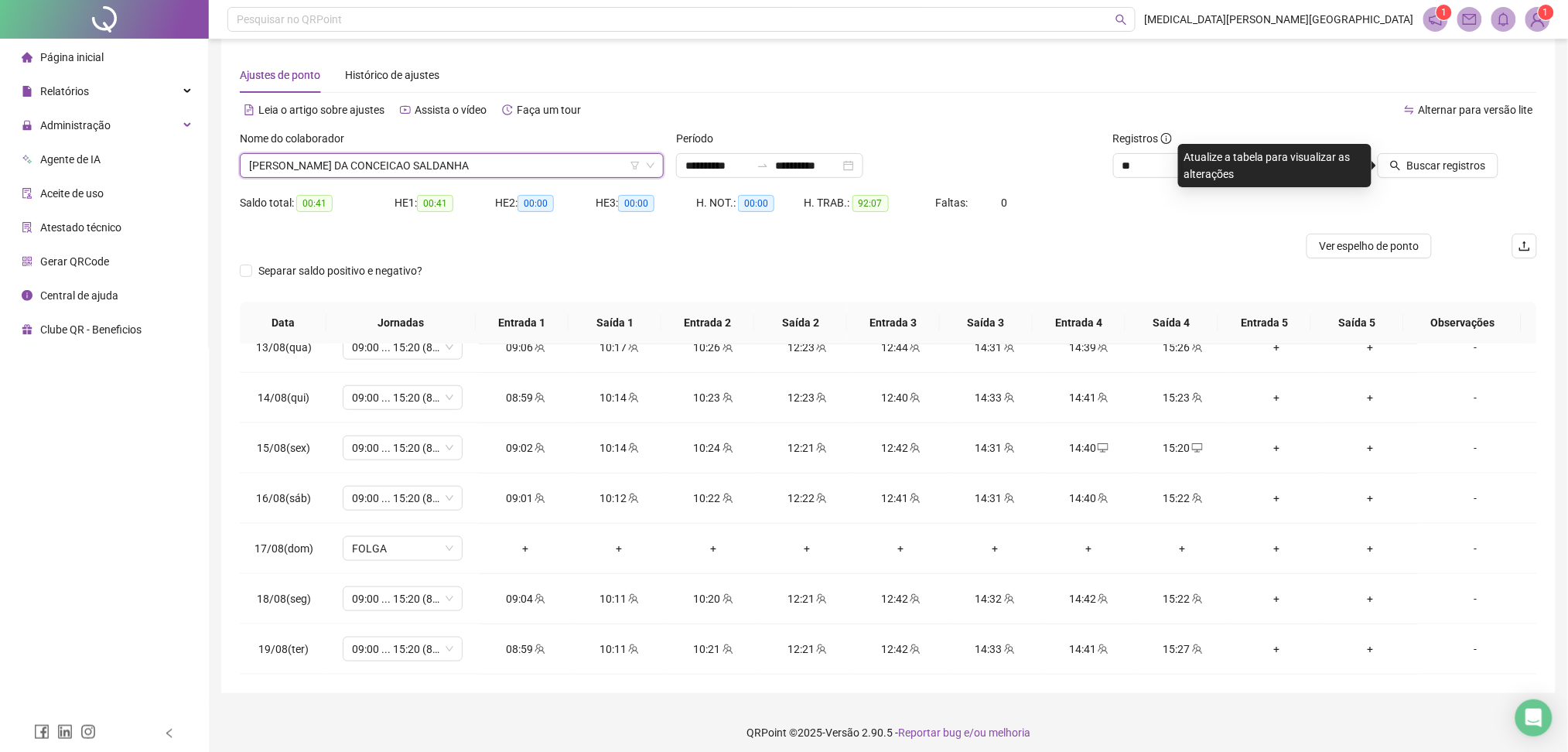
scroll to position [11, 0]
click at [1487, 188] on div "Buscar registros" at bounding box center [1434, 162] width 218 height 60
click at [1477, 169] on span "Buscar registros" at bounding box center [1446, 166] width 79 height 17
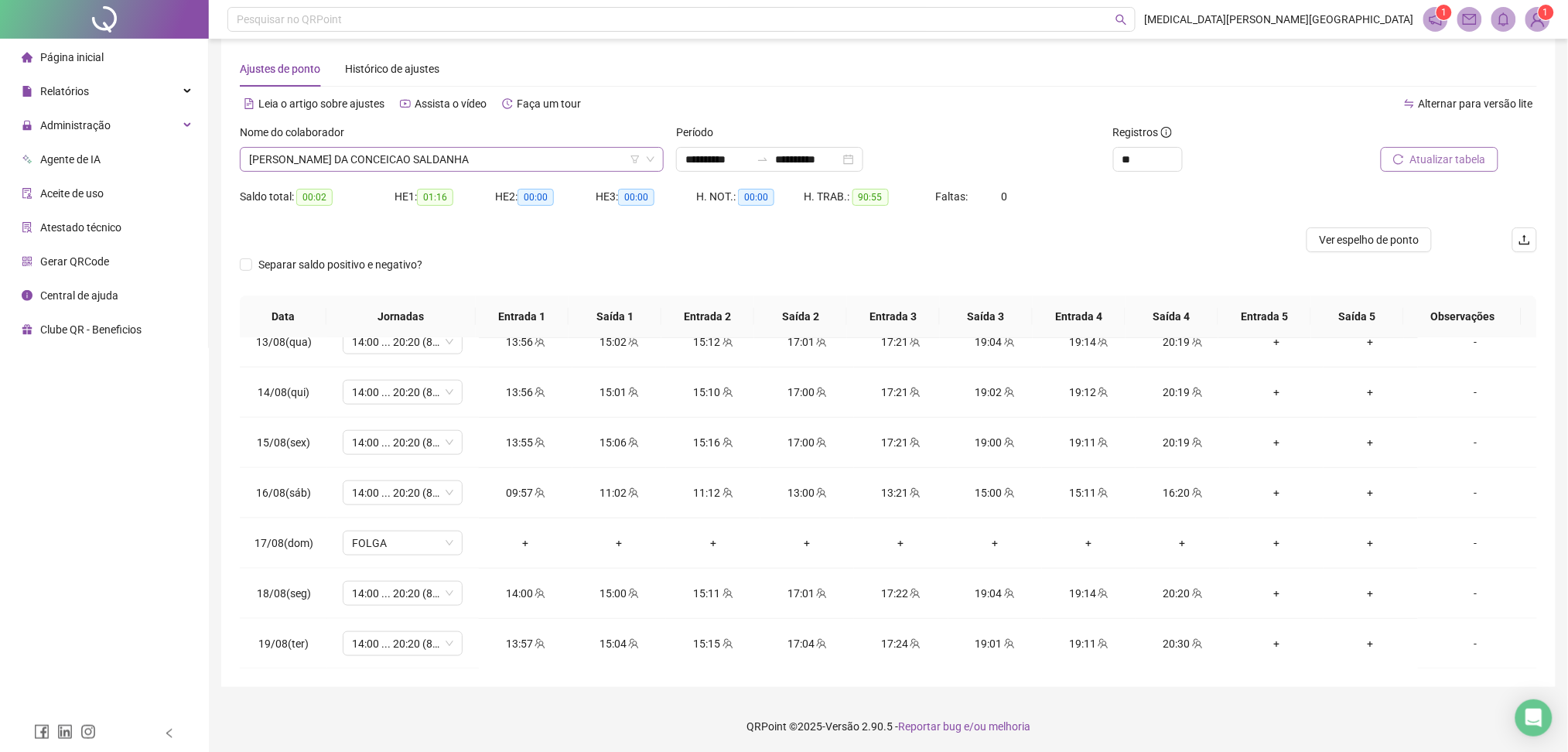
scroll to position [17, 0]
click at [343, 152] on span "[PERSON_NAME] DA CONCEICAO SALDANHA" at bounding box center [452, 159] width 405 height 23
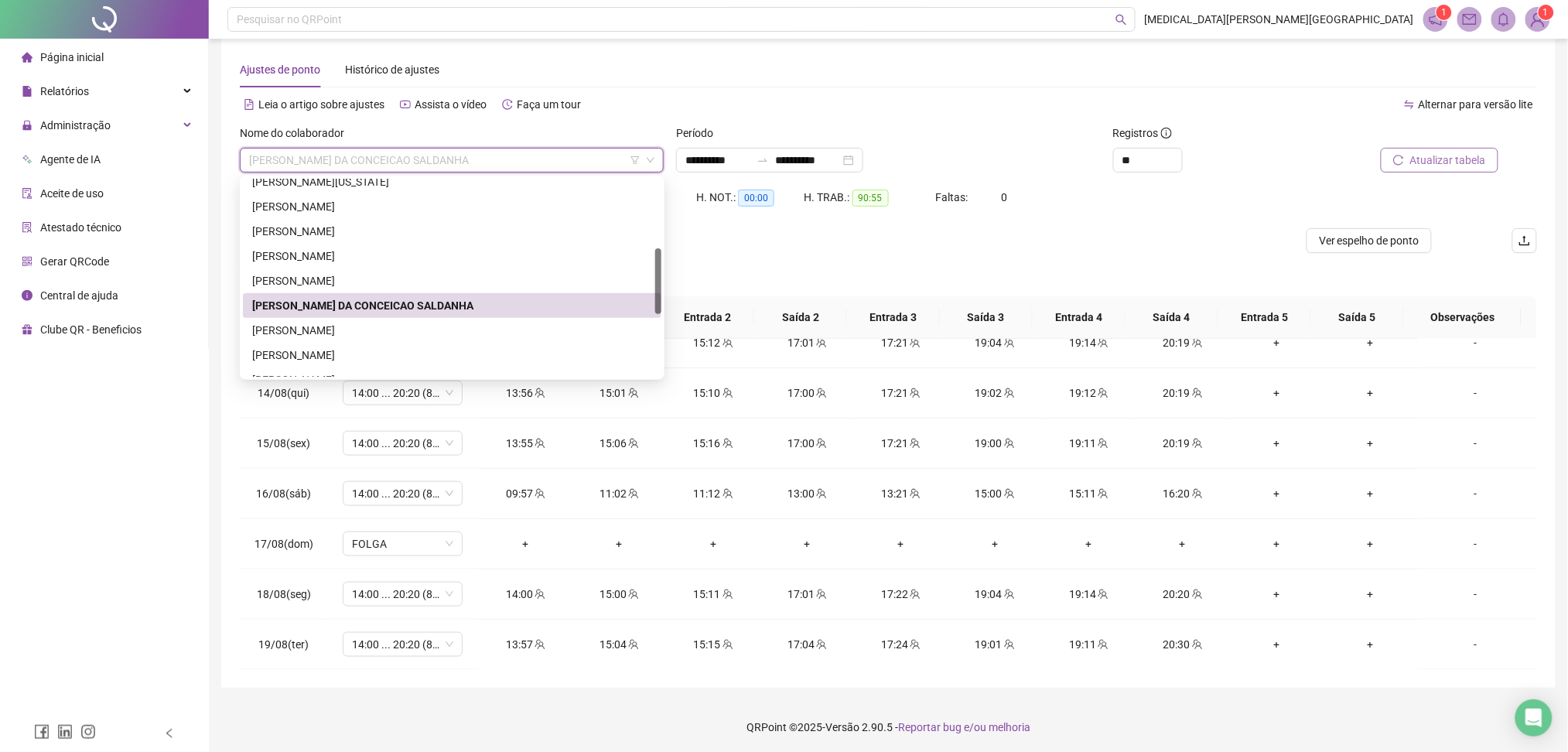
scroll to position [20, 0]
click at [339, 323] on div "[PERSON_NAME]" at bounding box center [452, 330] width 400 height 17
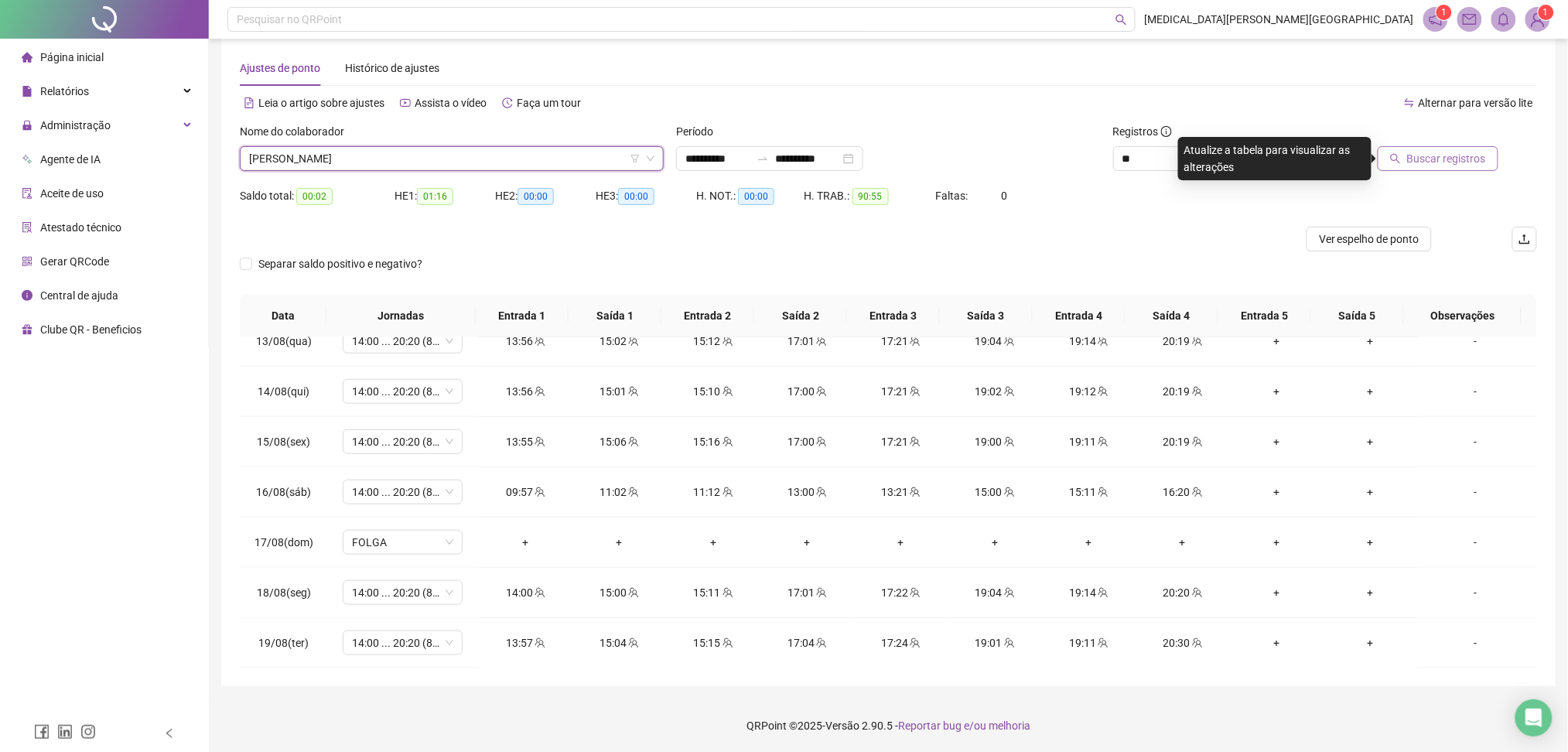
scroll to position [17, 0]
click at [1429, 164] on span "Buscar registros" at bounding box center [1446, 160] width 79 height 17
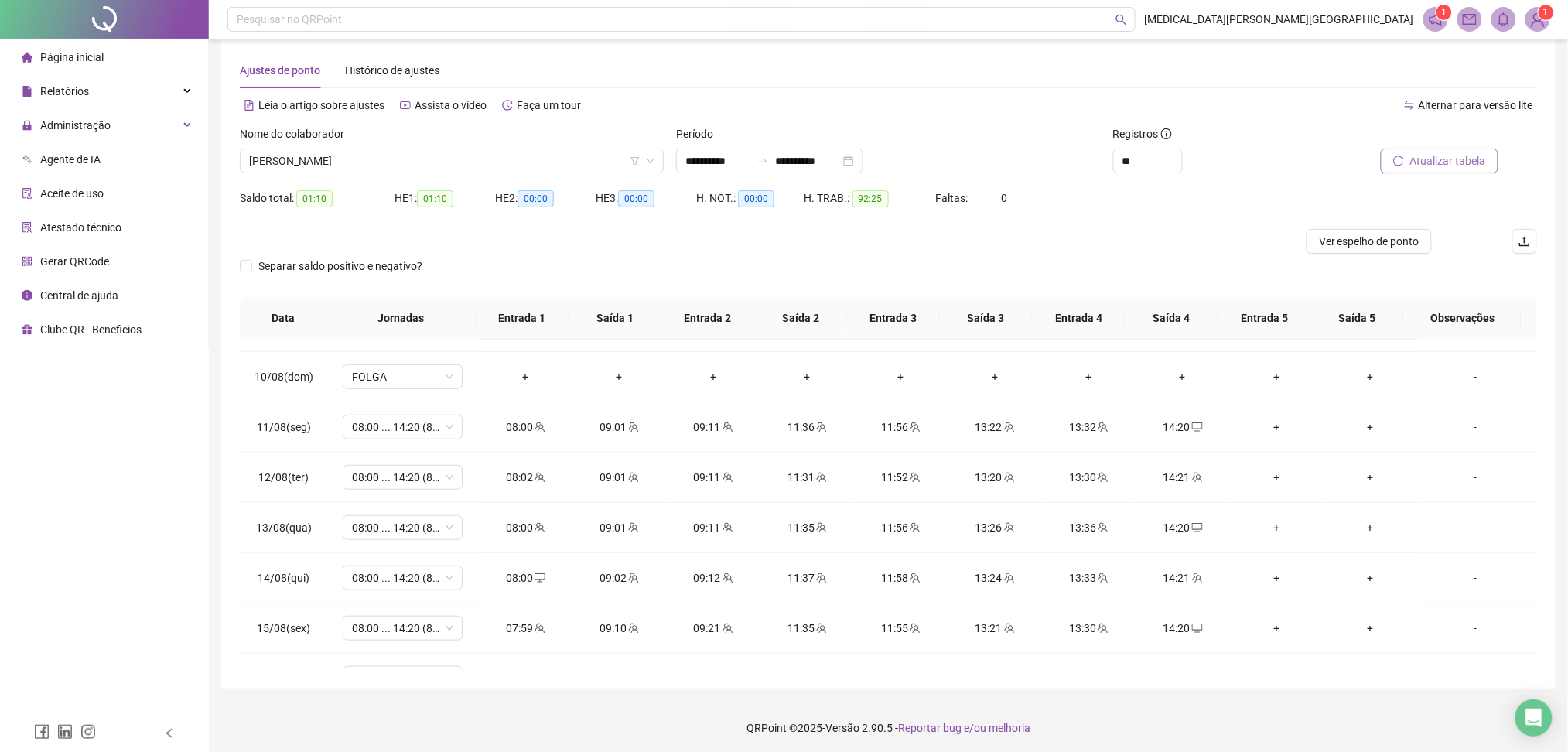
scroll to position [418, 0]
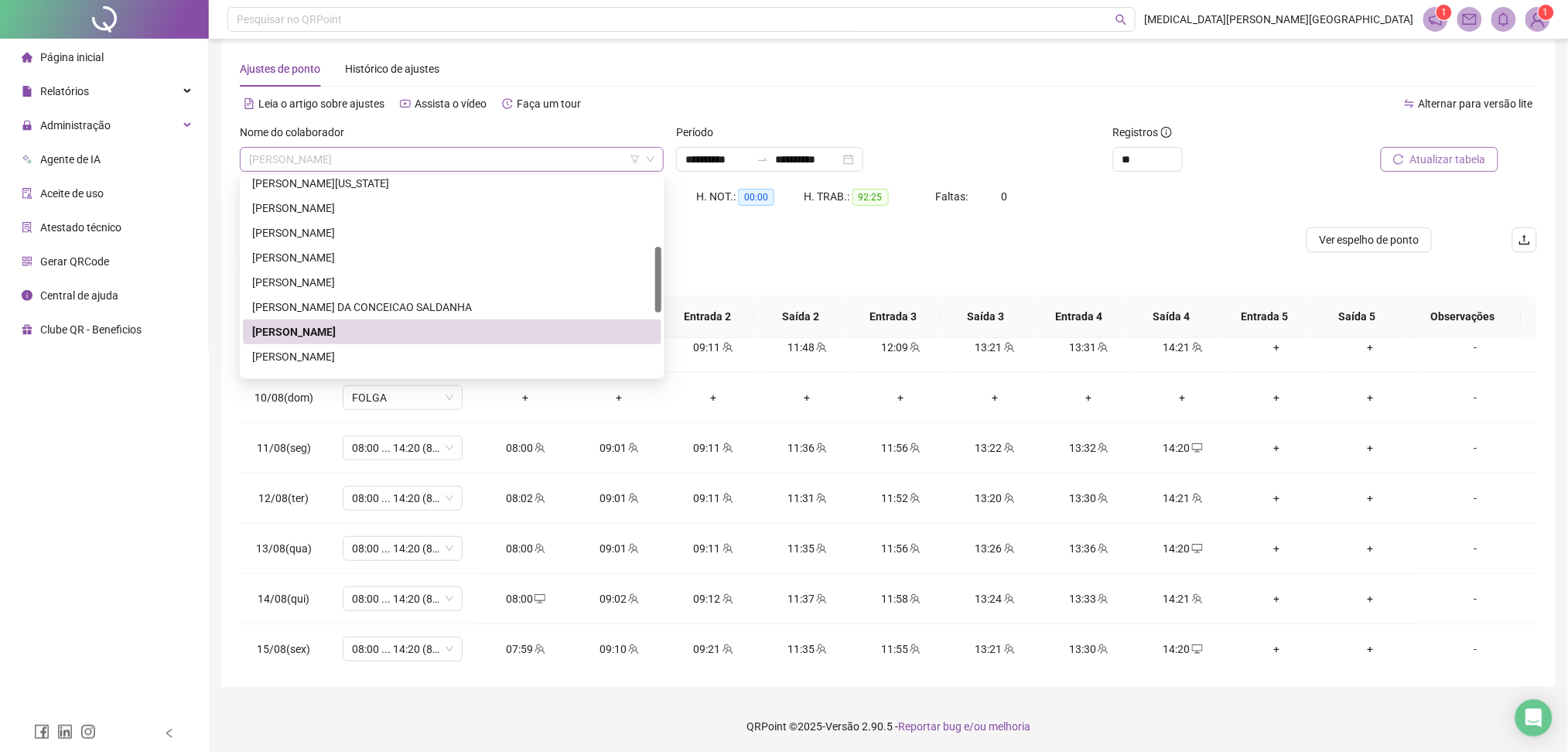
click at [421, 161] on span "[PERSON_NAME]" at bounding box center [452, 159] width 405 height 23
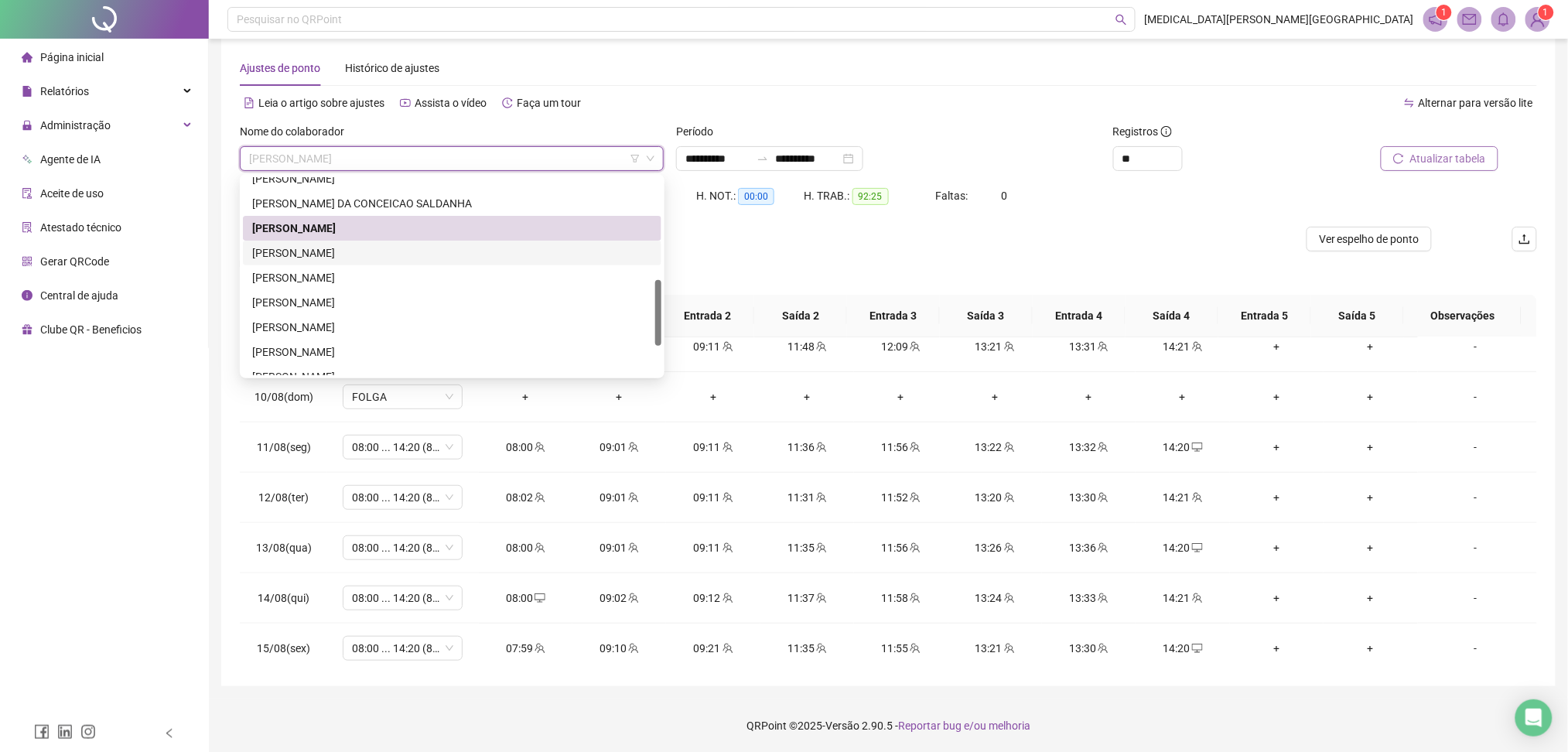
click at [336, 254] on div "[PERSON_NAME]" at bounding box center [452, 252] width 400 height 17
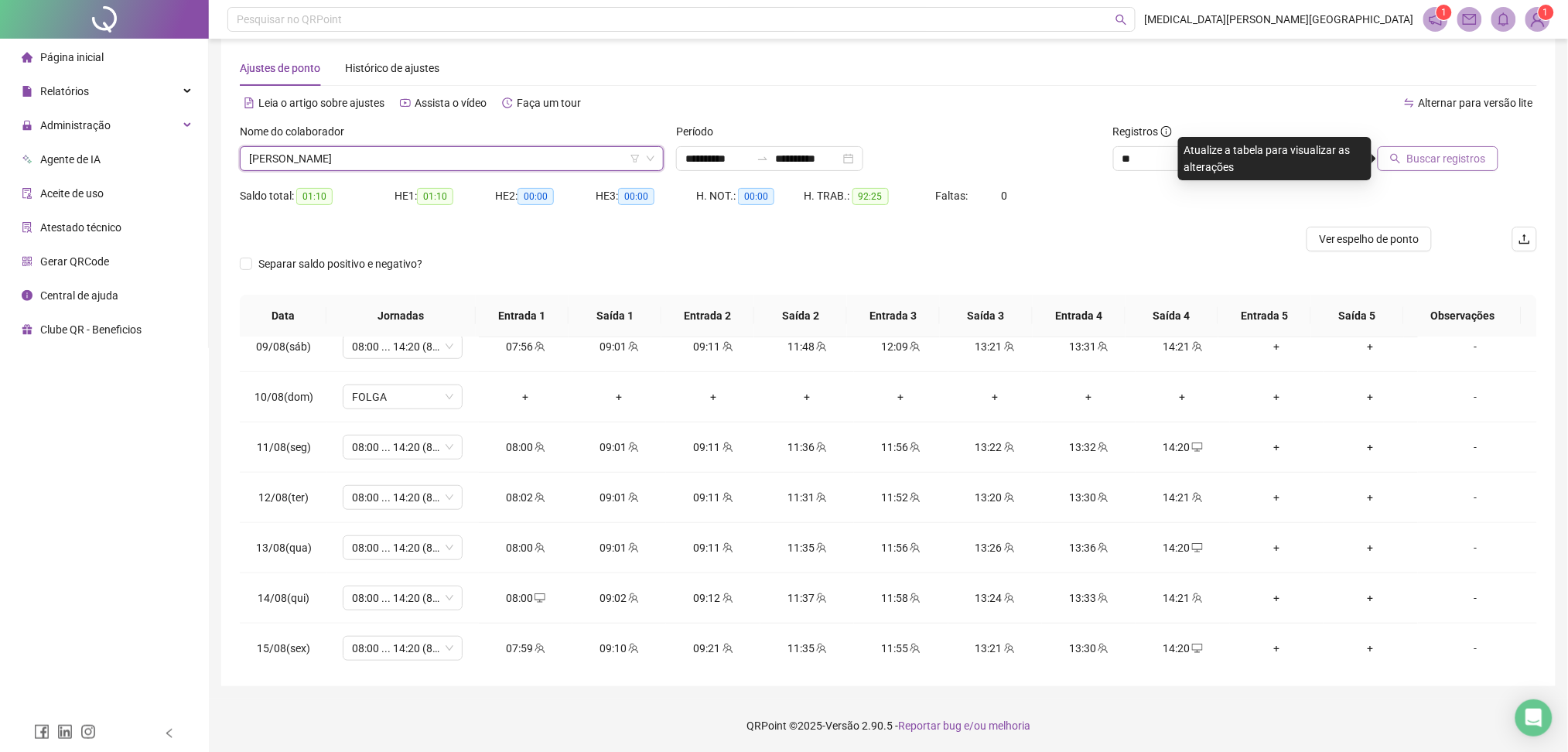
scroll to position [19, 0]
click at [1451, 165] on span "Buscar registros" at bounding box center [1446, 159] width 79 height 17
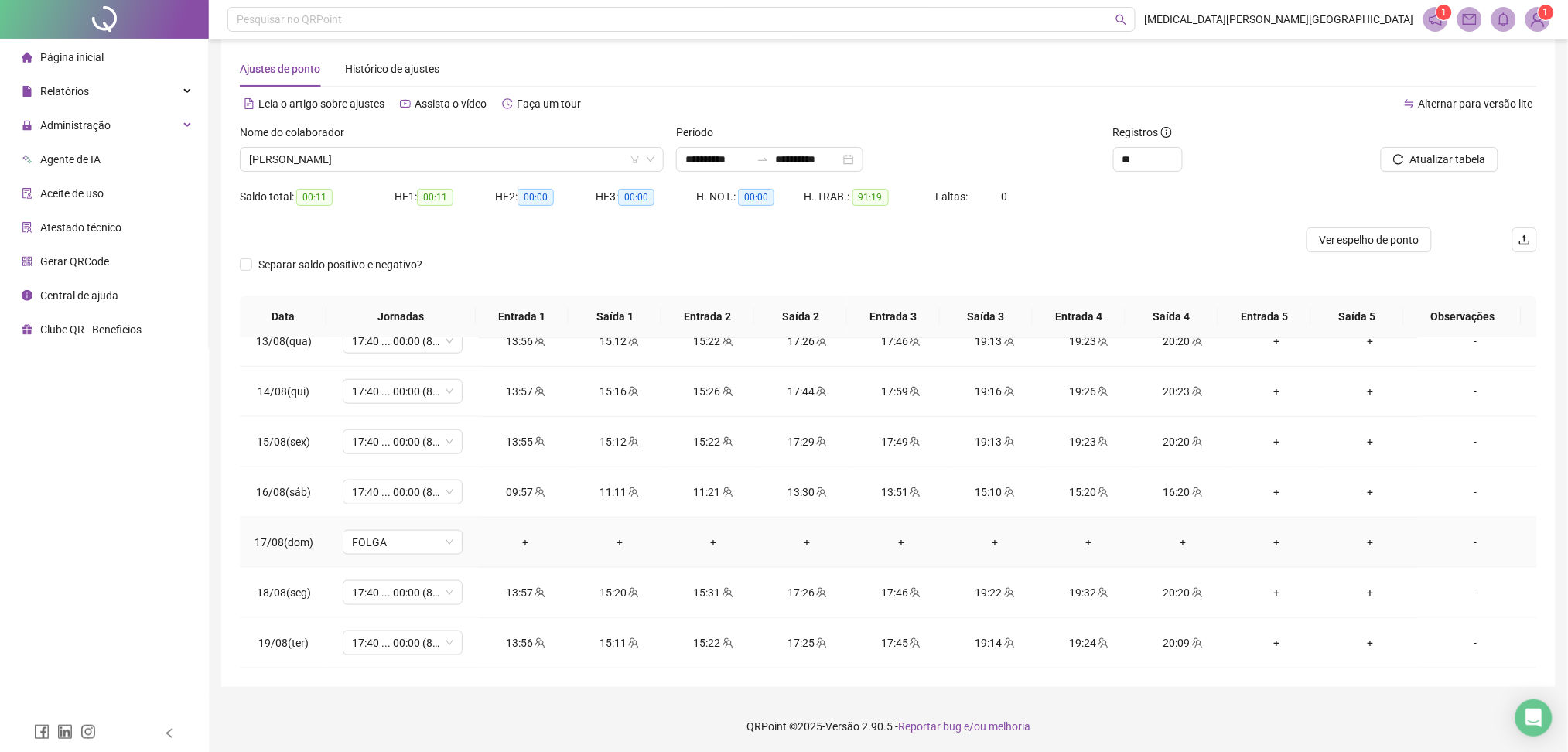
scroll to position [20, 0]
click at [410, 154] on span "[PERSON_NAME]" at bounding box center [452, 158] width 405 height 23
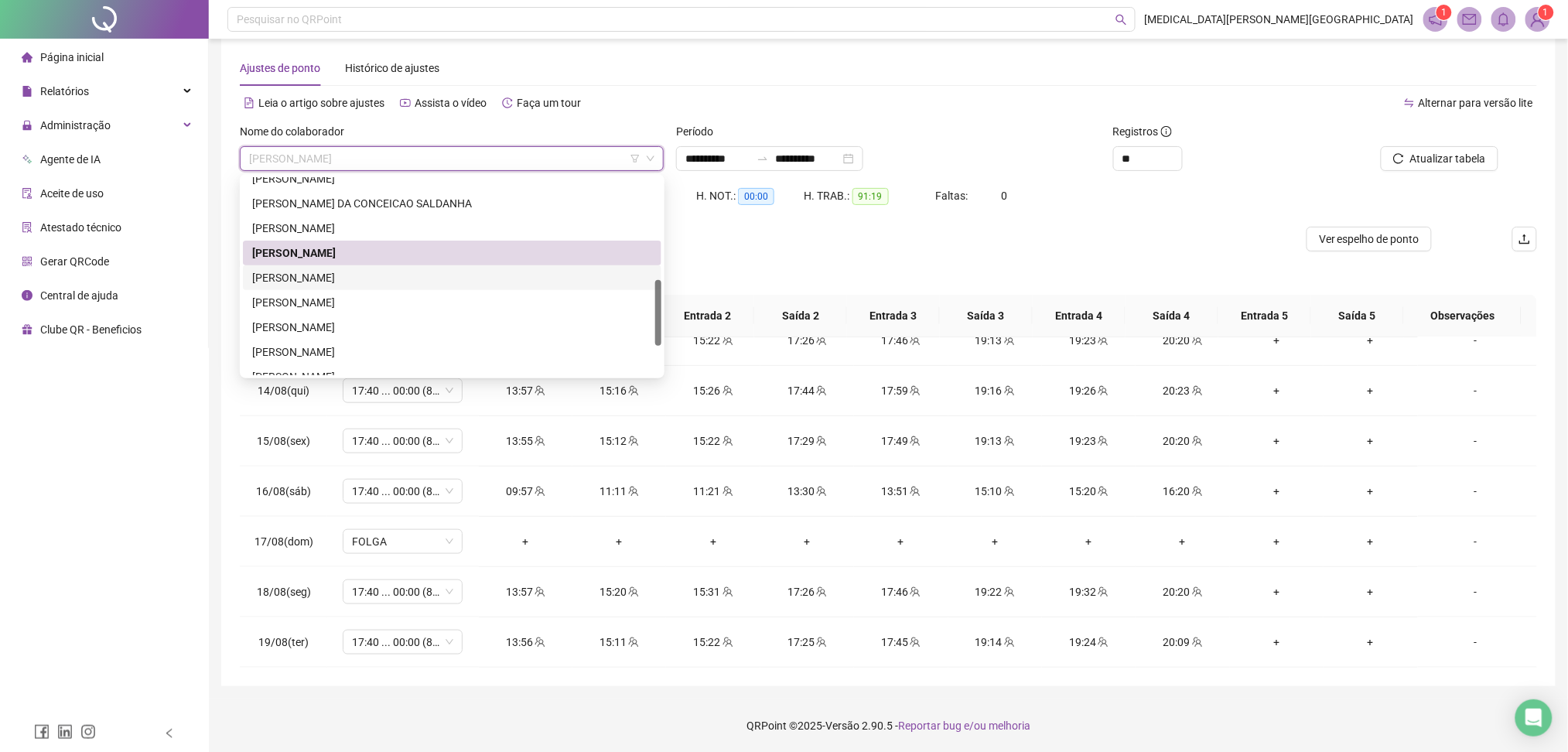
click at [332, 273] on div "[PERSON_NAME]" at bounding box center [452, 277] width 400 height 17
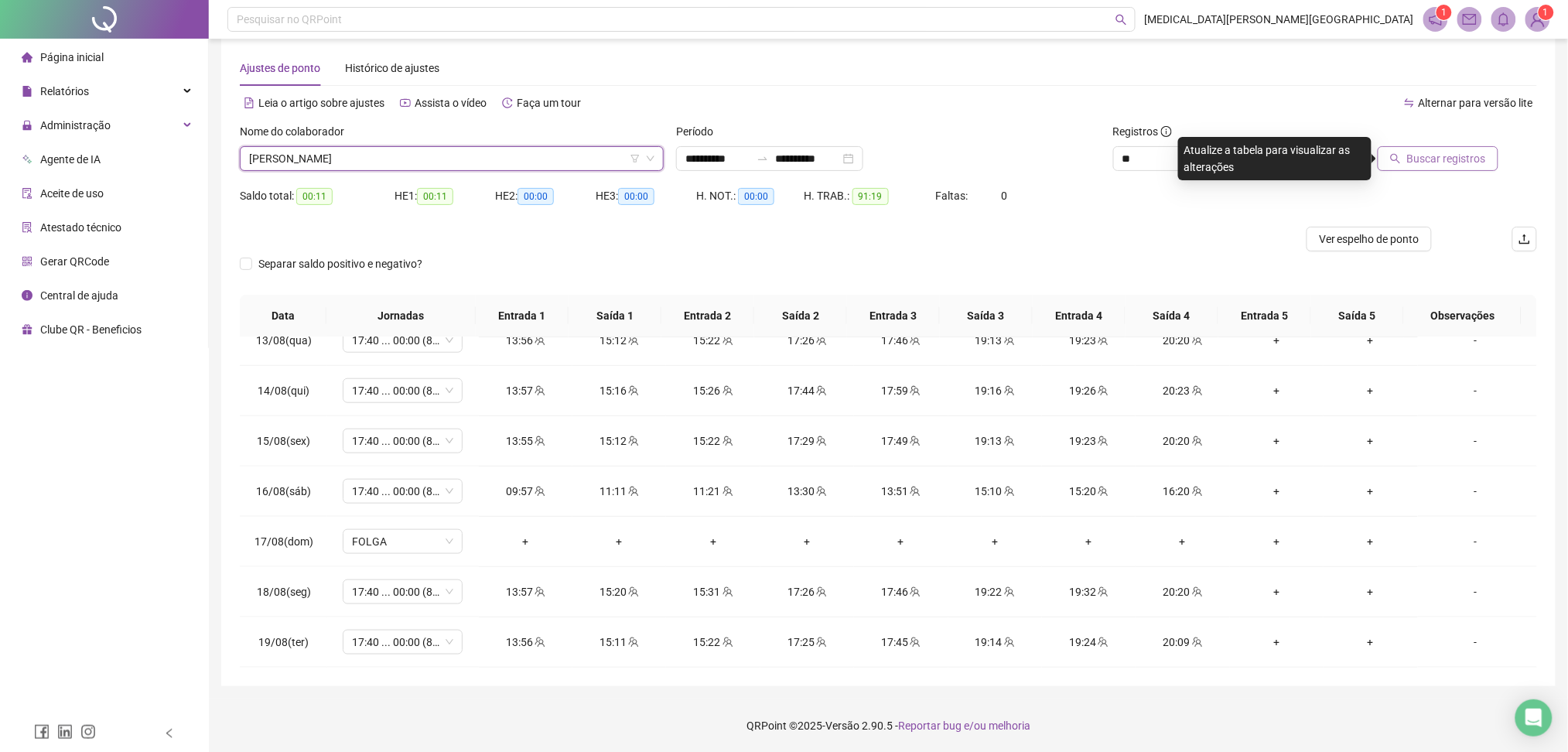
click at [1436, 164] on span "Buscar registros" at bounding box center [1446, 158] width 79 height 17
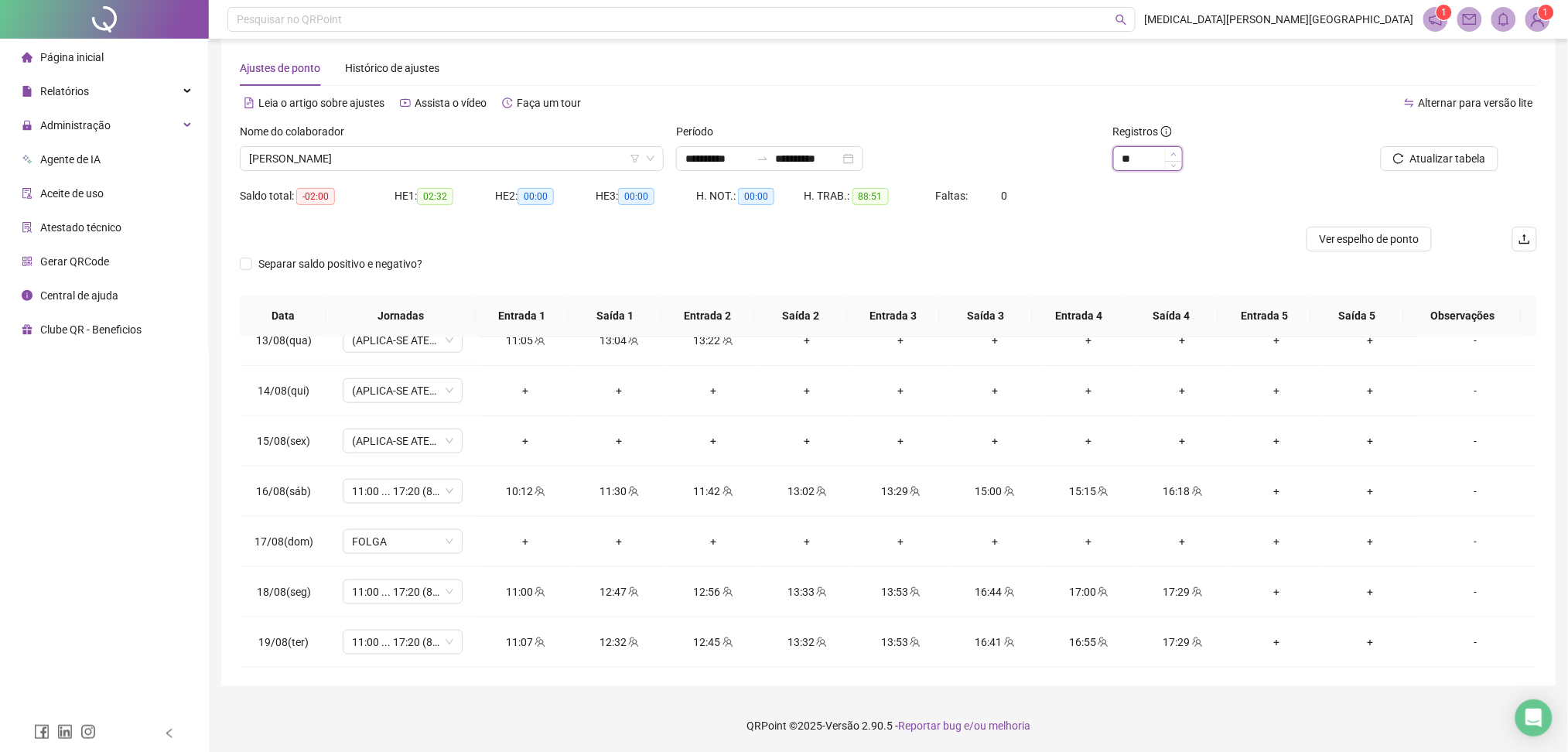
click at [1174, 152] on icon "up" at bounding box center [1174, 155] width 5 height 5
type input "**"
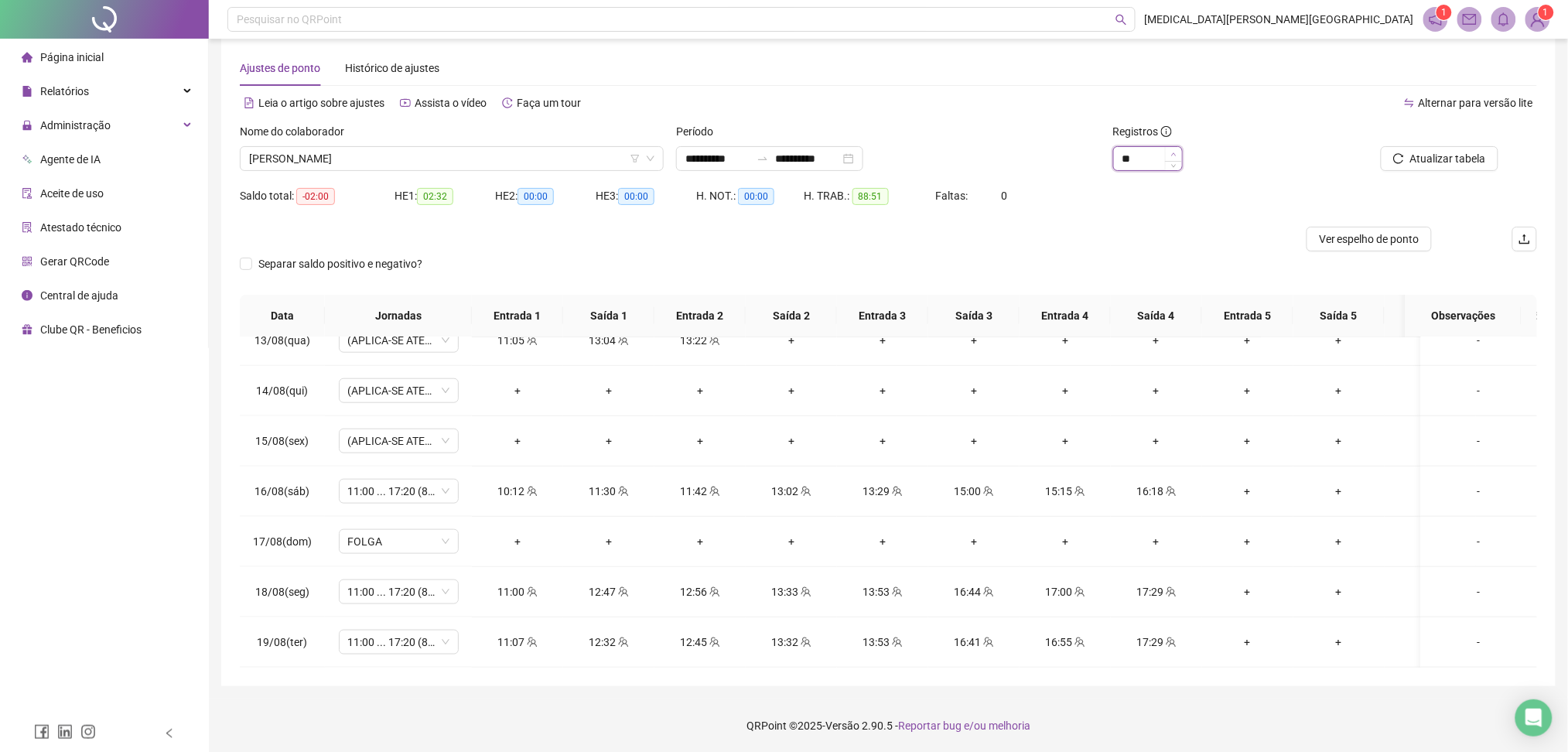
click at [1174, 152] on icon "up" at bounding box center [1174, 155] width 5 height 5
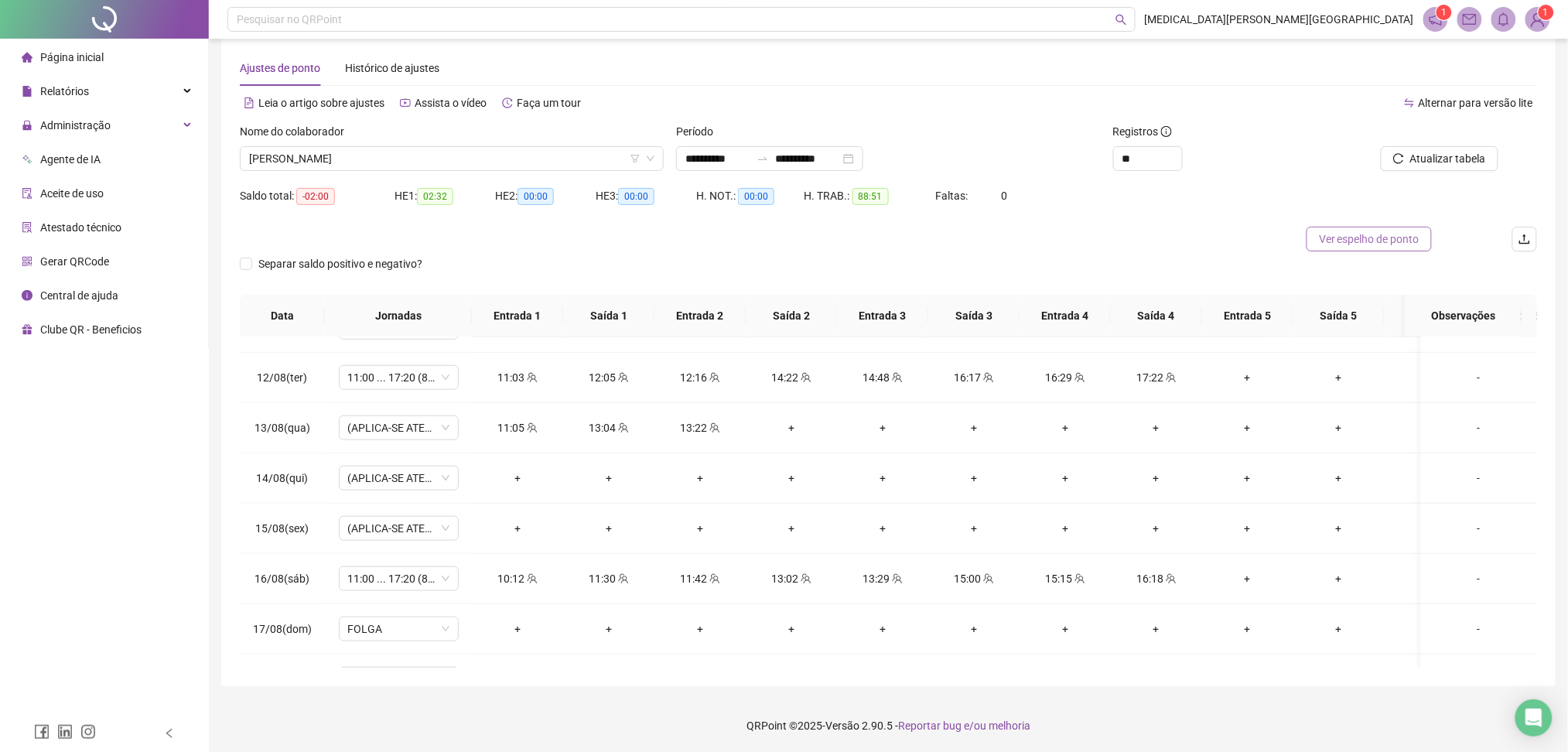
click at [1348, 245] on span "Ver espelho de ponto" at bounding box center [1369, 238] width 100 height 17
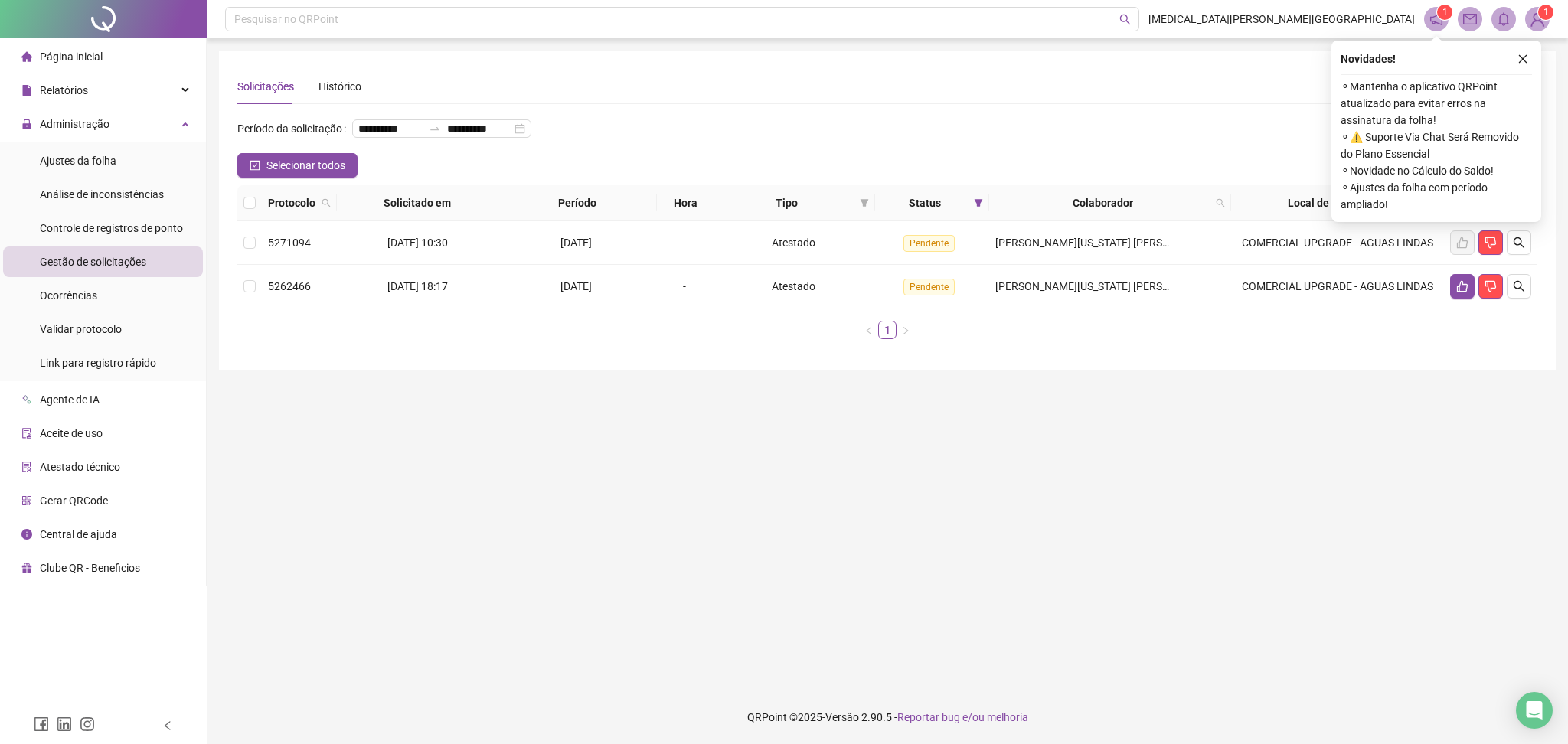
click at [104, 268] on span "Gestão de solicitações" at bounding box center [92, 262] width 106 height 12
